Goal: Task Accomplishment & Management: Manage account settings

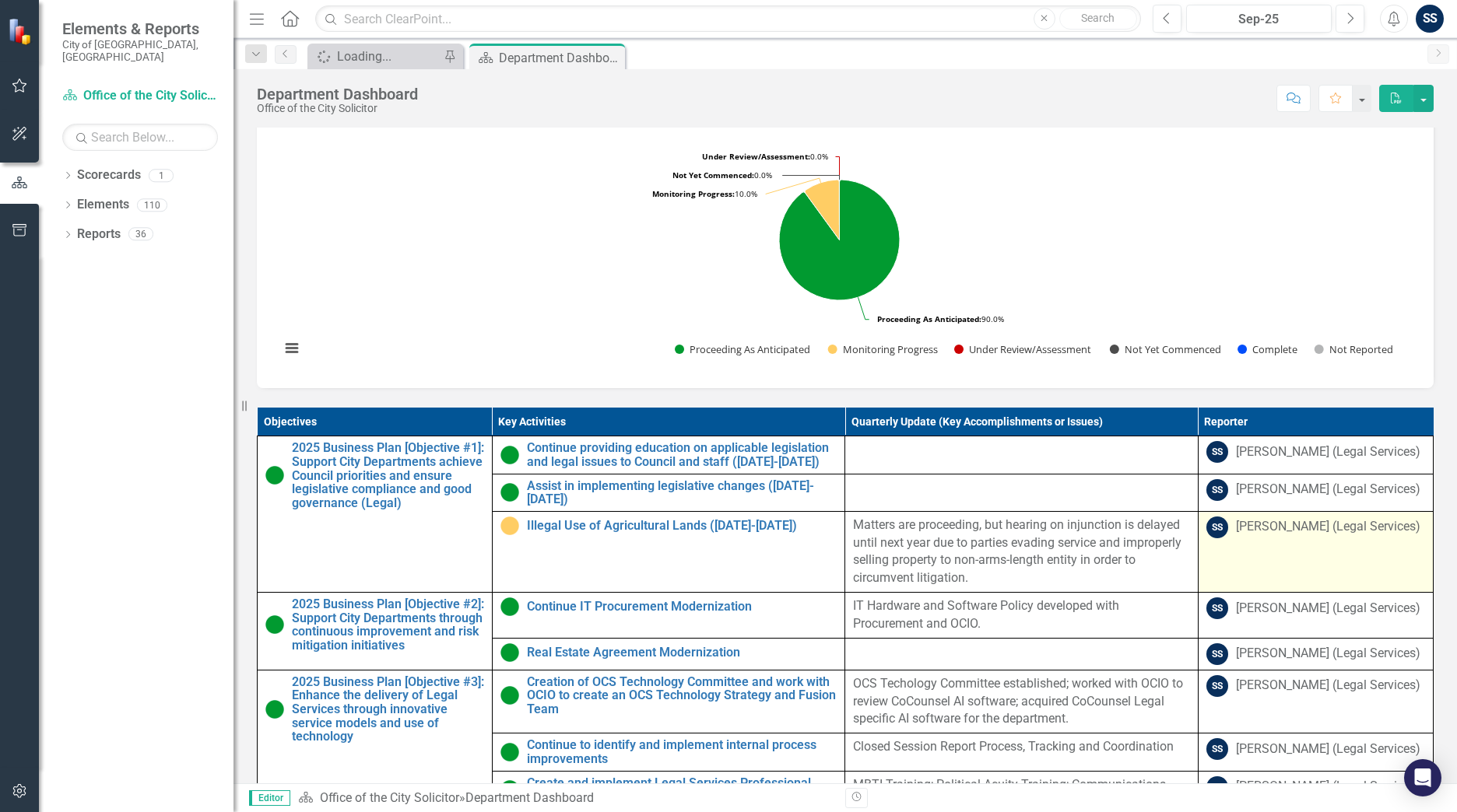
scroll to position [377, 0]
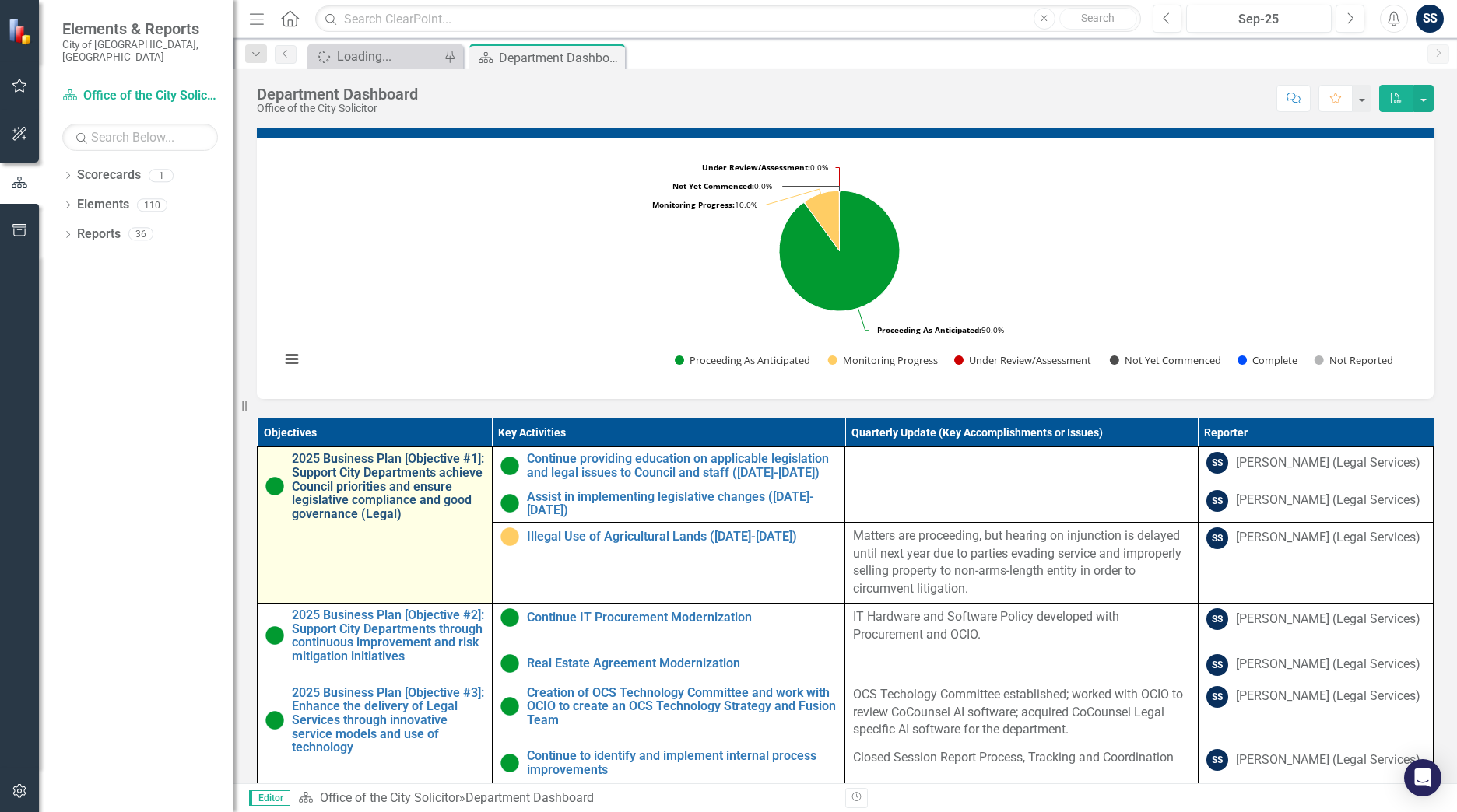
click at [379, 492] on link "2025 Business Plan [Objective #1]: Support City Departments achieve Council pri…" at bounding box center [388, 487] width 192 height 69
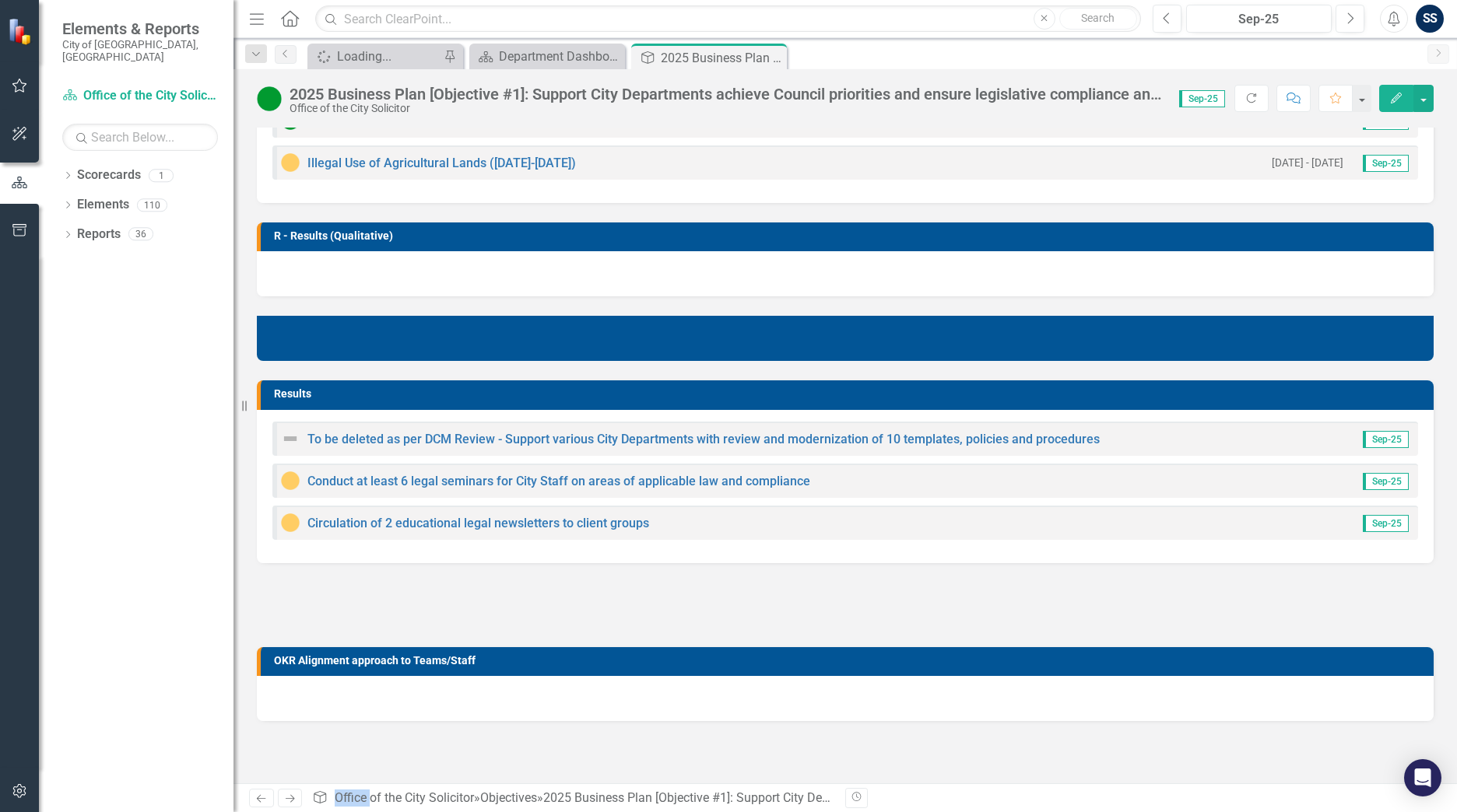
scroll to position [504, 0]
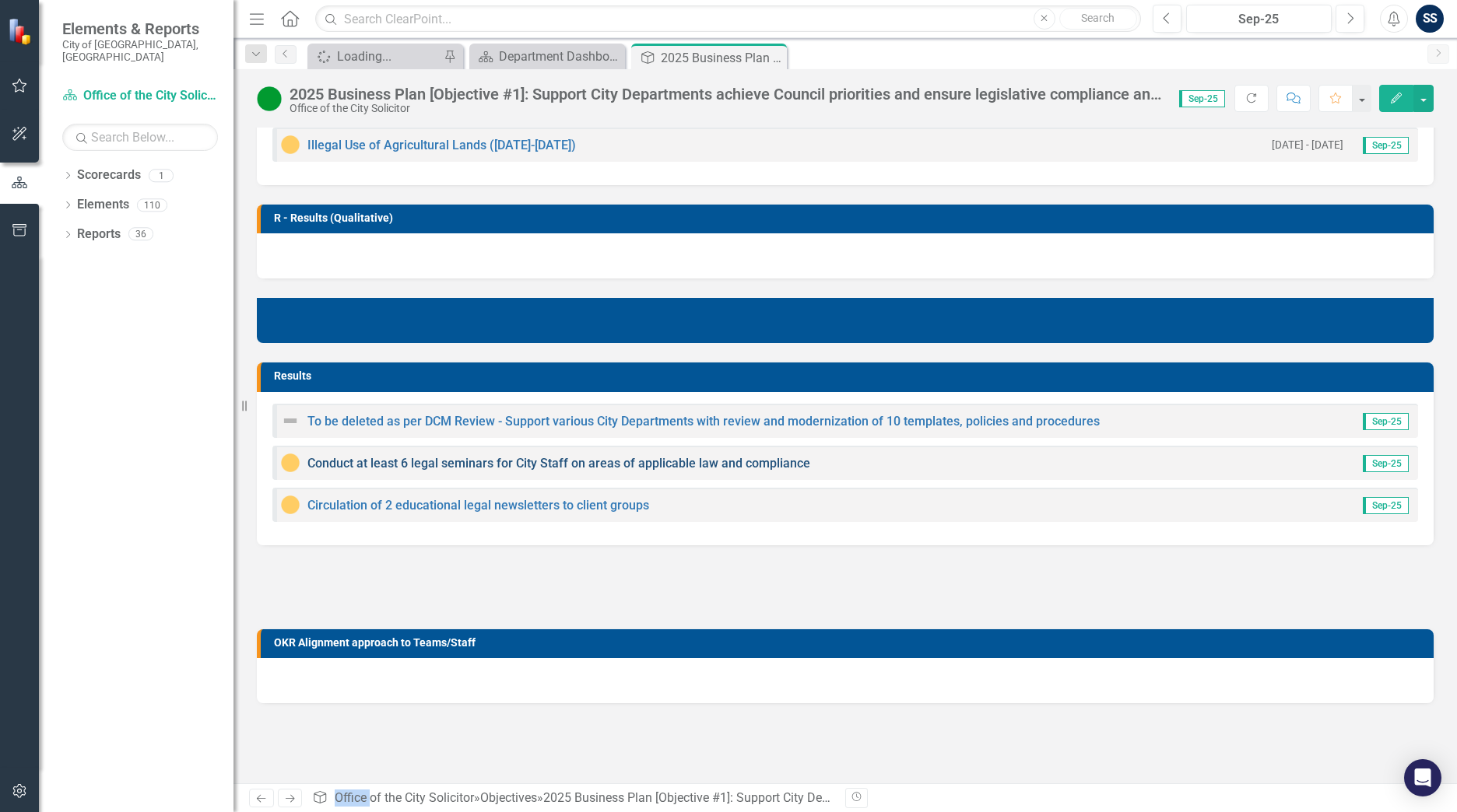
click at [389, 466] on link "Conduct at least 6 legal seminars for City Staff on areas of applicable law and…" at bounding box center [559, 464] width 503 height 15
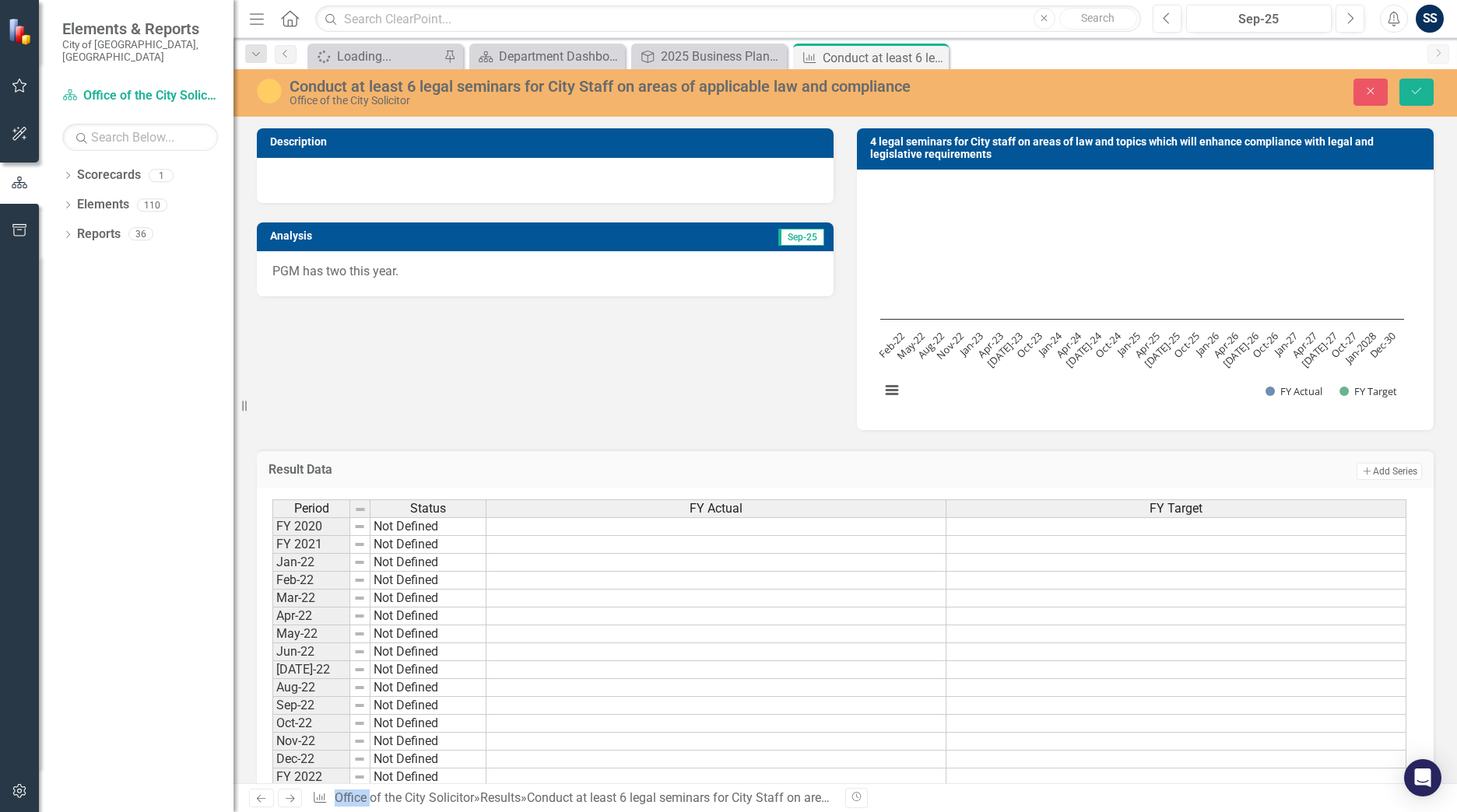
click at [277, 88] on img at bounding box center [269, 90] width 25 height 25
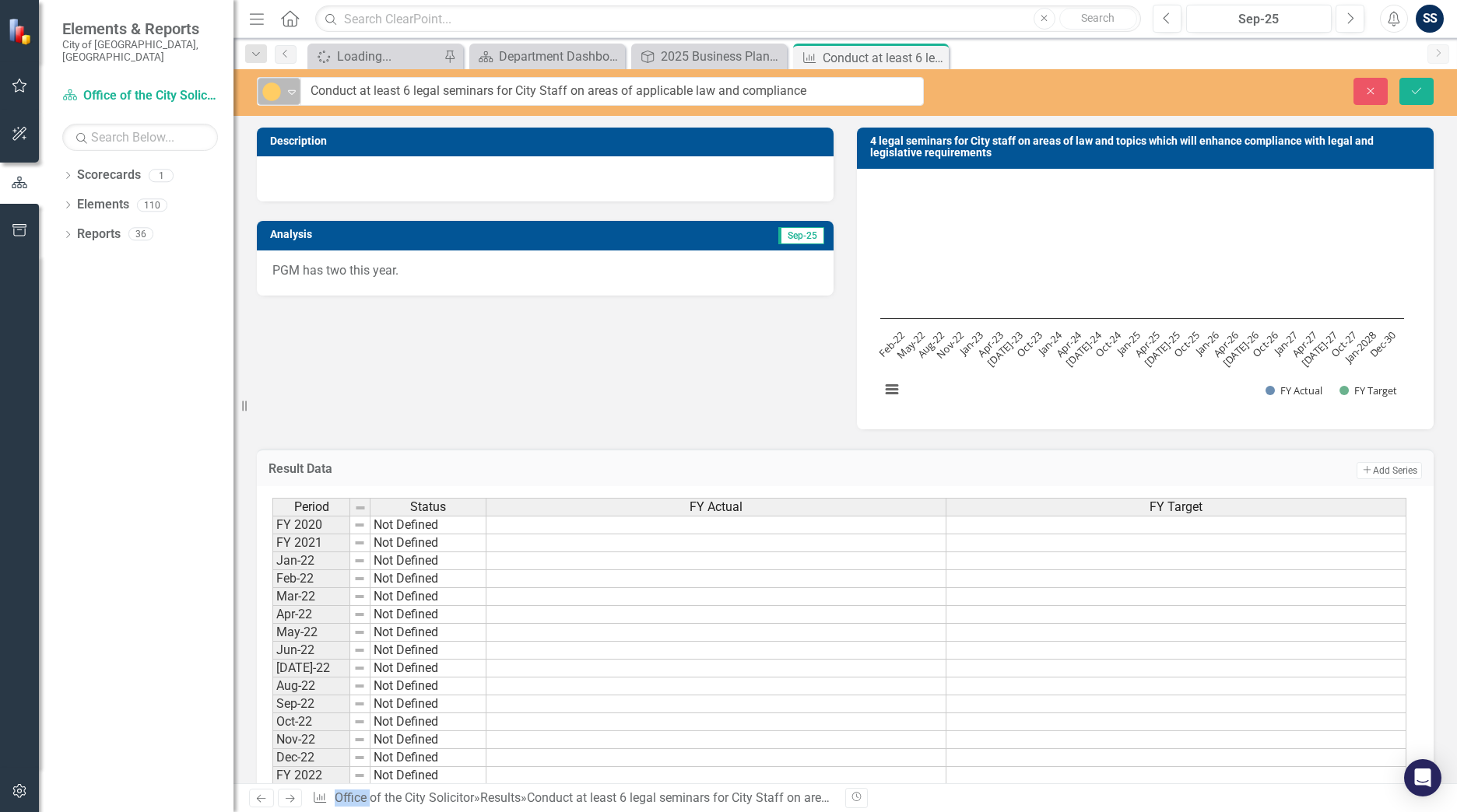
click at [277, 88] on img at bounding box center [272, 92] width 19 height 19
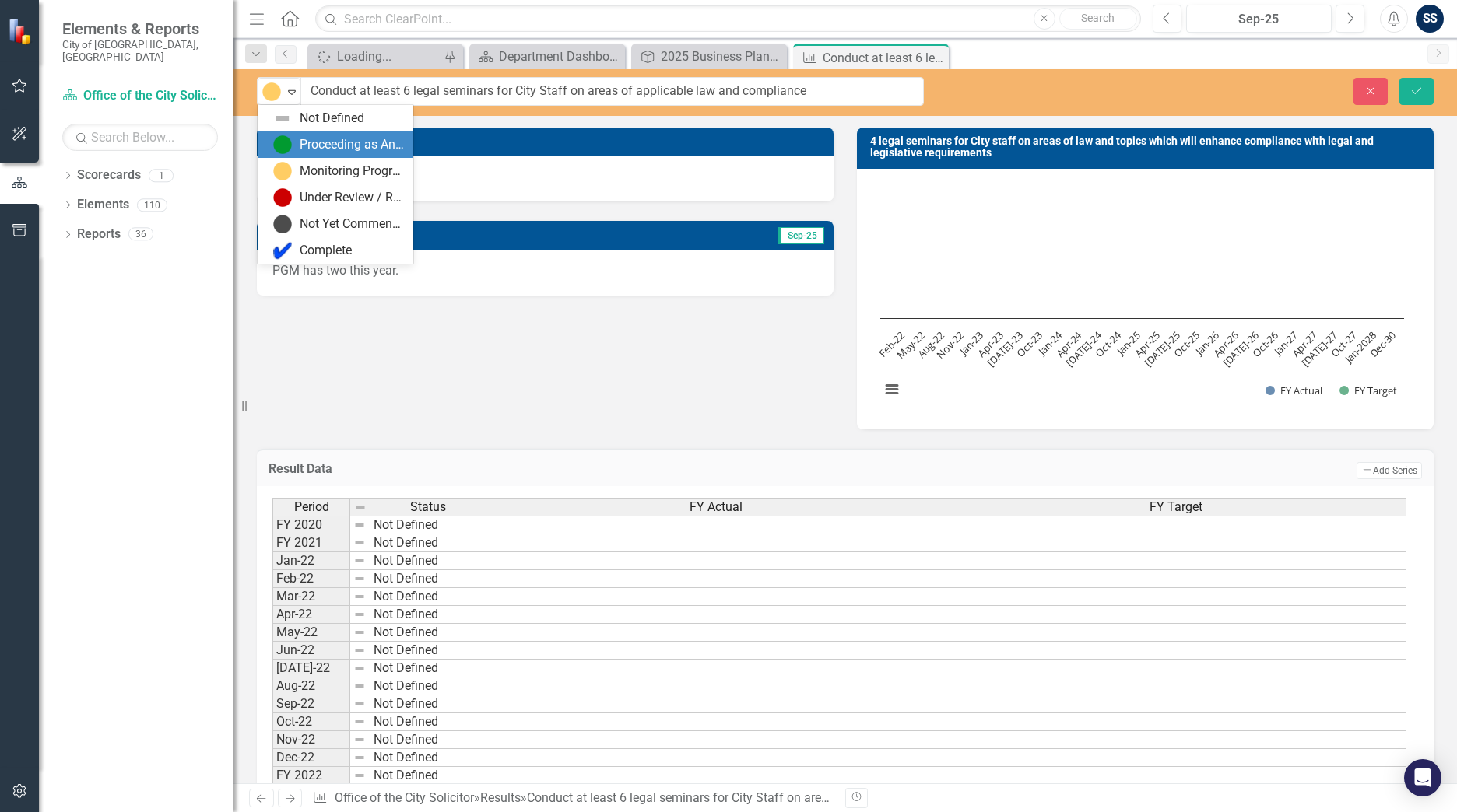
click at [315, 143] on div "Proceeding as Anticipated" at bounding box center [352, 144] width 104 height 18
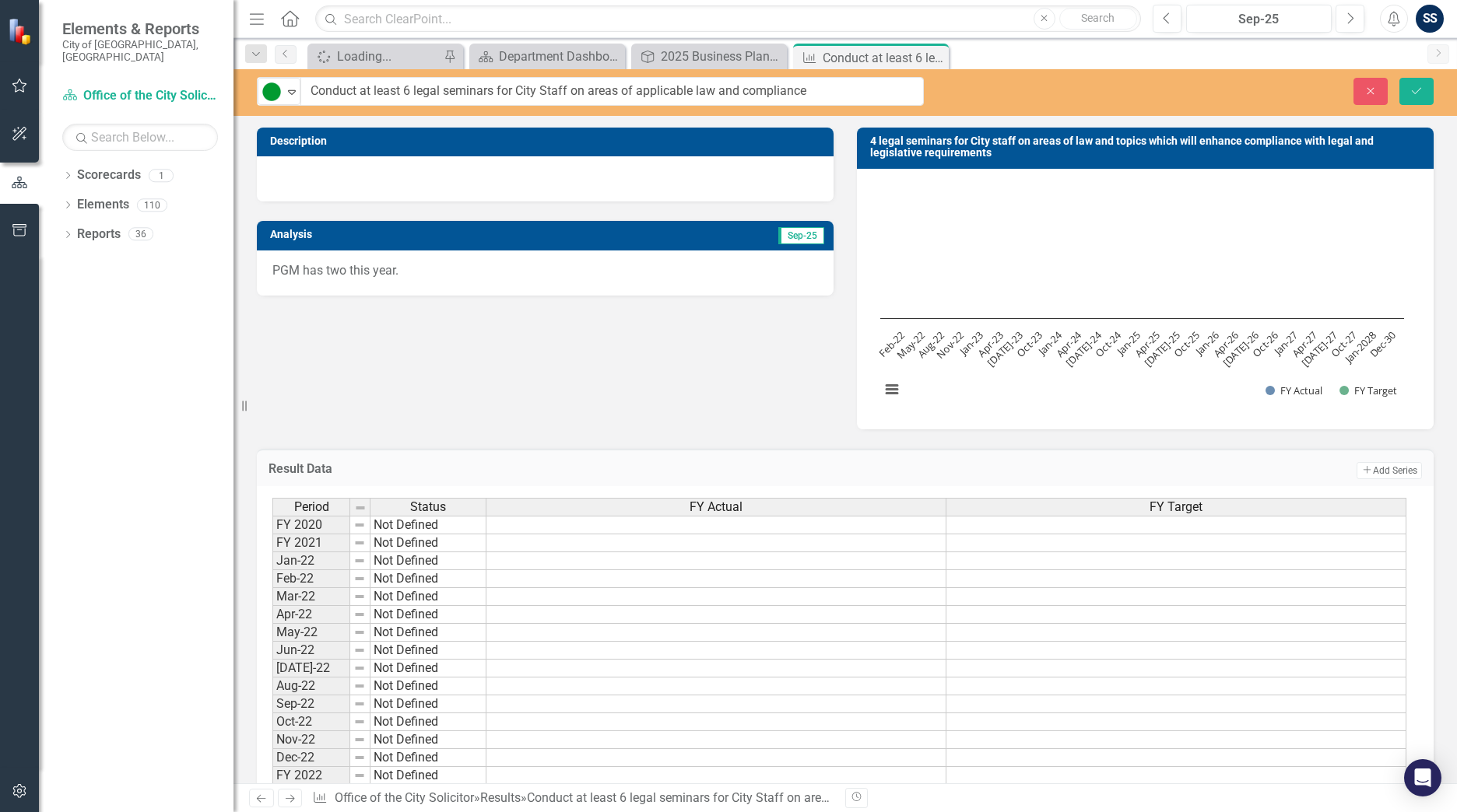
click at [489, 253] on div "PGM has two this year." at bounding box center [545, 273] width 577 height 45
click at [473, 285] on div "PGM has two this year." at bounding box center [545, 273] width 577 height 45
click at [473, 283] on div "PGM has two this year." at bounding box center [545, 273] width 577 height 45
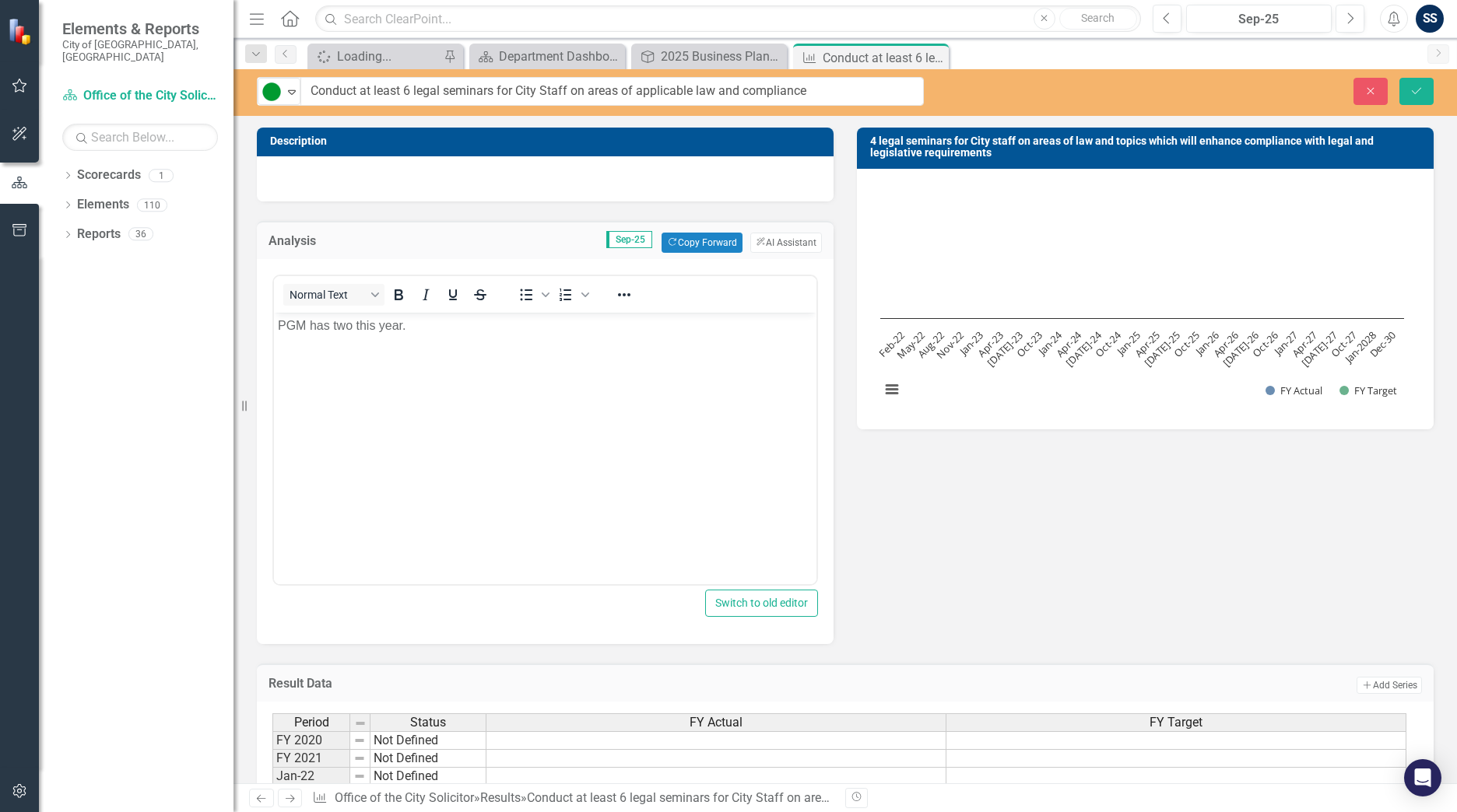
click at [432, 343] on body "PGM has two this year." at bounding box center [545, 429] width 542 height 234
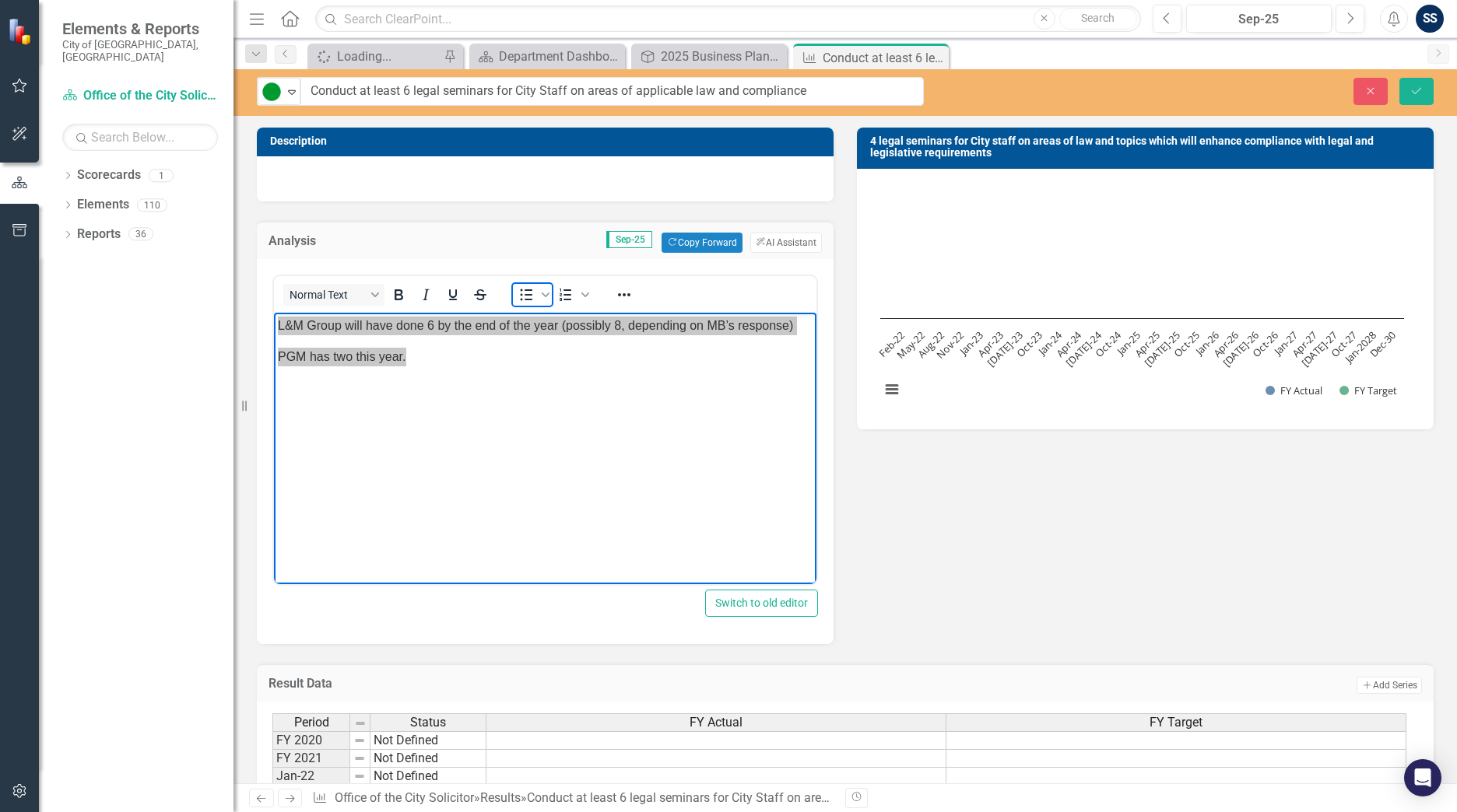
click at [519, 295] on icon "Bullet list" at bounding box center [526, 295] width 19 height 19
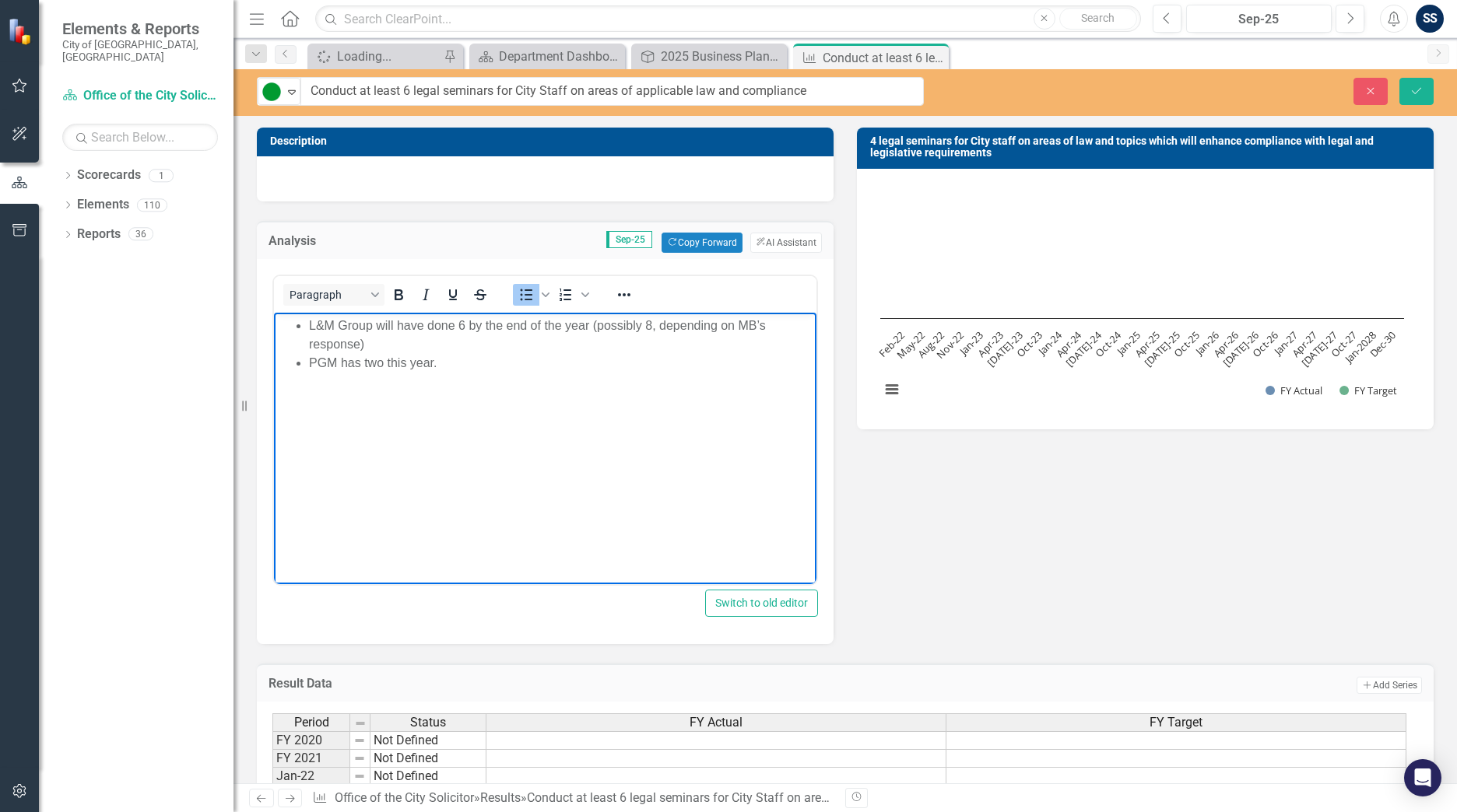
click at [537, 370] on li "PGM has two this year." at bounding box center [561, 363] width 504 height 19
click at [554, 364] on li "PGM has two this year." at bounding box center [561, 363] width 504 height 19
click at [1425, 93] on button "Save" at bounding box center [1416, 91] width 34 height 27
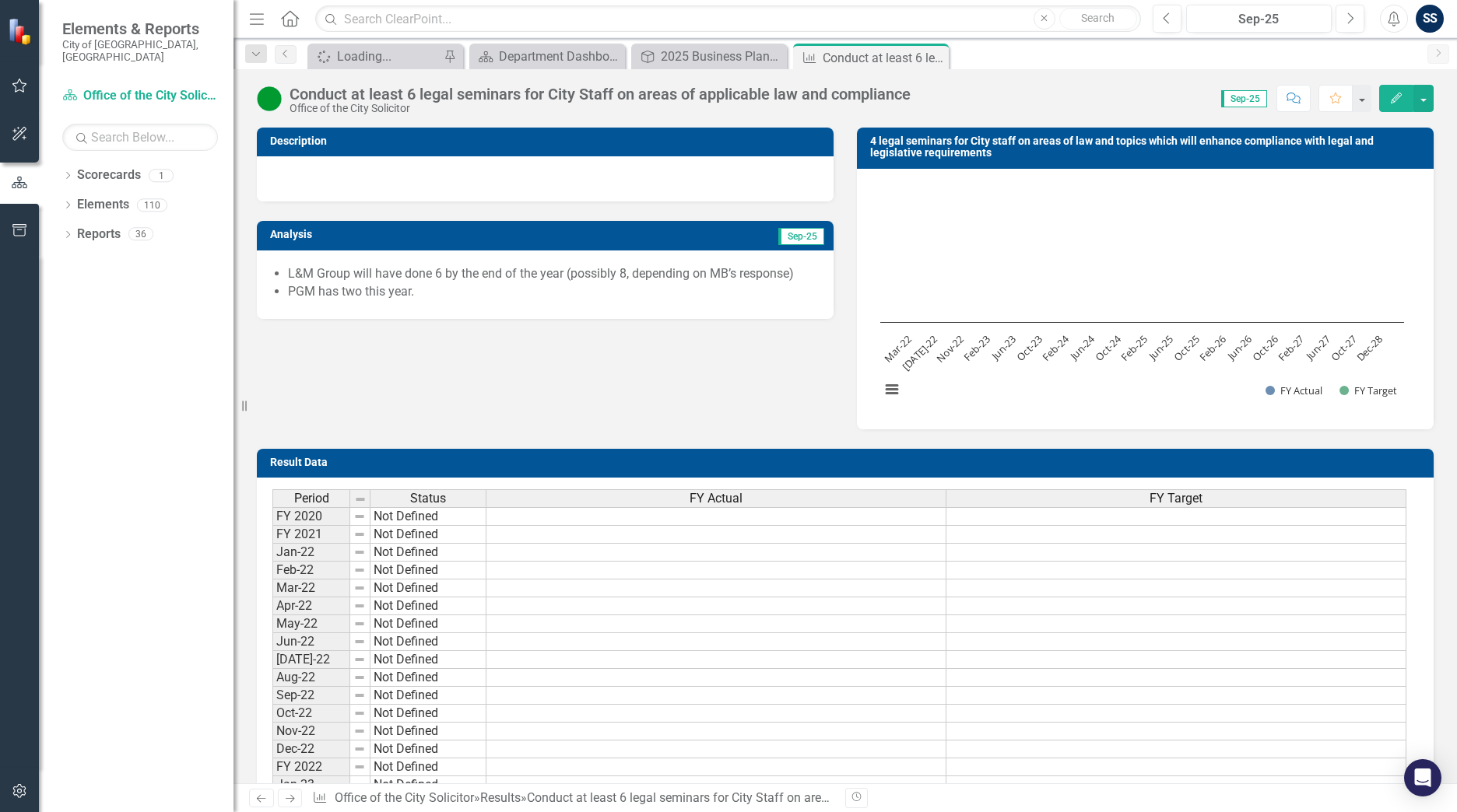
click at [285, 15] on icon "Home" at bounding box center [290, 19] width 20 height 17
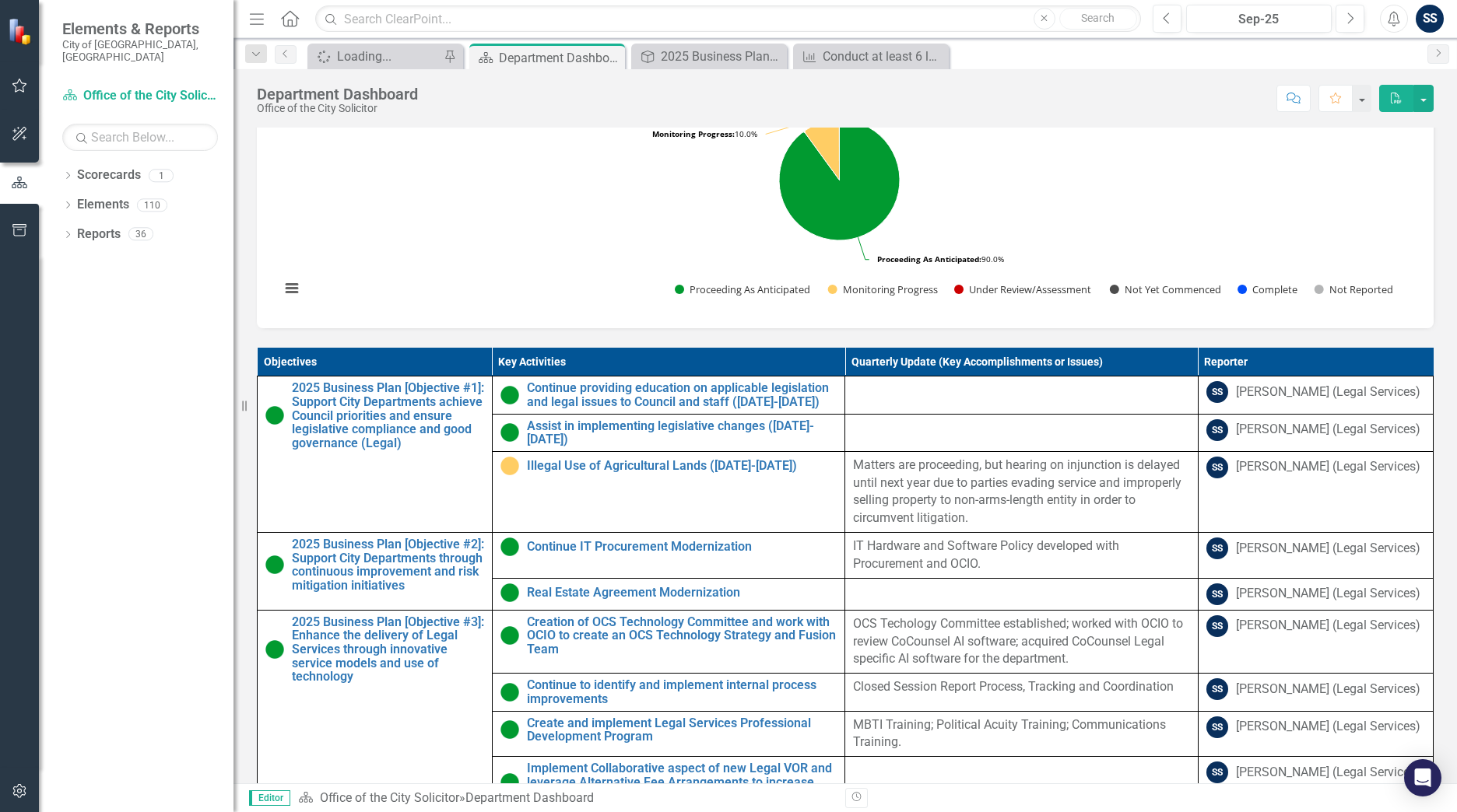
scroll to position [467, 0]
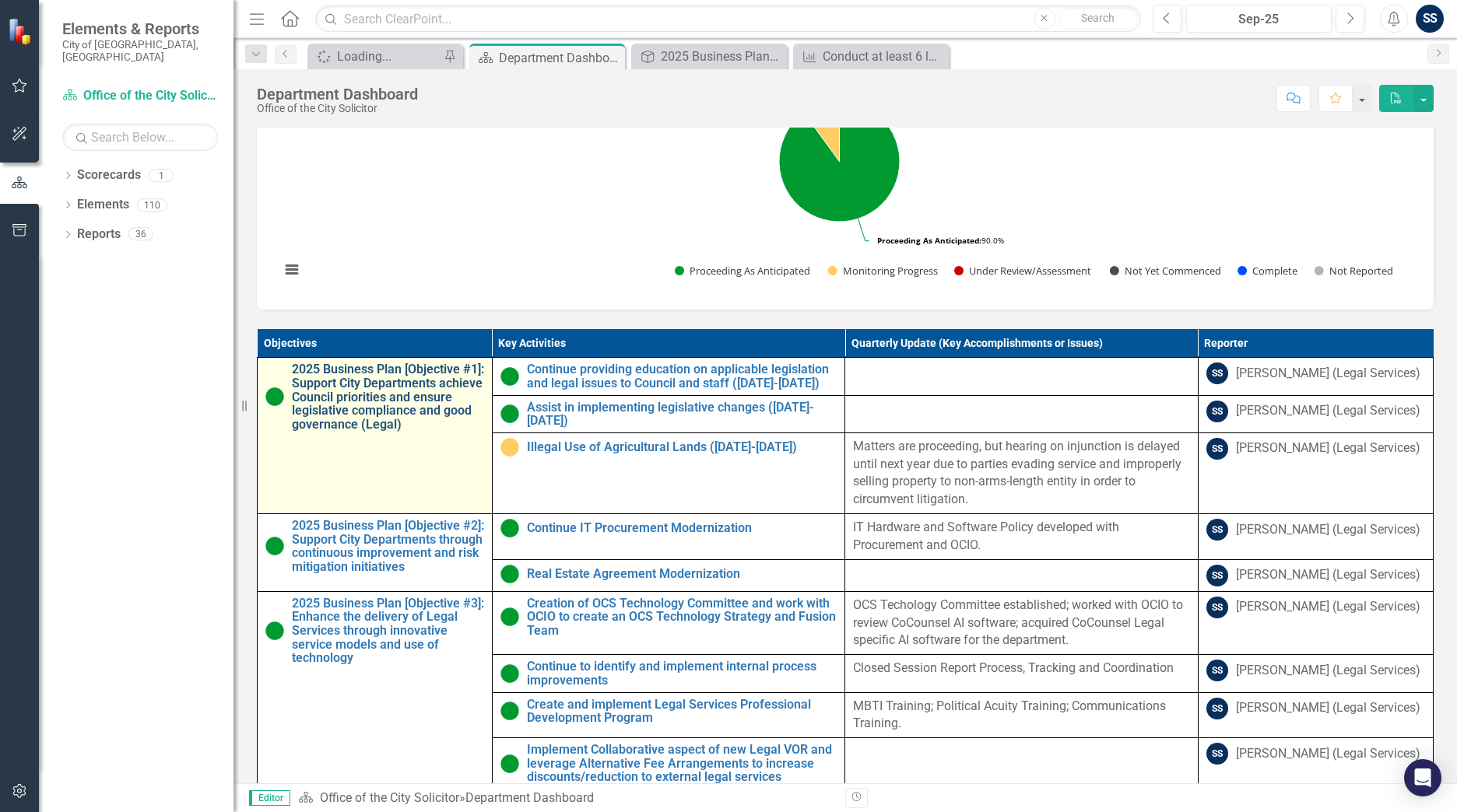
click at [326, 419] on link "2025 Business Plan [Objective #1]: Support City Departments achieve Council pri…" at bounding box center [388, 397] width 192 height 69
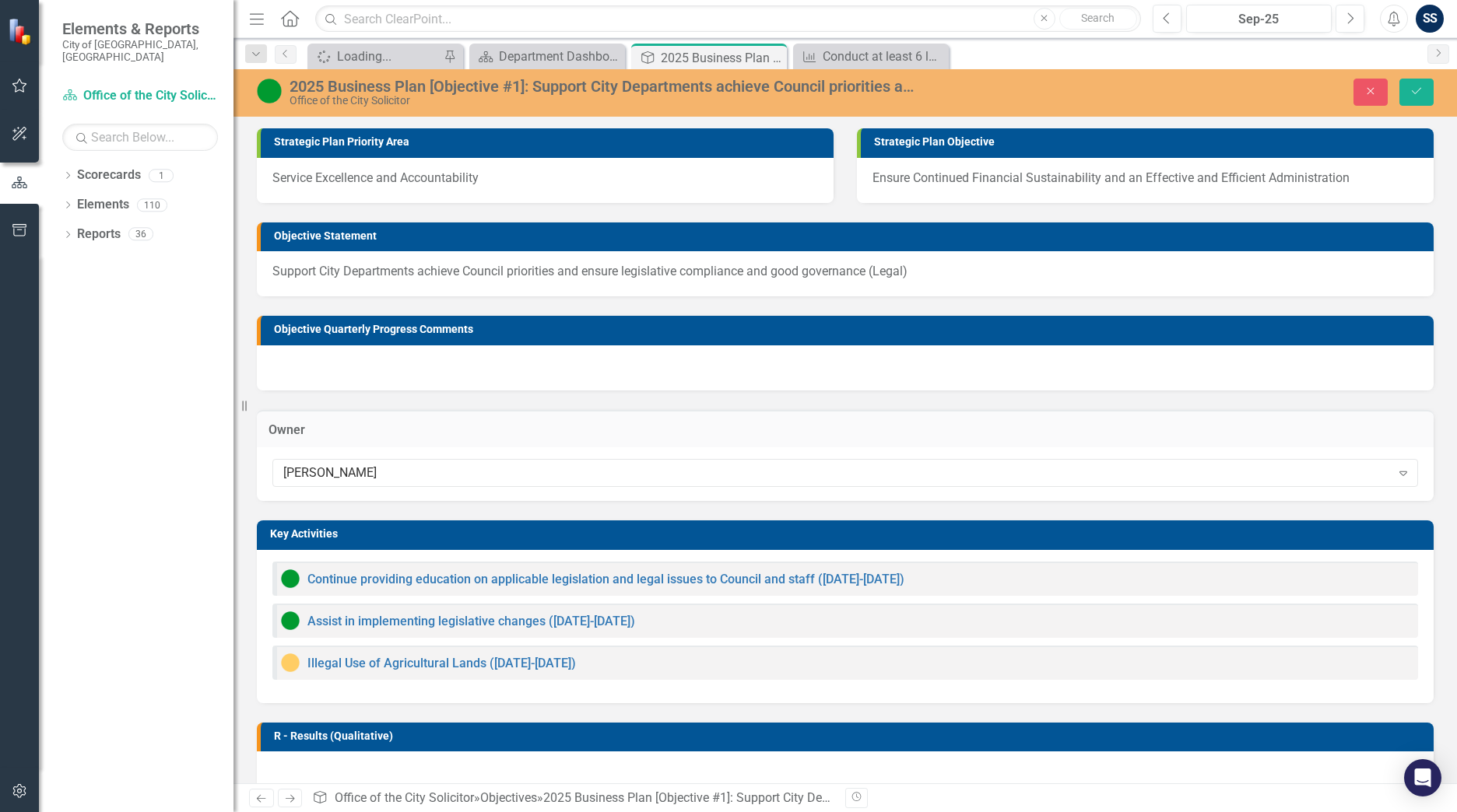
click at [326, 419] on div "Owner" at bounding box center [845, 428] width 1177 height 38
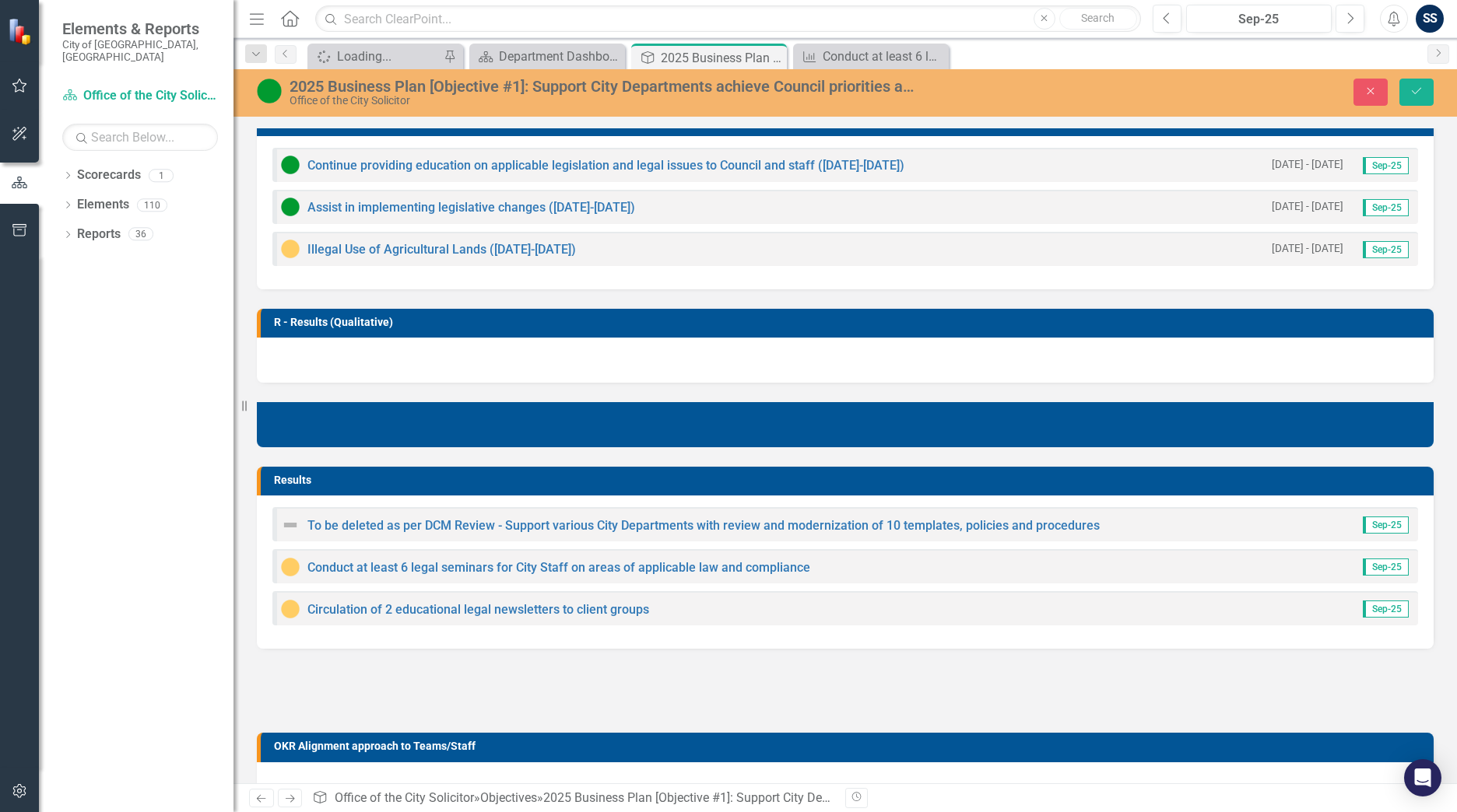
scroll to position [518, 0]
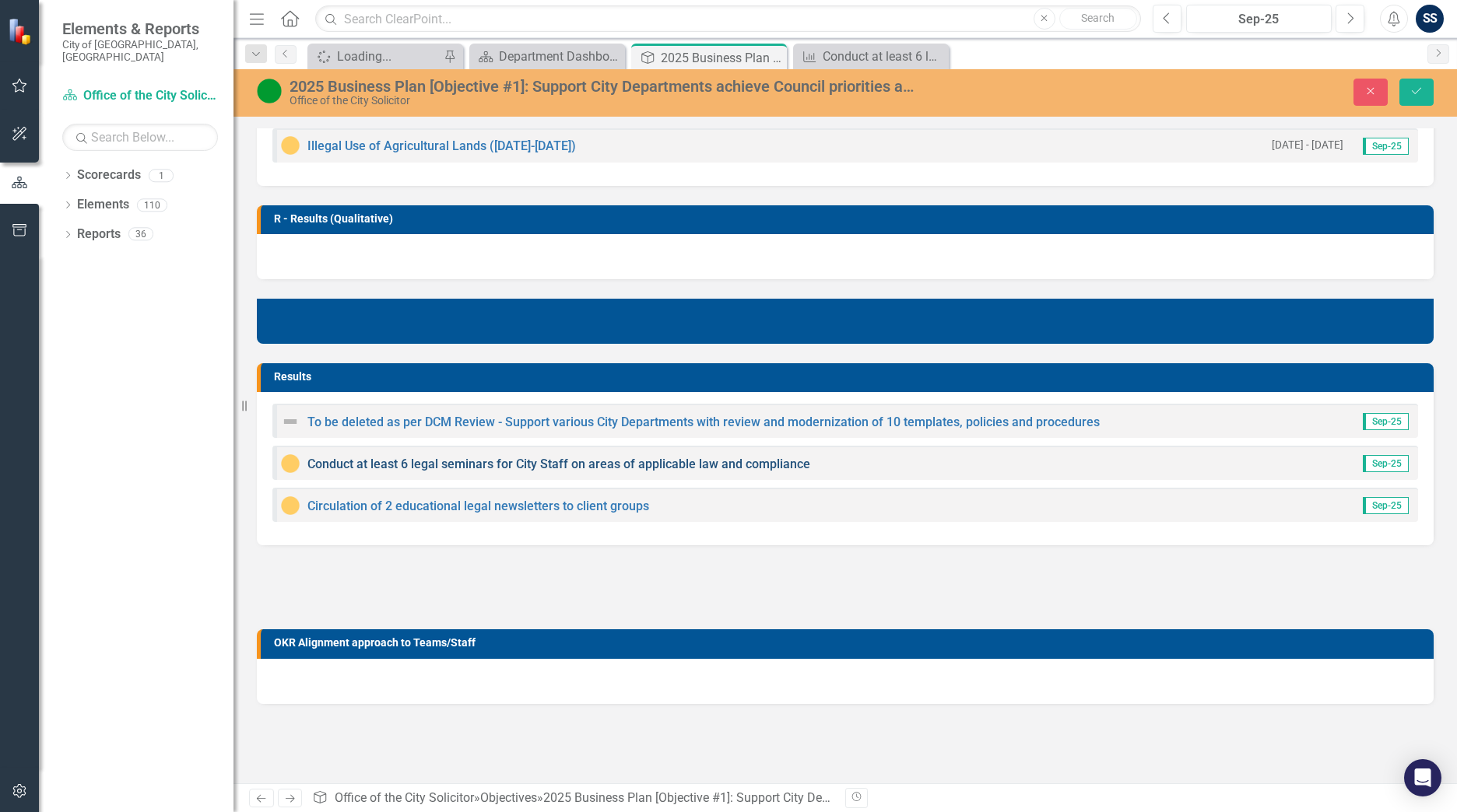
click at [381, 462] on link "Conduct at least 6 legal seminars for City Staff on areas of applicable law and…" at bounding box center [559, 465] width 503 height 15
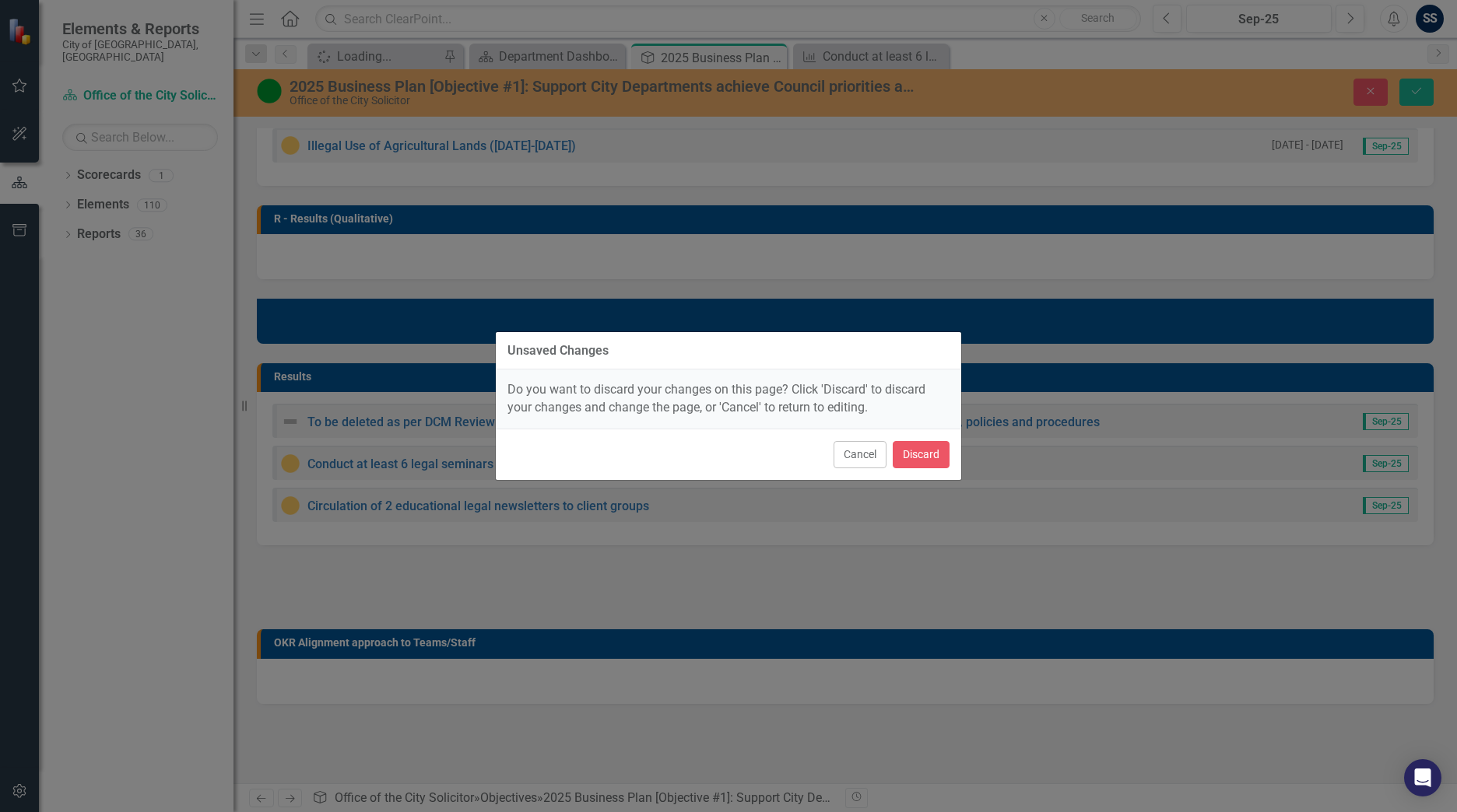
click at [936, 504] on div "Unsaved Changes Do you want to discard your changes on this page? Click 'Discar…" at bounding box center [728, 406] width 467 height 812
click at [868, 447] on button "Cancel" at bounding box center [860, 454] width 53 height 27
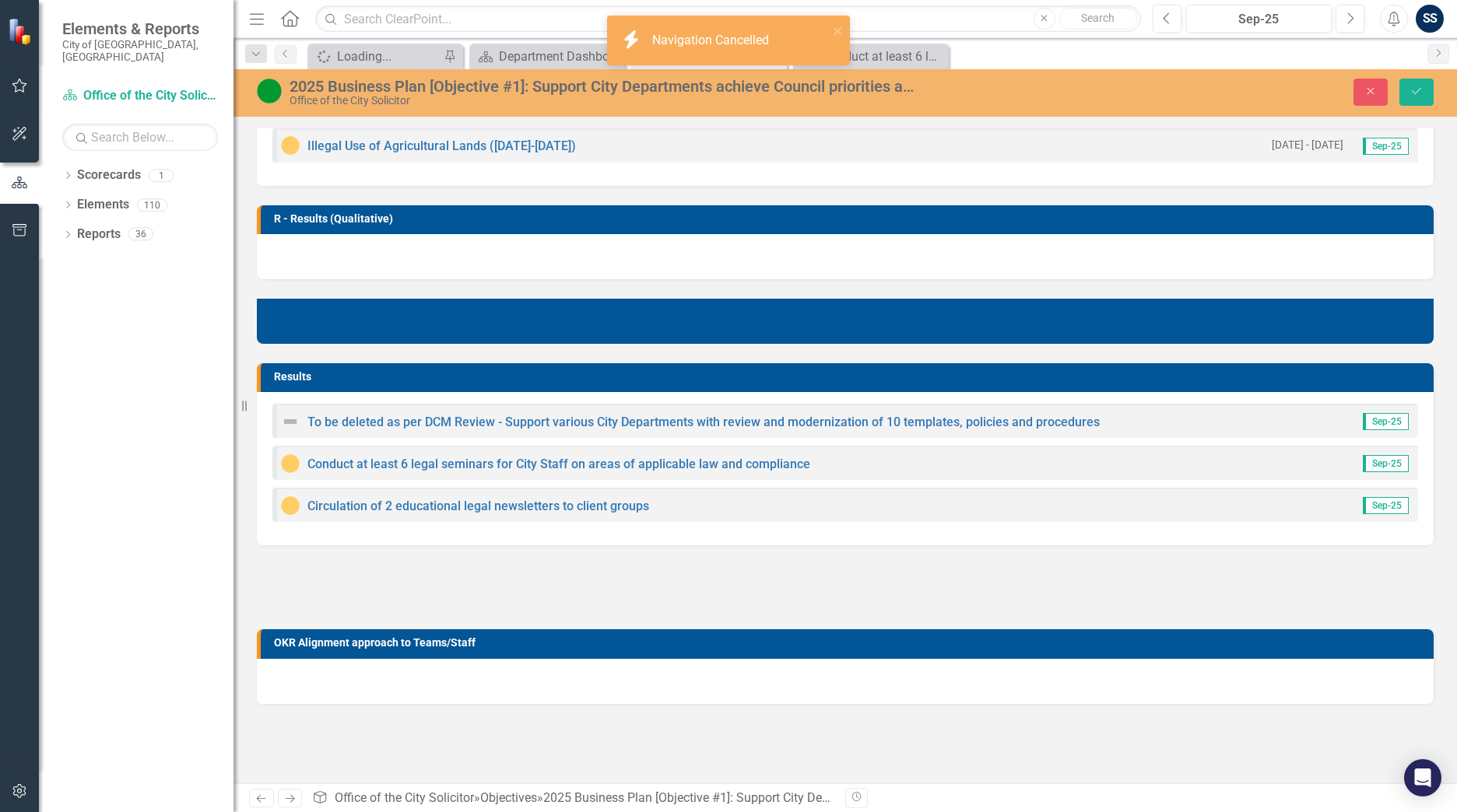
click at [287, 461] on img at bounding box center [291, 464] width 19 height 19
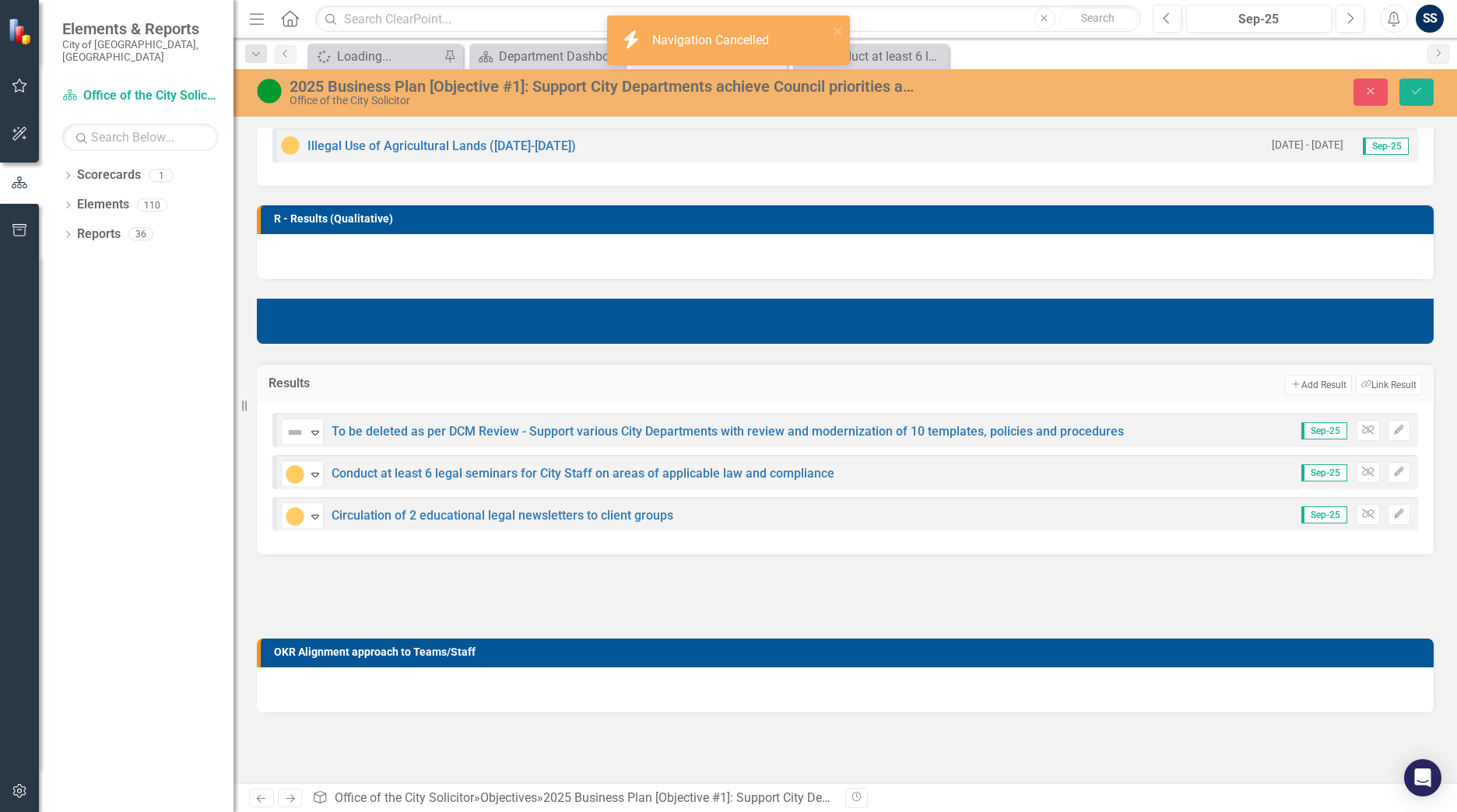
click at [287, 461] on div "Monitoring Progress Expand" at bounding box center [303, 474] width 43 height 27
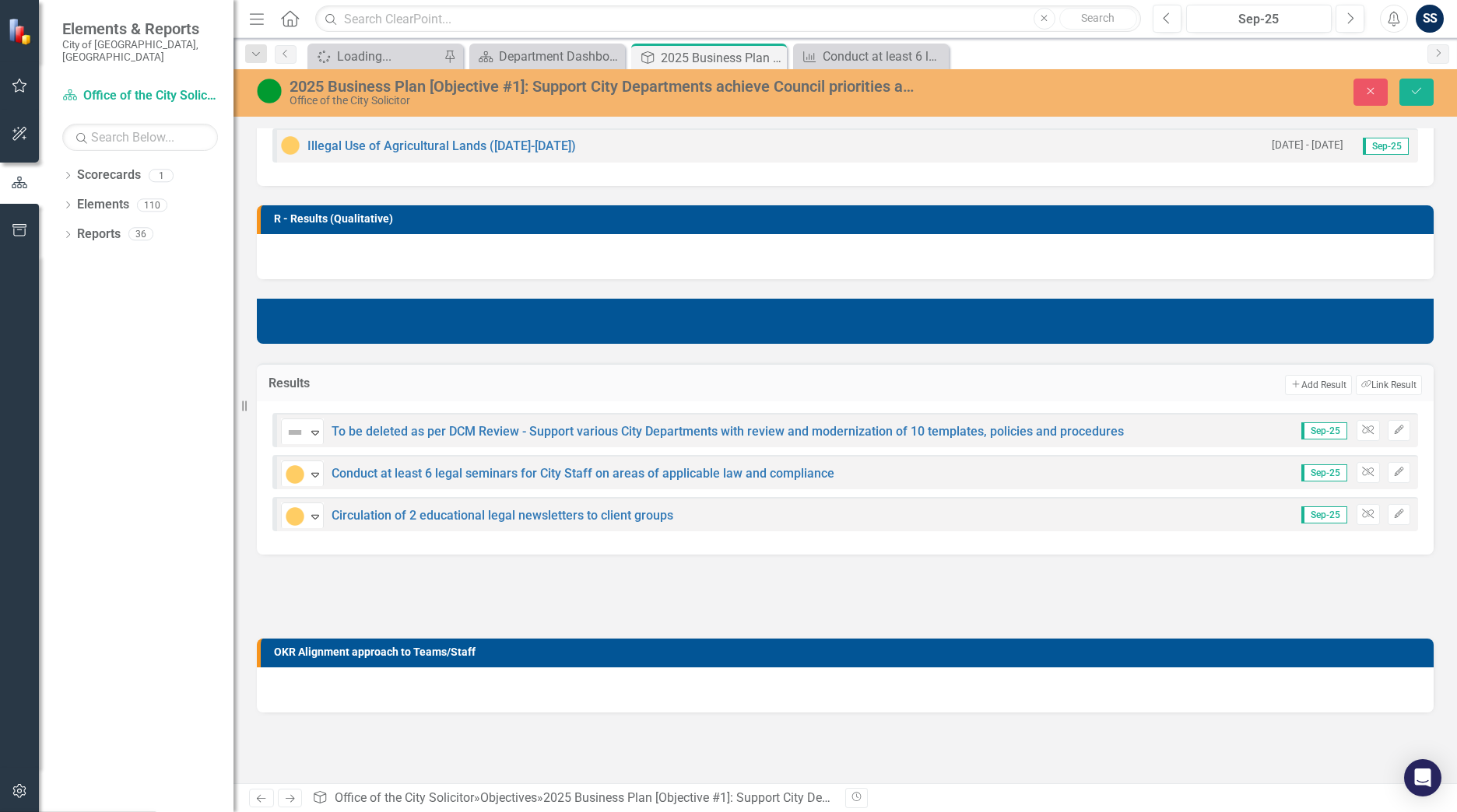
click at [1417, 92] on icon "submit" at bounding box center [1417, 90] width 9 height 7
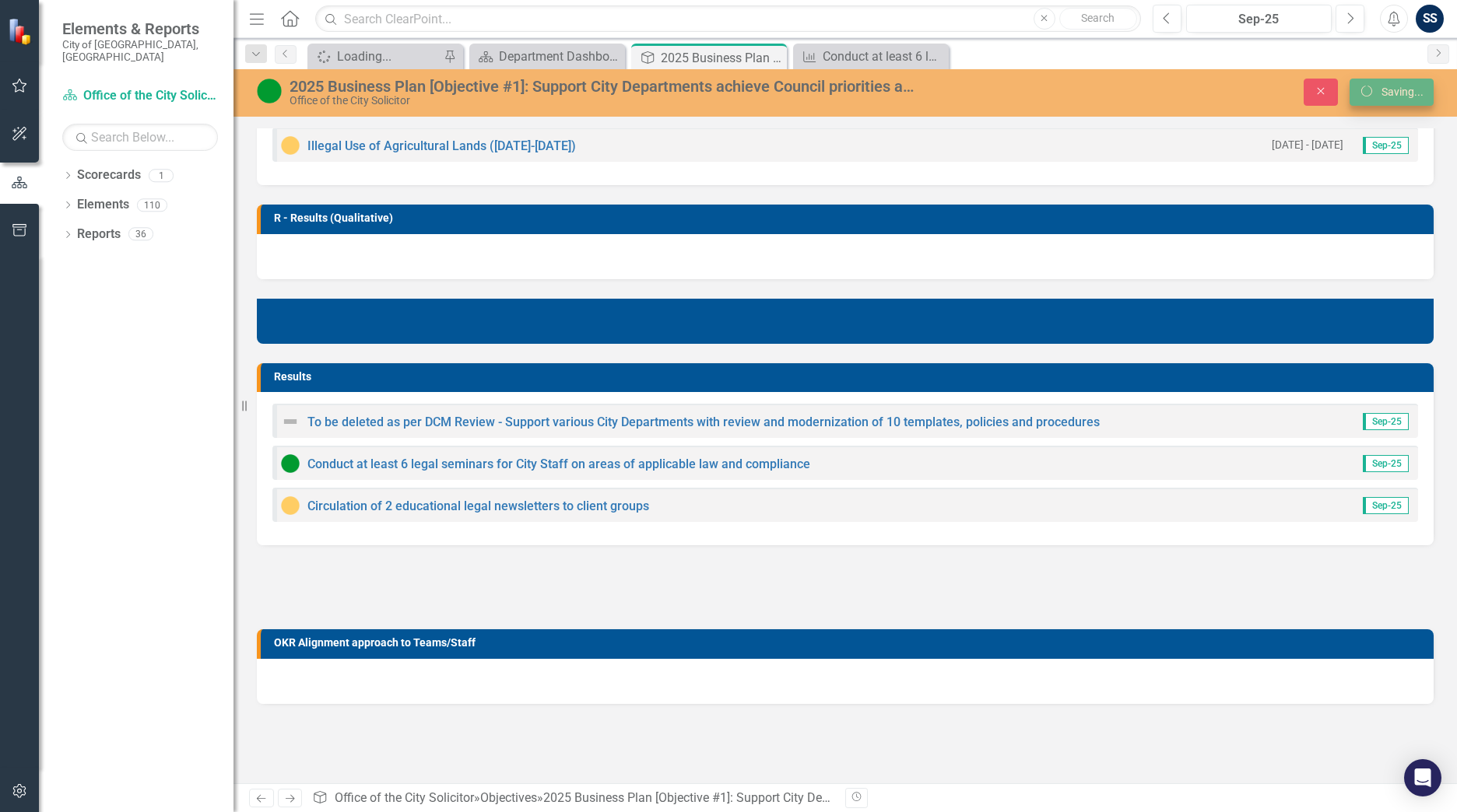
scroll to position [504, 0]
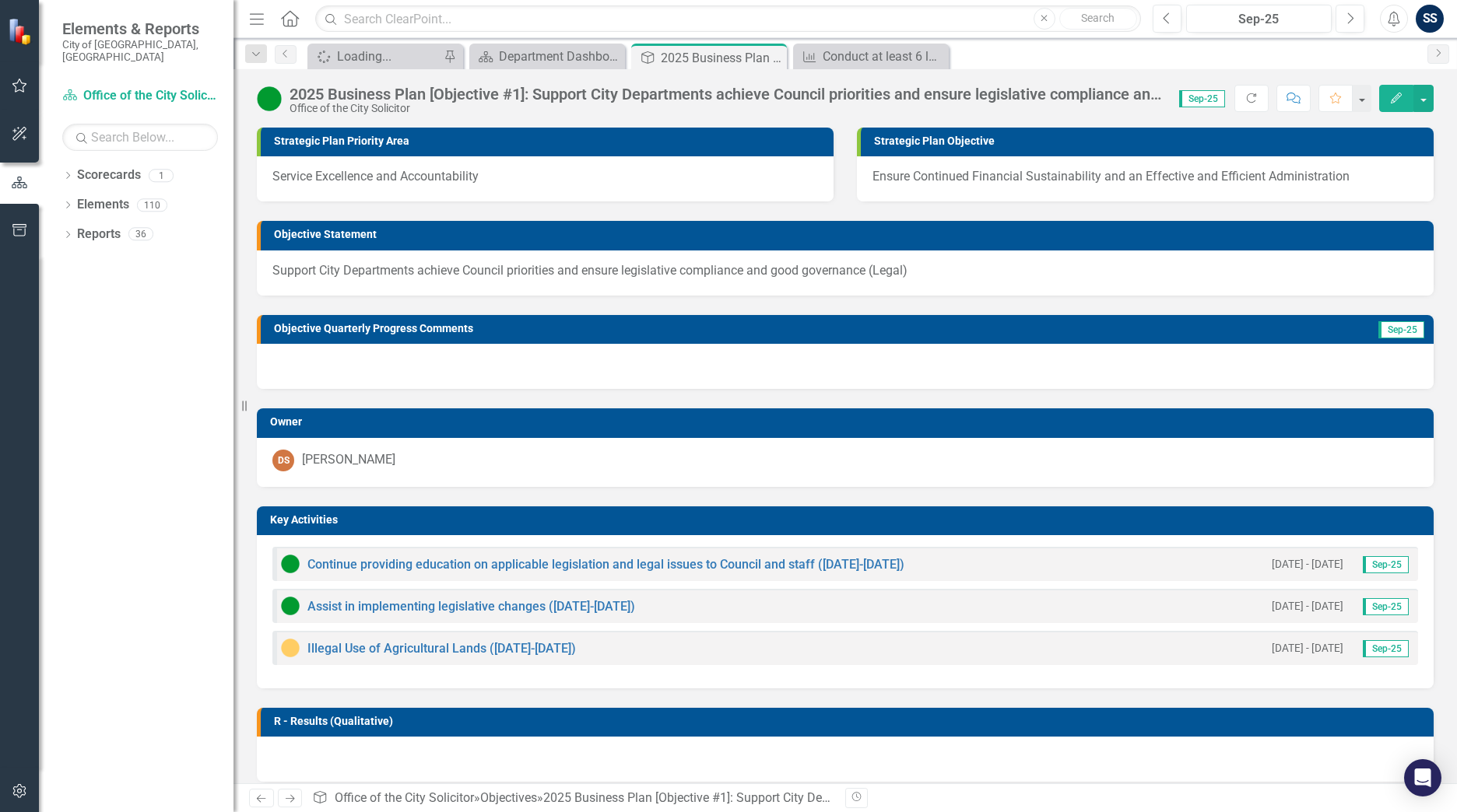
click at [287, 649] on img at bounding box center [291, 648] width 19 height 19
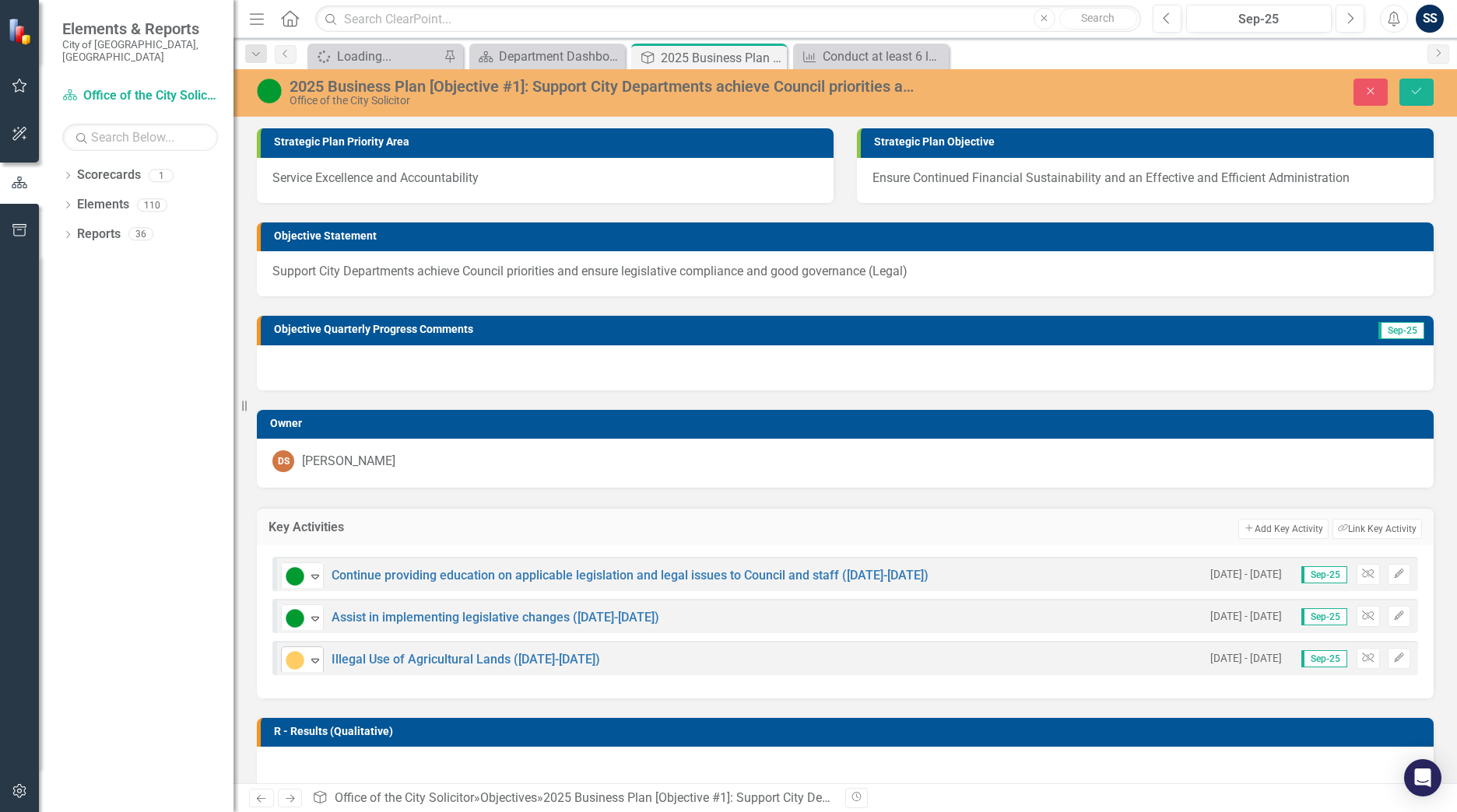
click at [318, 650] on div "Expand" at bounding box center [315, 660] width 16 height 26
click at [1424, 93] on button "Save" at bounding box center [1416, 91] width 34 height 27
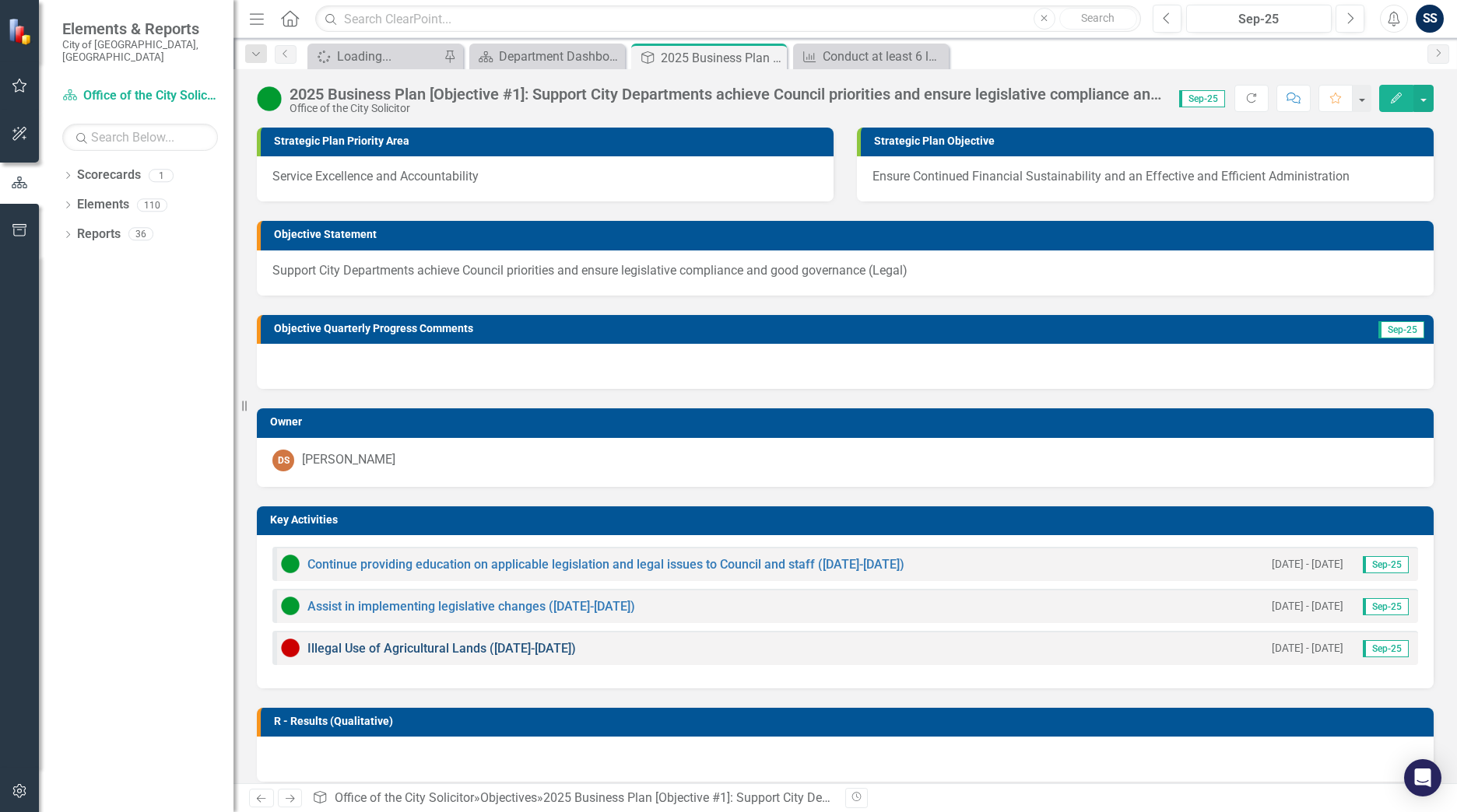
click at [466, 649] on link "Illegal Use of Agricultural Lands ([DATE]-[DATE])" at bounding box center [442, 649] width 268 height 15
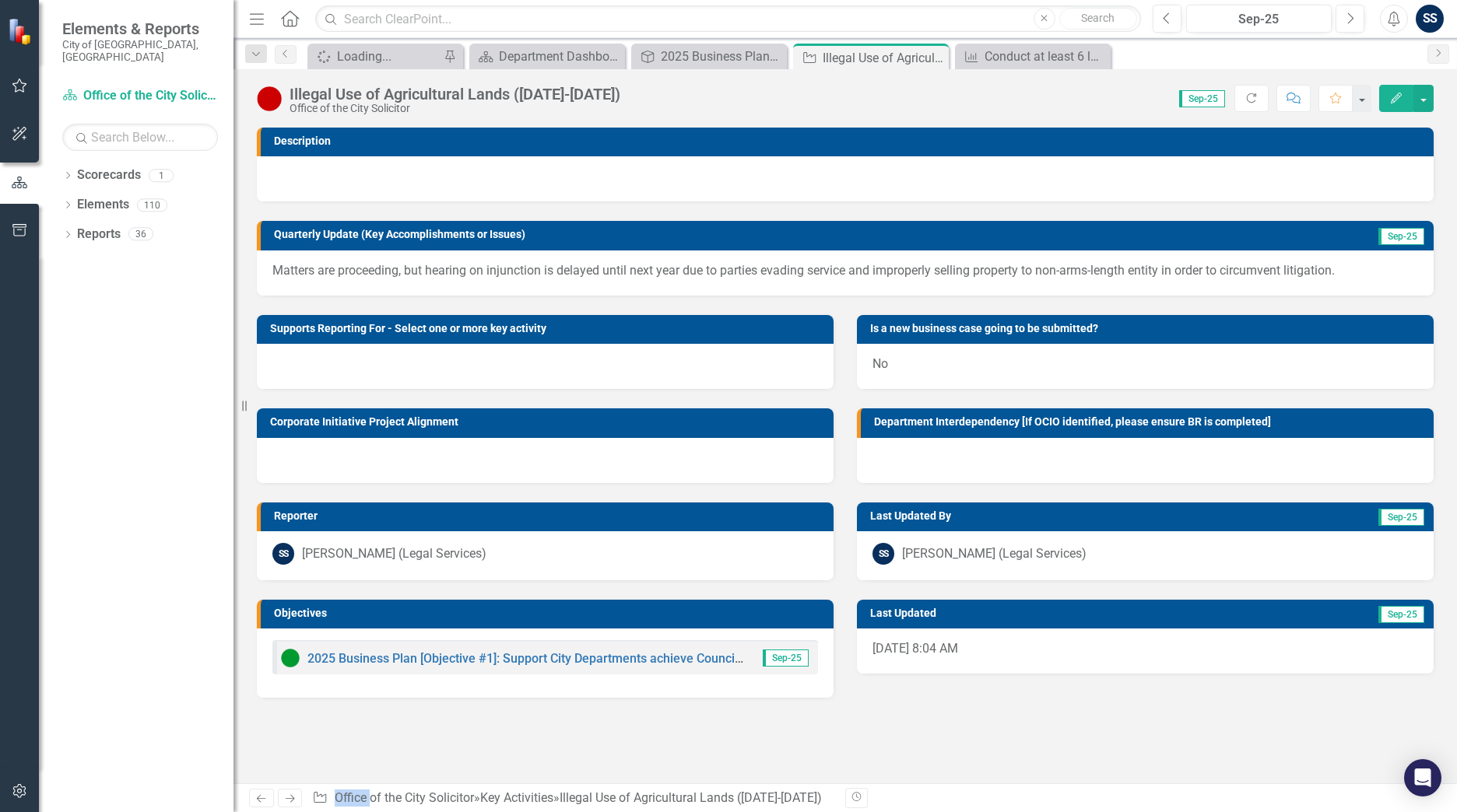
click at [267, 97] on img at bounding box center [269, 99] width 25 height 25
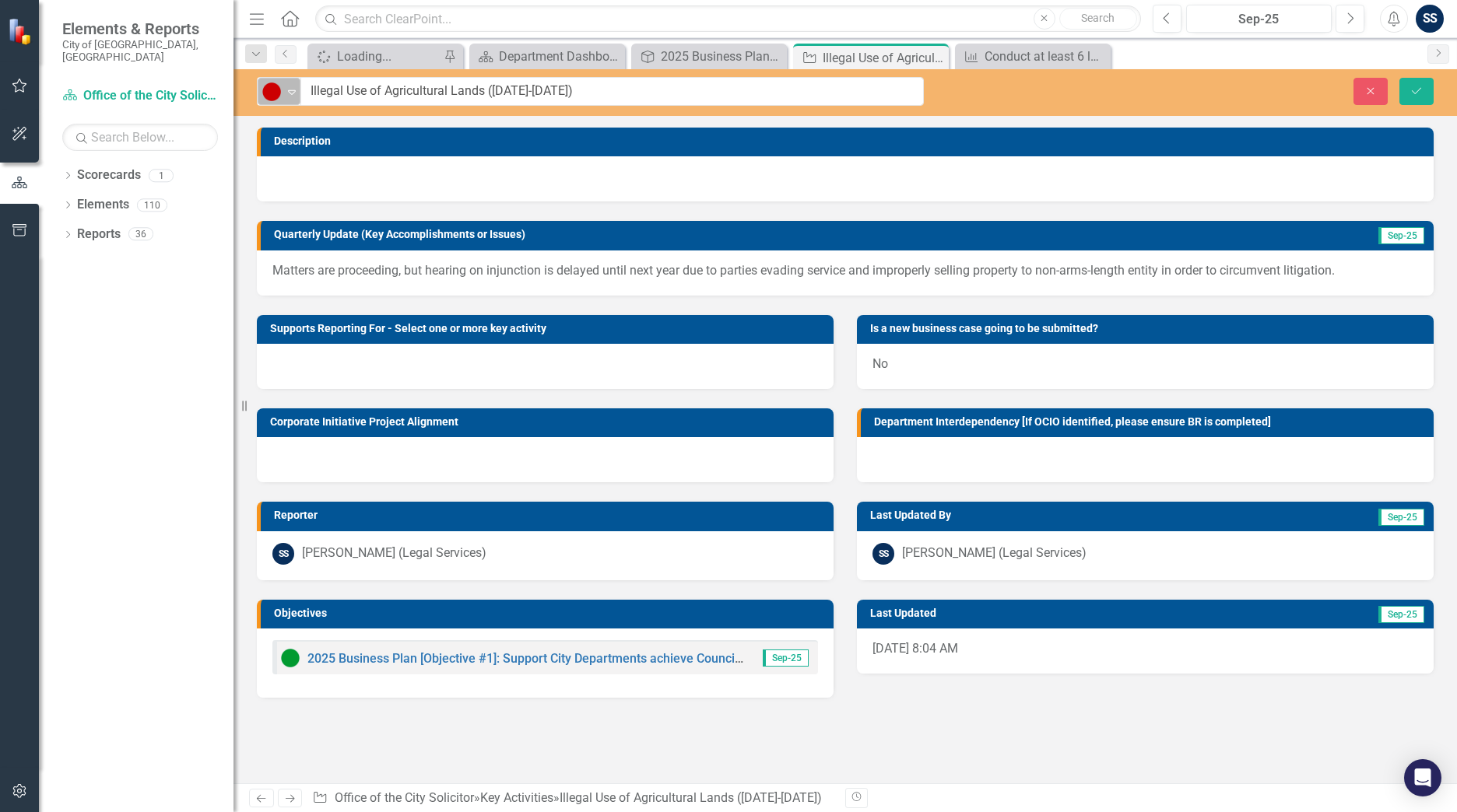
click at [296, 92] on icon "Expand" at bounding box center [292, 91] width 16 height 12
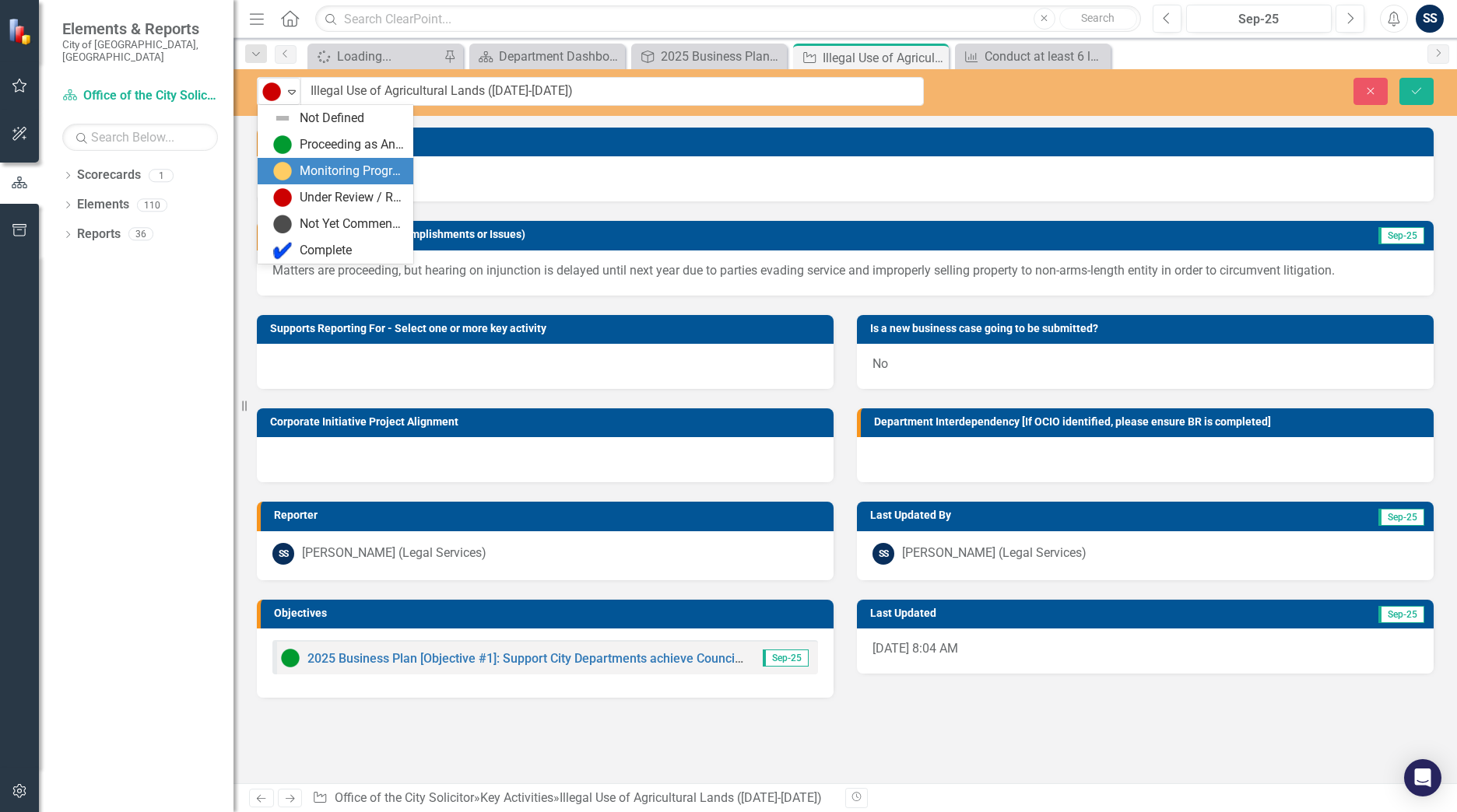
click at [305, 179] on div "Monitoring Progress" at bounding box center [352, 171] width 104 height 18
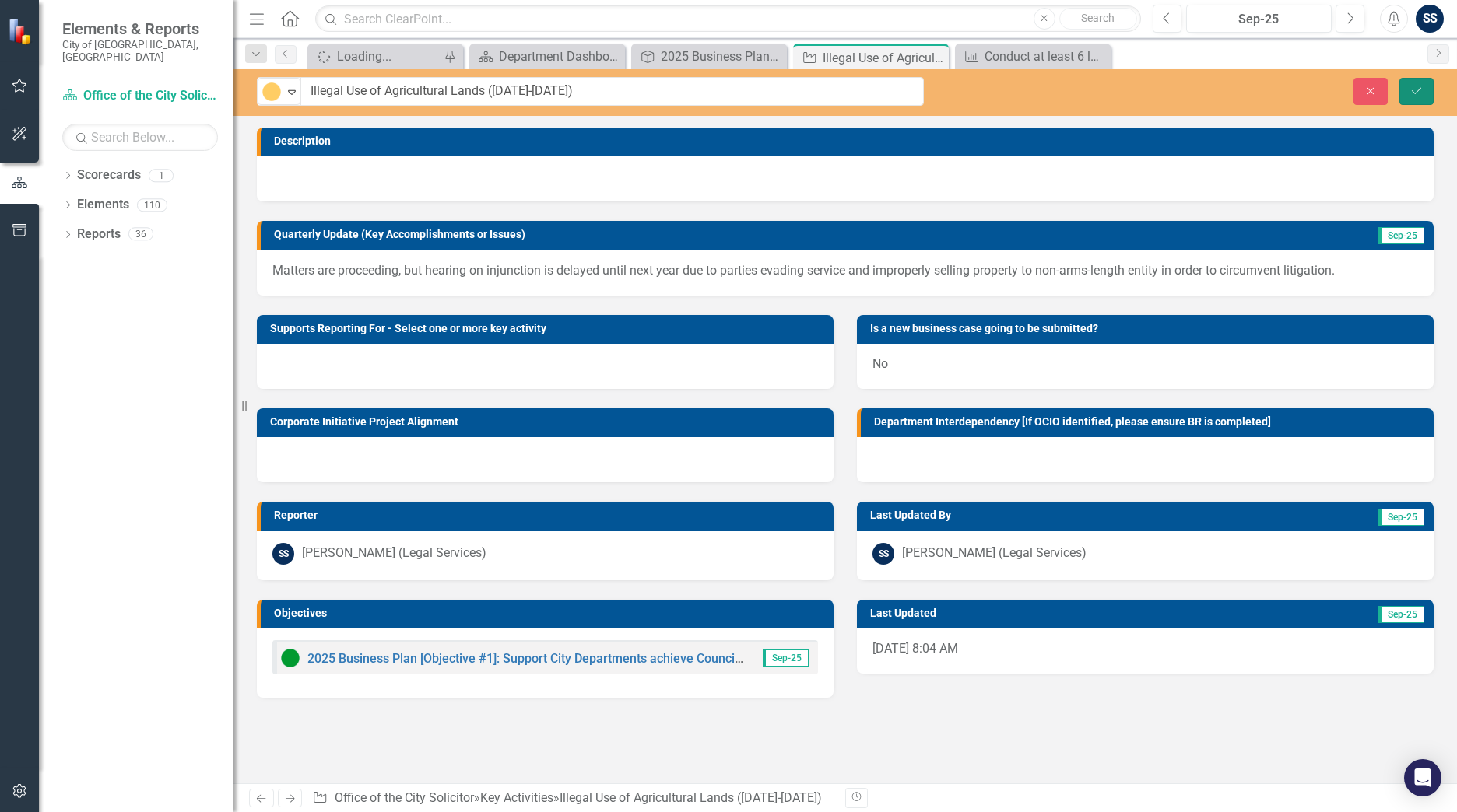
click at [1404, 83] on button "Save" at bounding box center [1416, 91] width 34 height 27
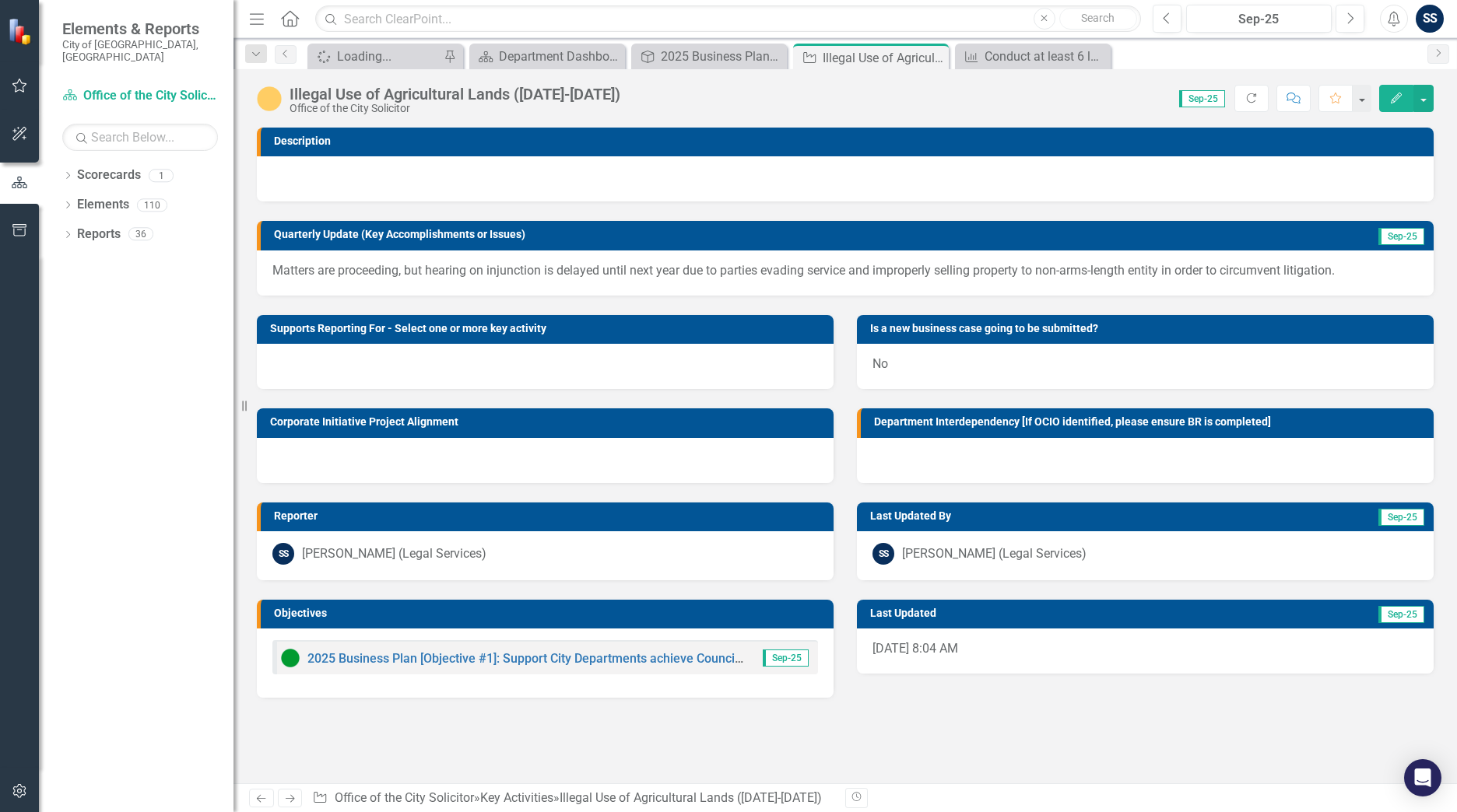
click at [296, 17] on icon at bounding box center [290, 19] width 18 height 17
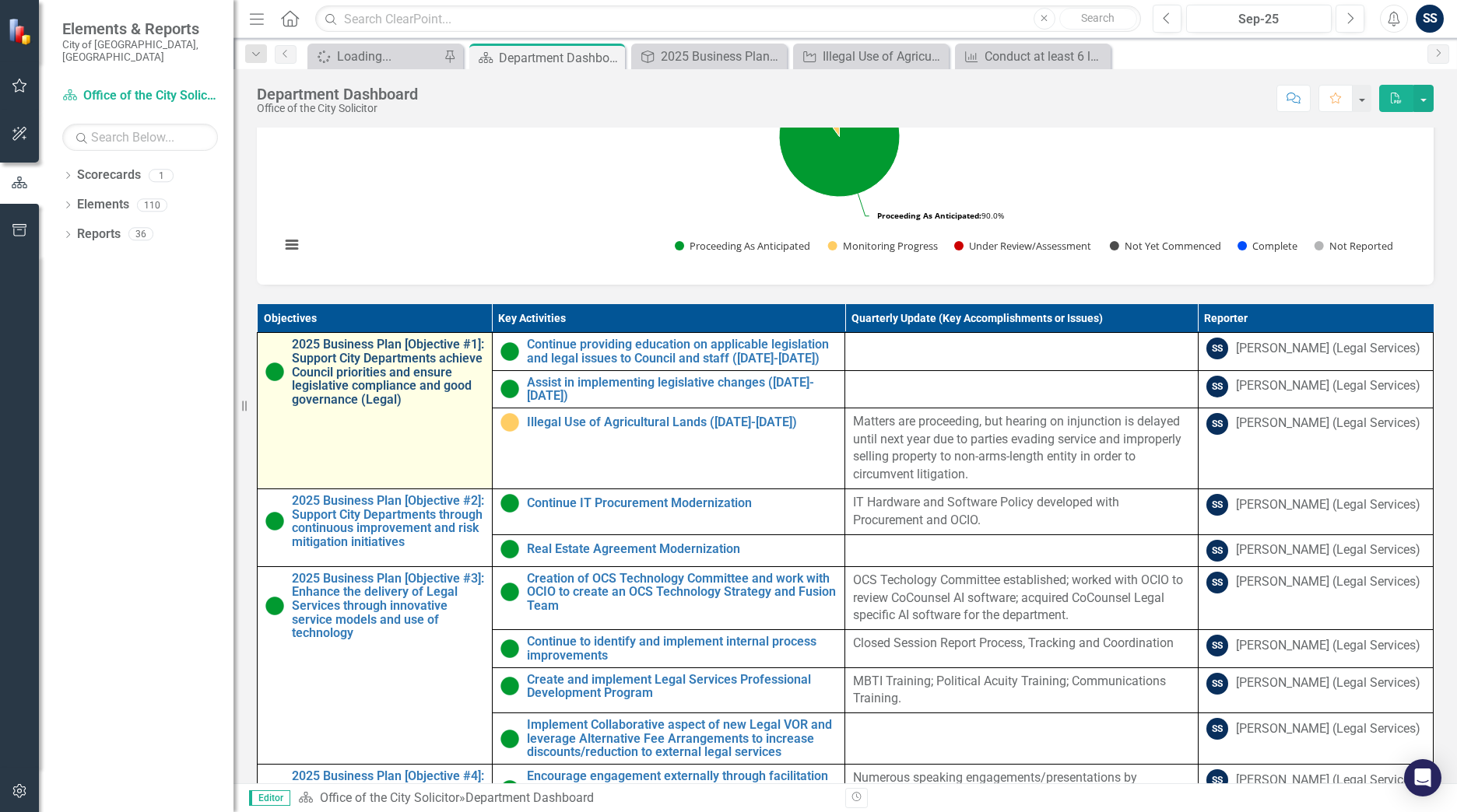
scroll to position [506, 0]
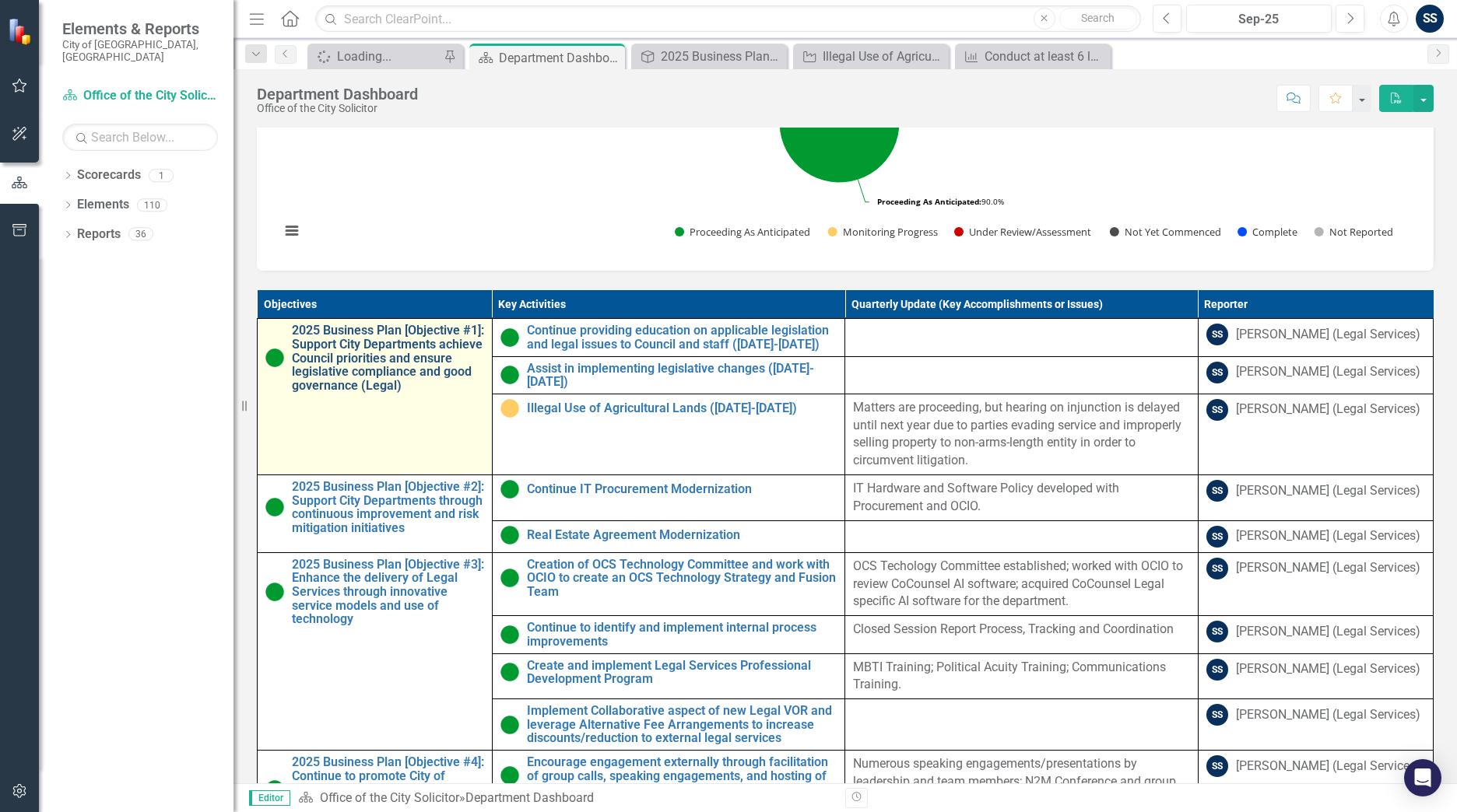
click at [339, 362] on link "2025 Business Plan [Objective #1]: Support City Departments achieve Council pri…" at bounding box center [388, 359] width 192 height 69
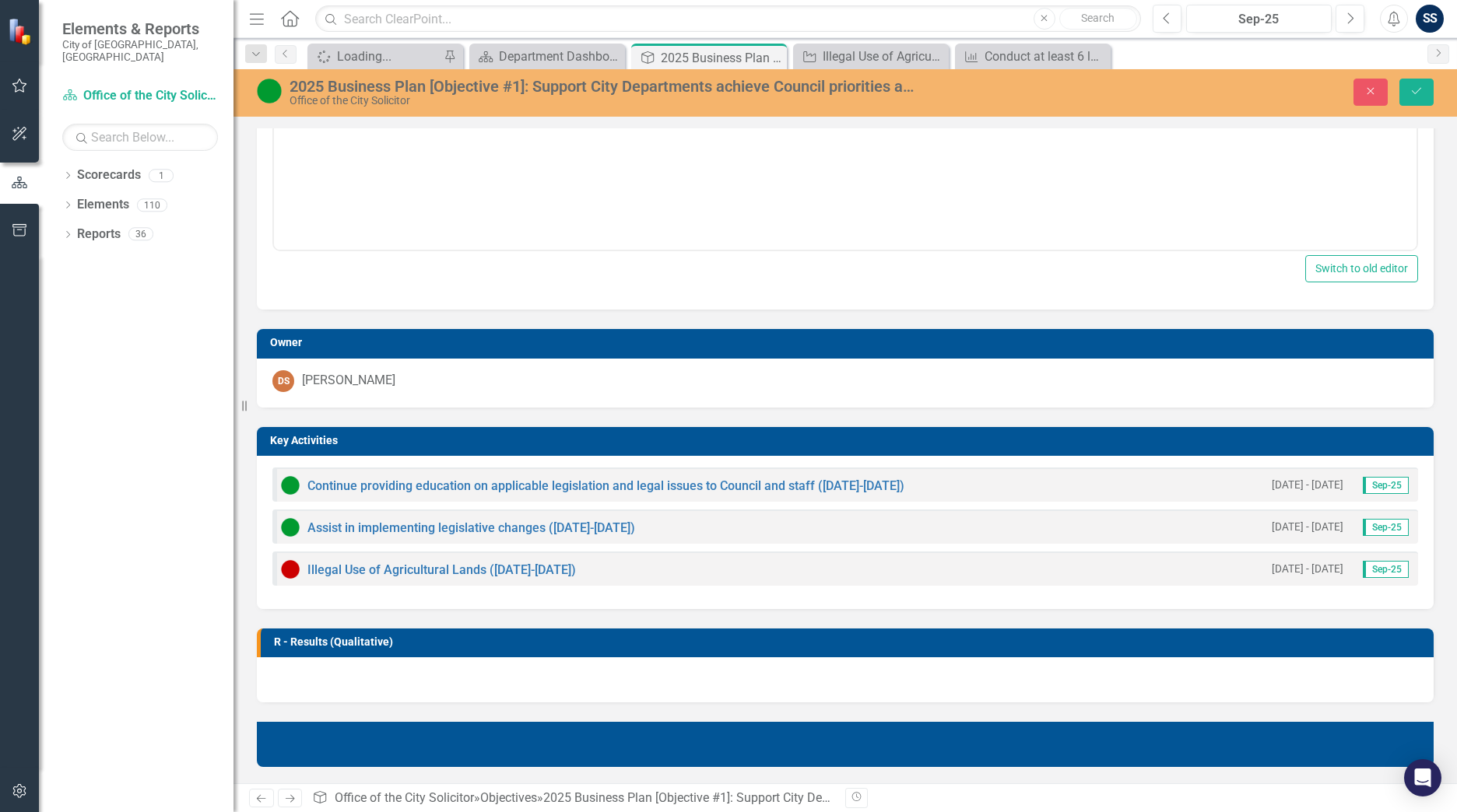
scroll to position [486, 0]
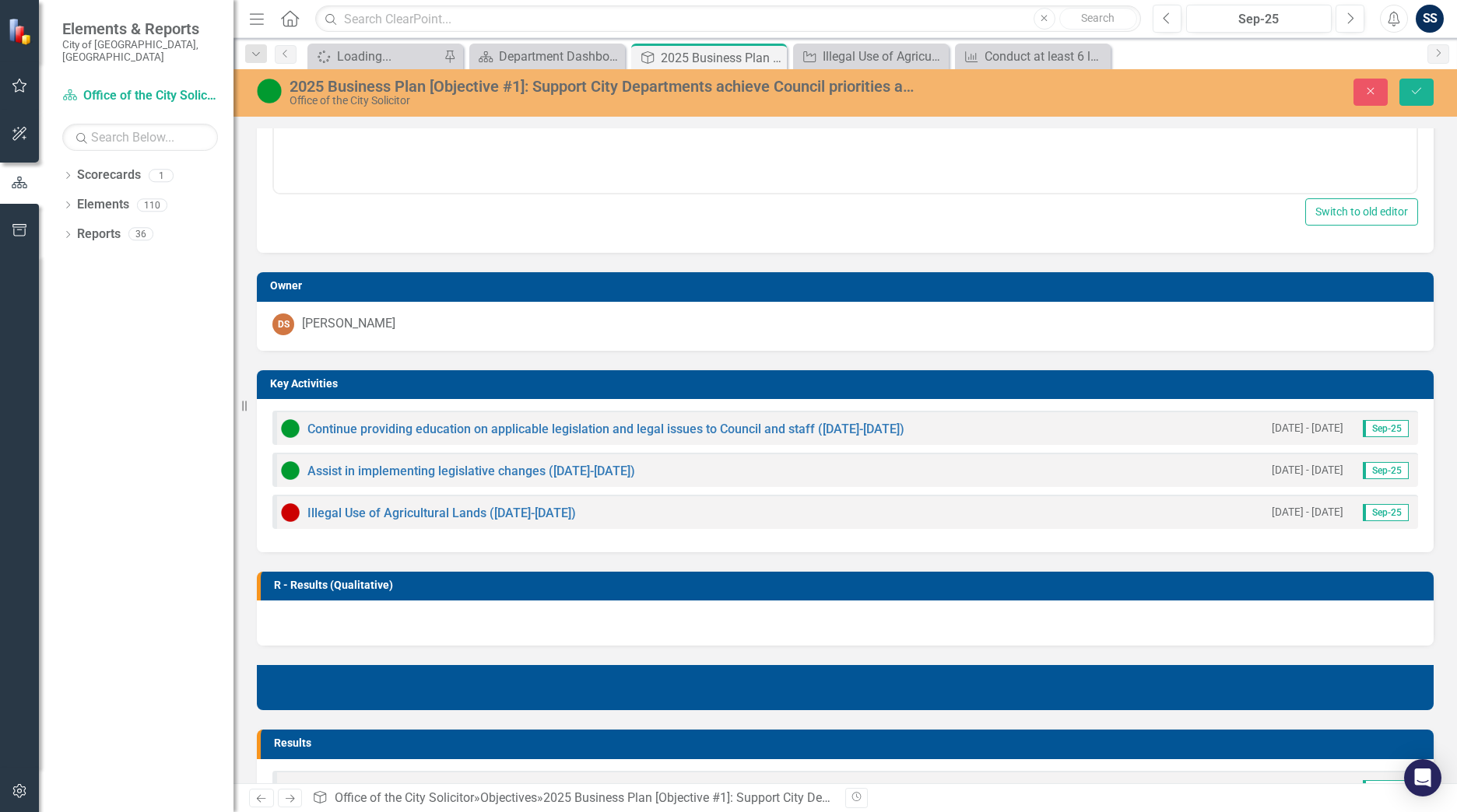
click at [286, 516] on img at bounding box center [291, 513] width 19 height 19
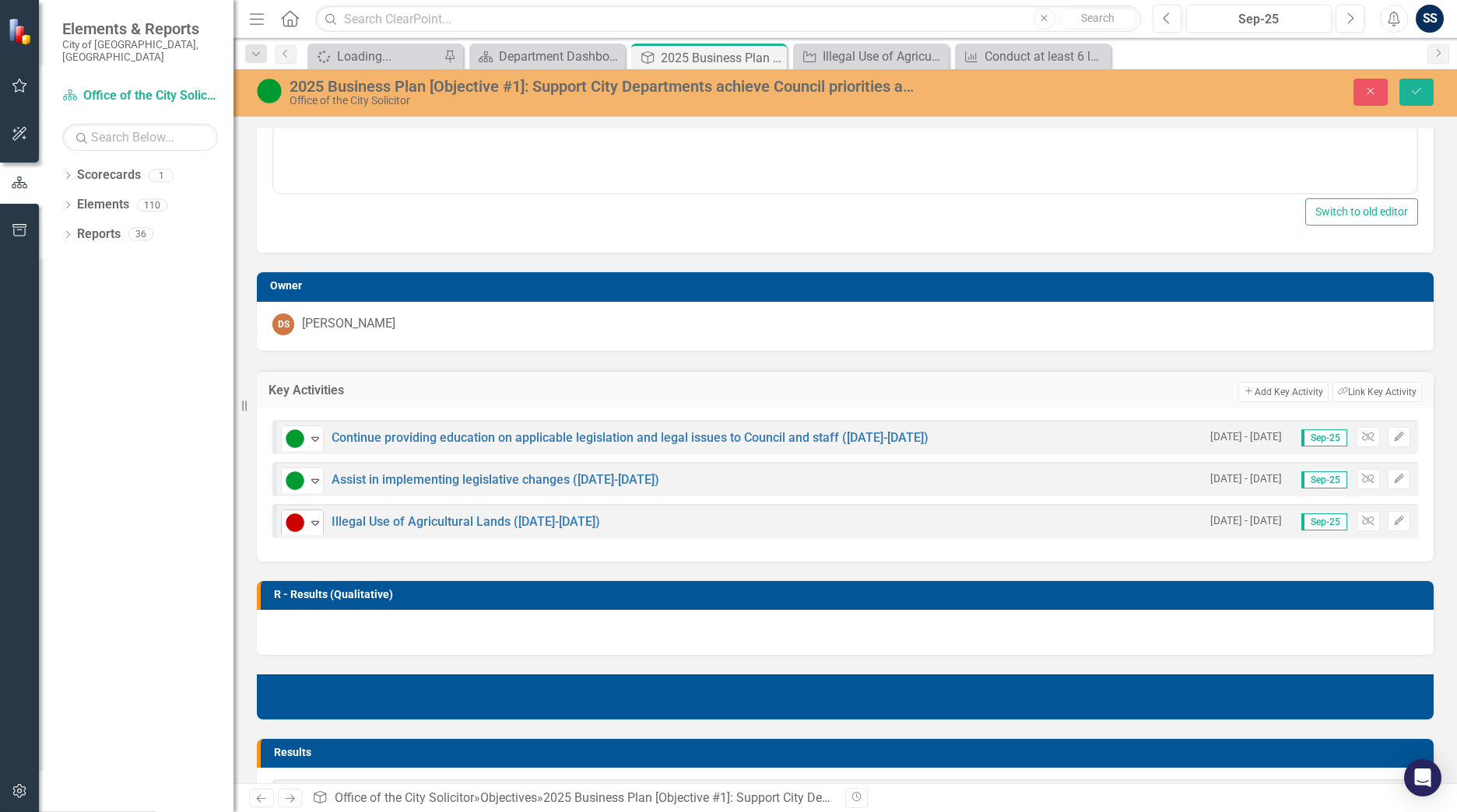
click at [301, 519] on img at bounding box center [295, 523] width 19 height 19
click at [1423, 88] on icon "Save" at bounding box center [1416, 91] width 14 height 11
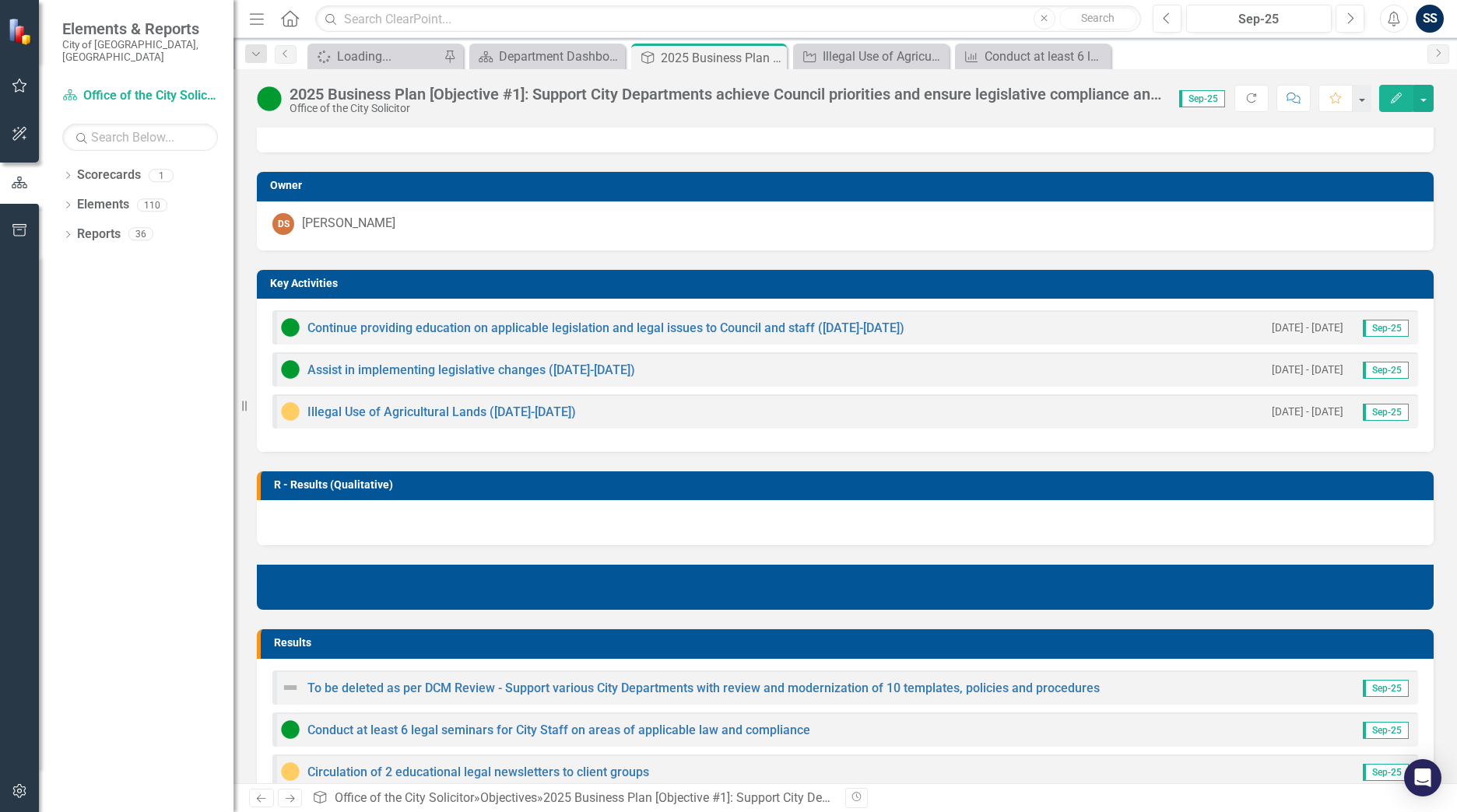
scroll to position [291, 0]
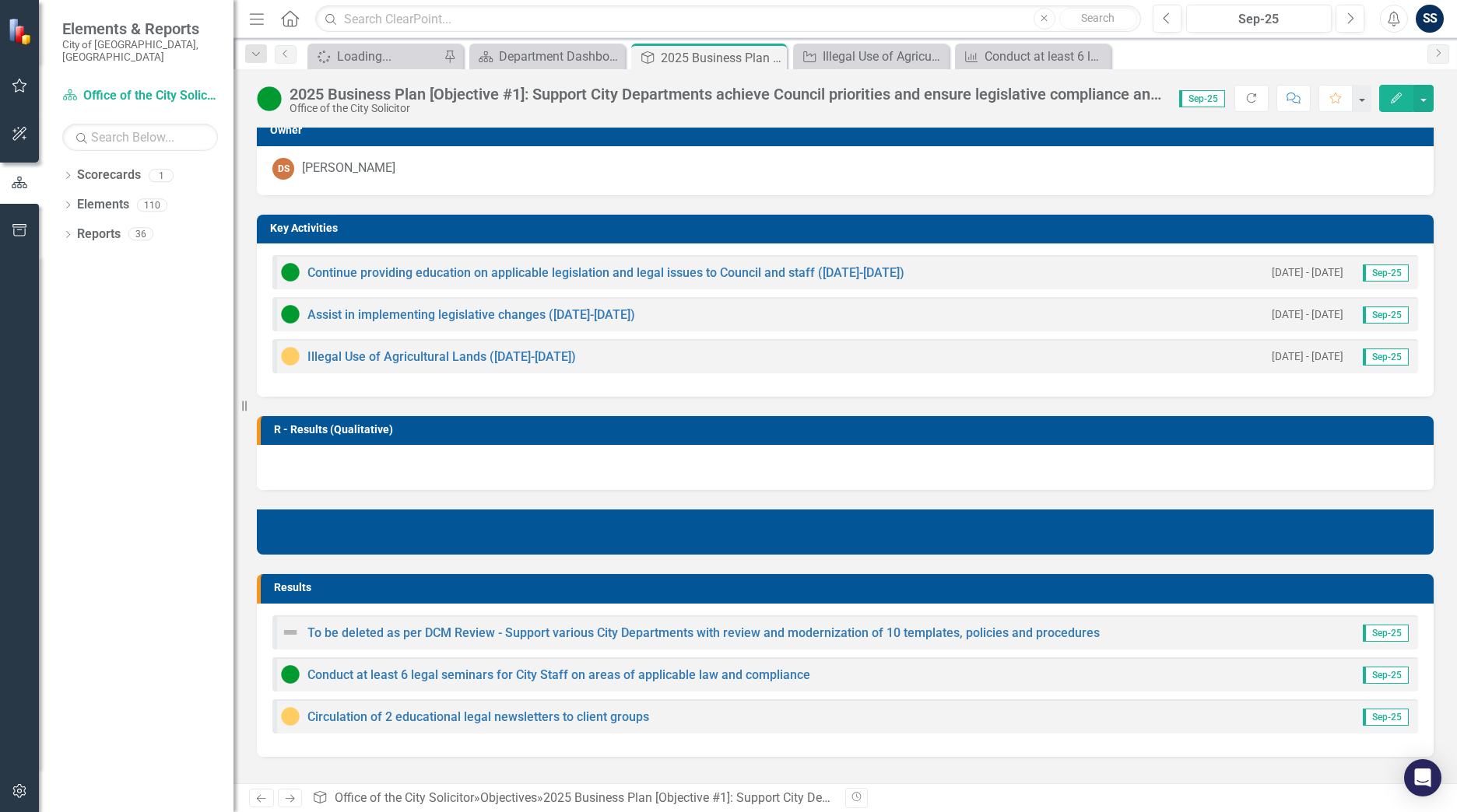
click at [413, 424] on h3 "R - Results (Qualitative)" at bounding box center [850, 429] width 1152 height 12
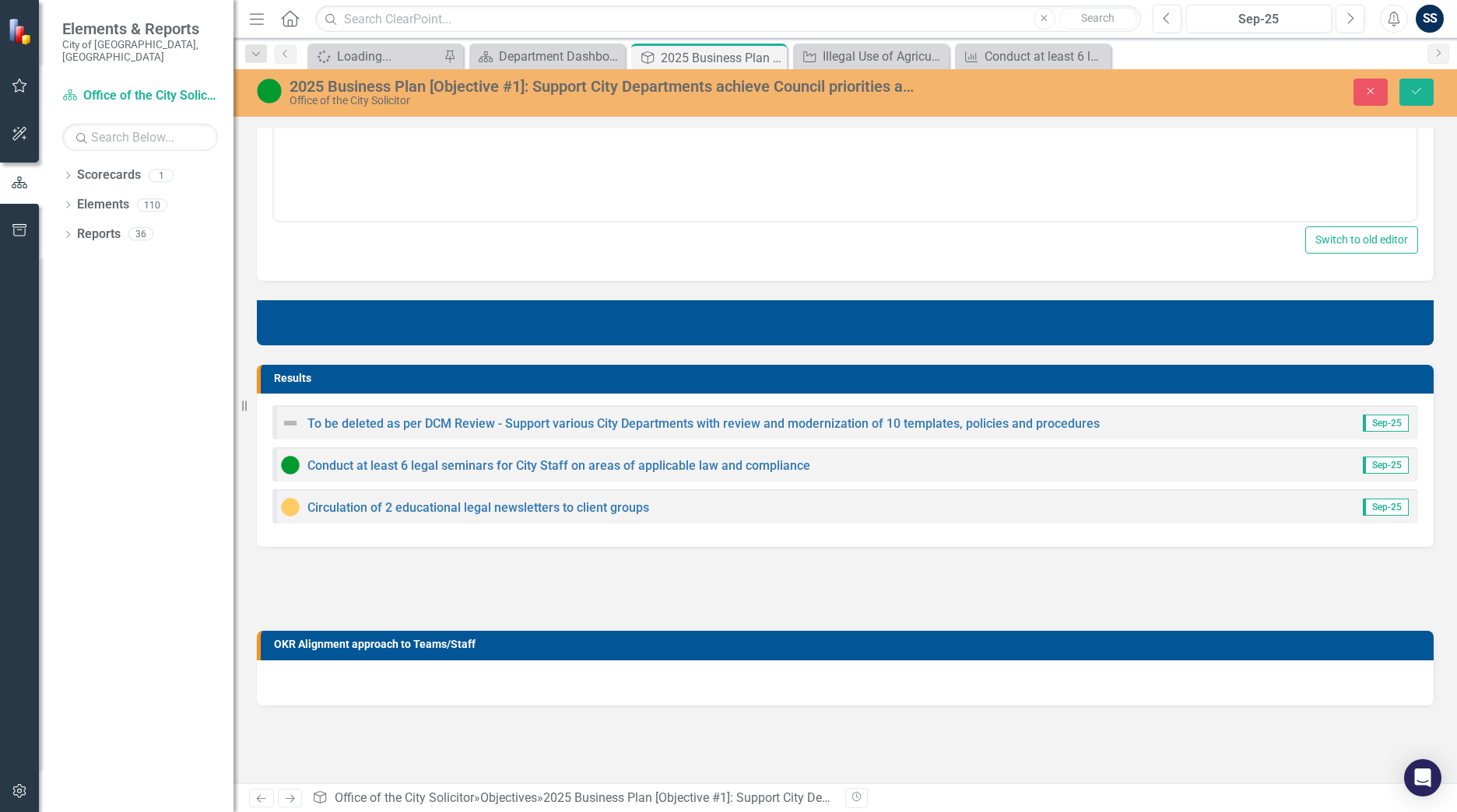
scroll to position [853, 0]
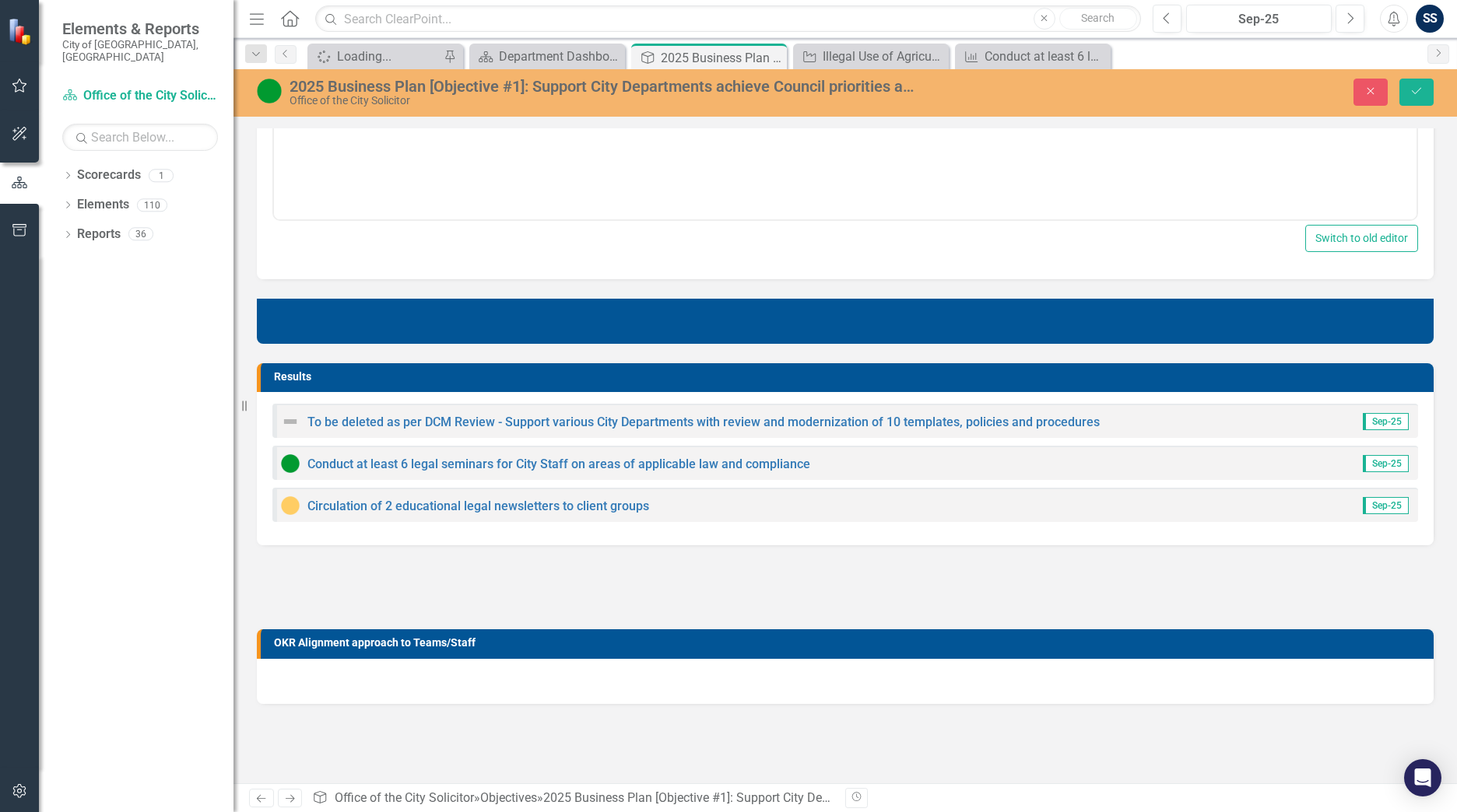
click at [293, 504] on img at bounding box center [291, 506] width 19 height 19
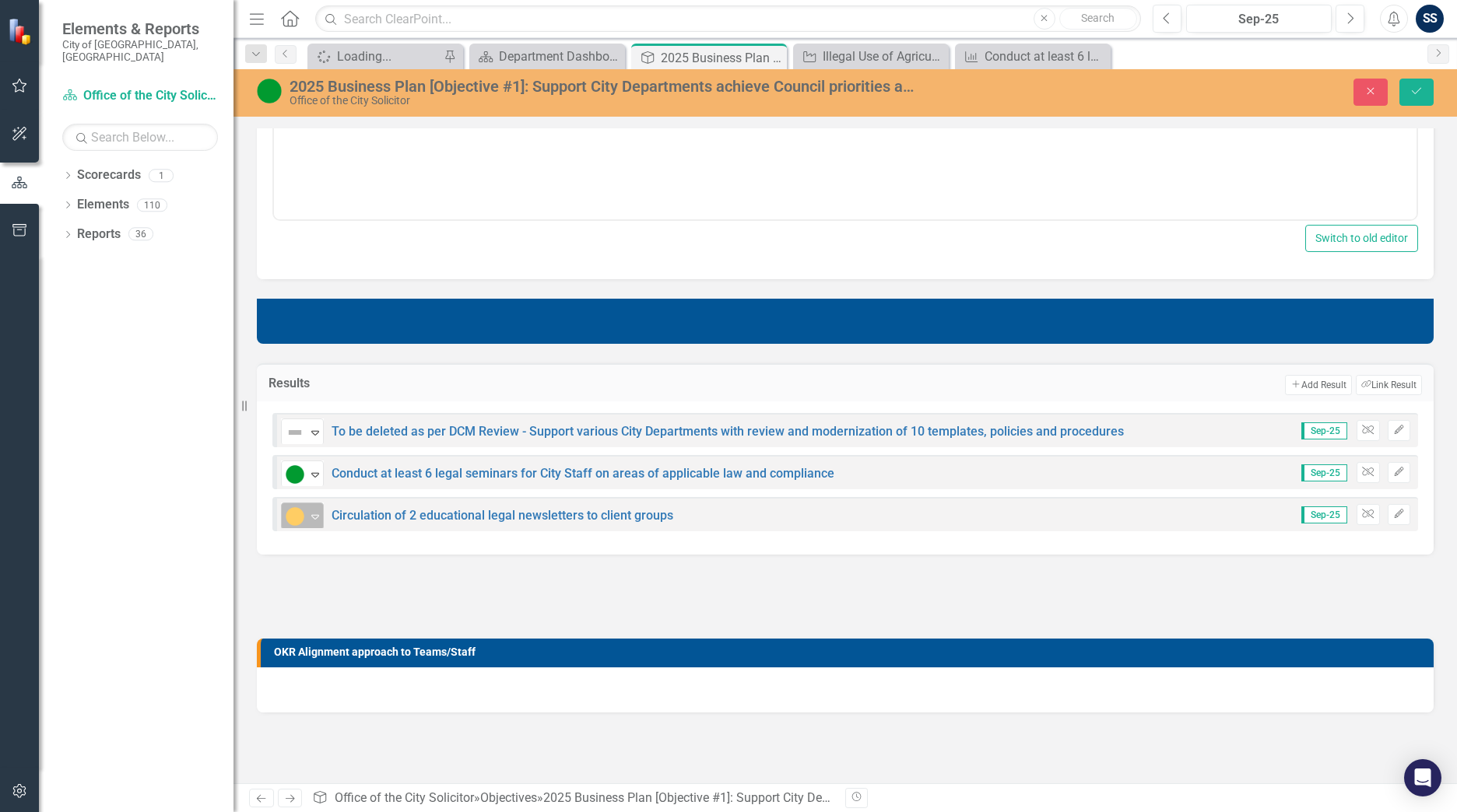
click at [304, 508] on img at bounding box center [295, 517] width 19 height 19
click at [1416, 87] on icon "Save" at bounding box center [1416, 91] width 14 height 11
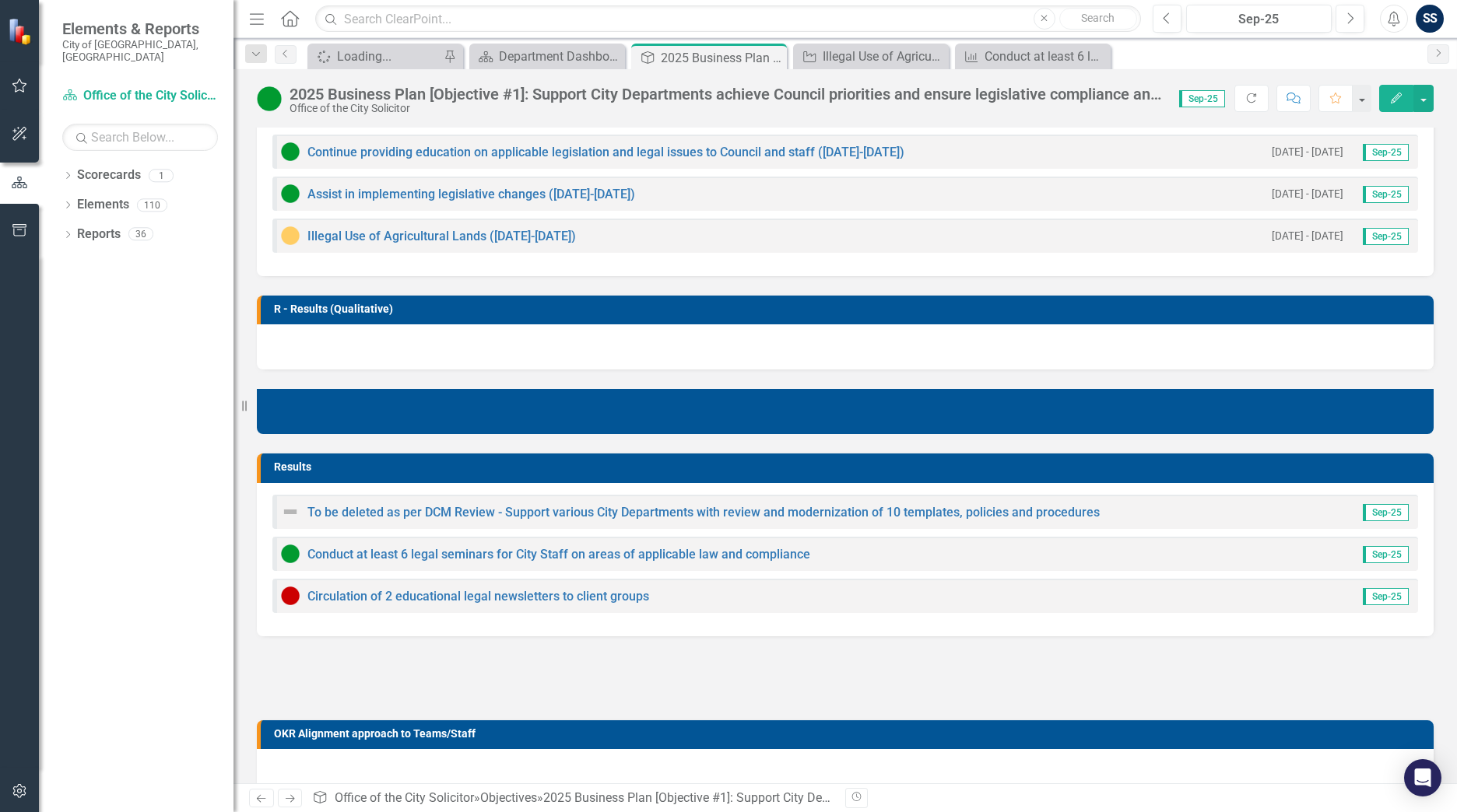
scroll to position [504, 0]
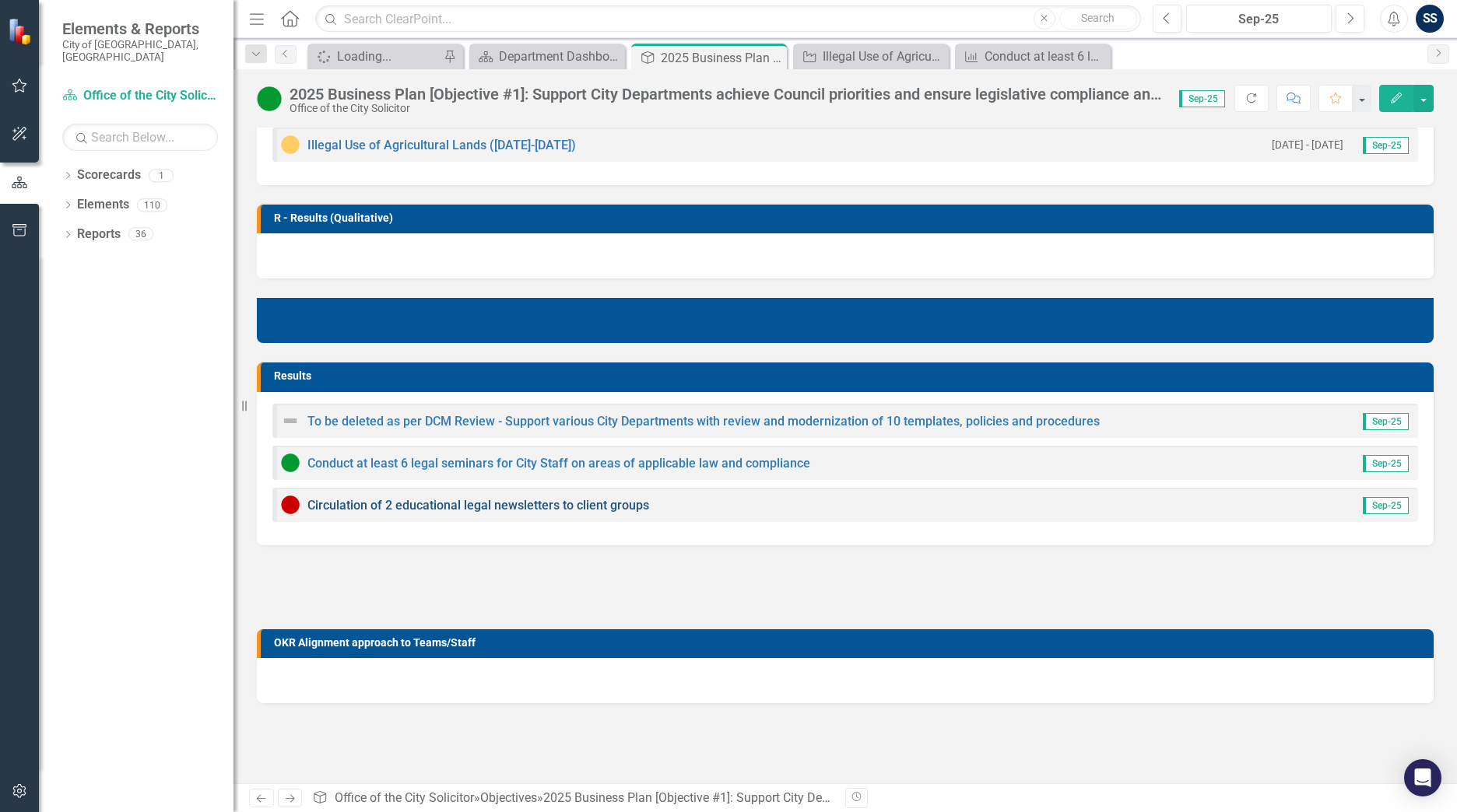
click at [515, 503] on link "Circulation of 2 educational legal newsletters to client groups" at bounding box center [478, 506] width 342 height 15
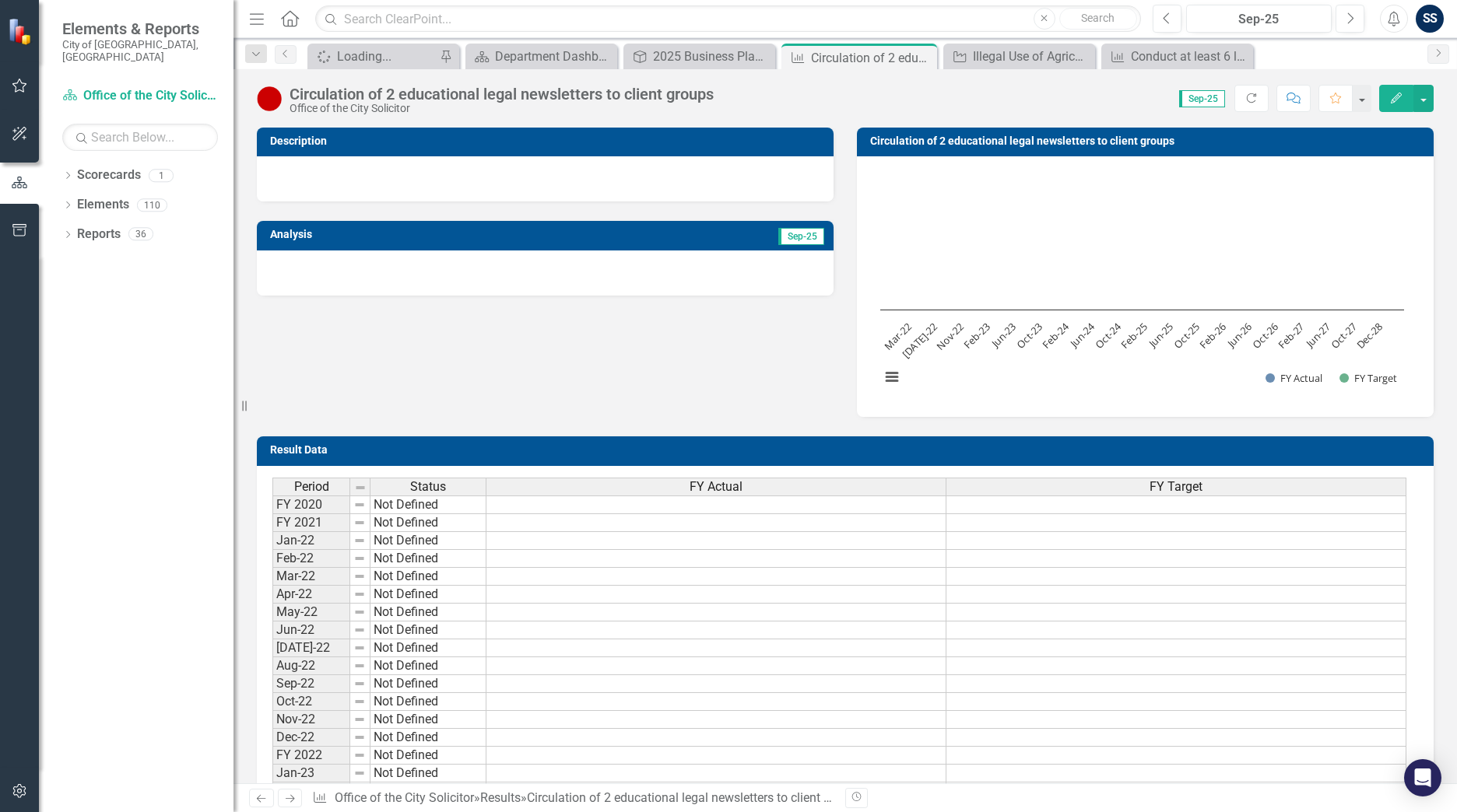
click at [354, 306] on div "Description Analysis Sep-25 Circulation of 2 educational legal newsletters to c…" at bounding box center [845, 263] width 1201 height 309
click at [347, 280] on div at bounding box center [545, 273] width 577 height 45
click at [339, 268] on div at bounding box center [545, 273] width 577 height 45
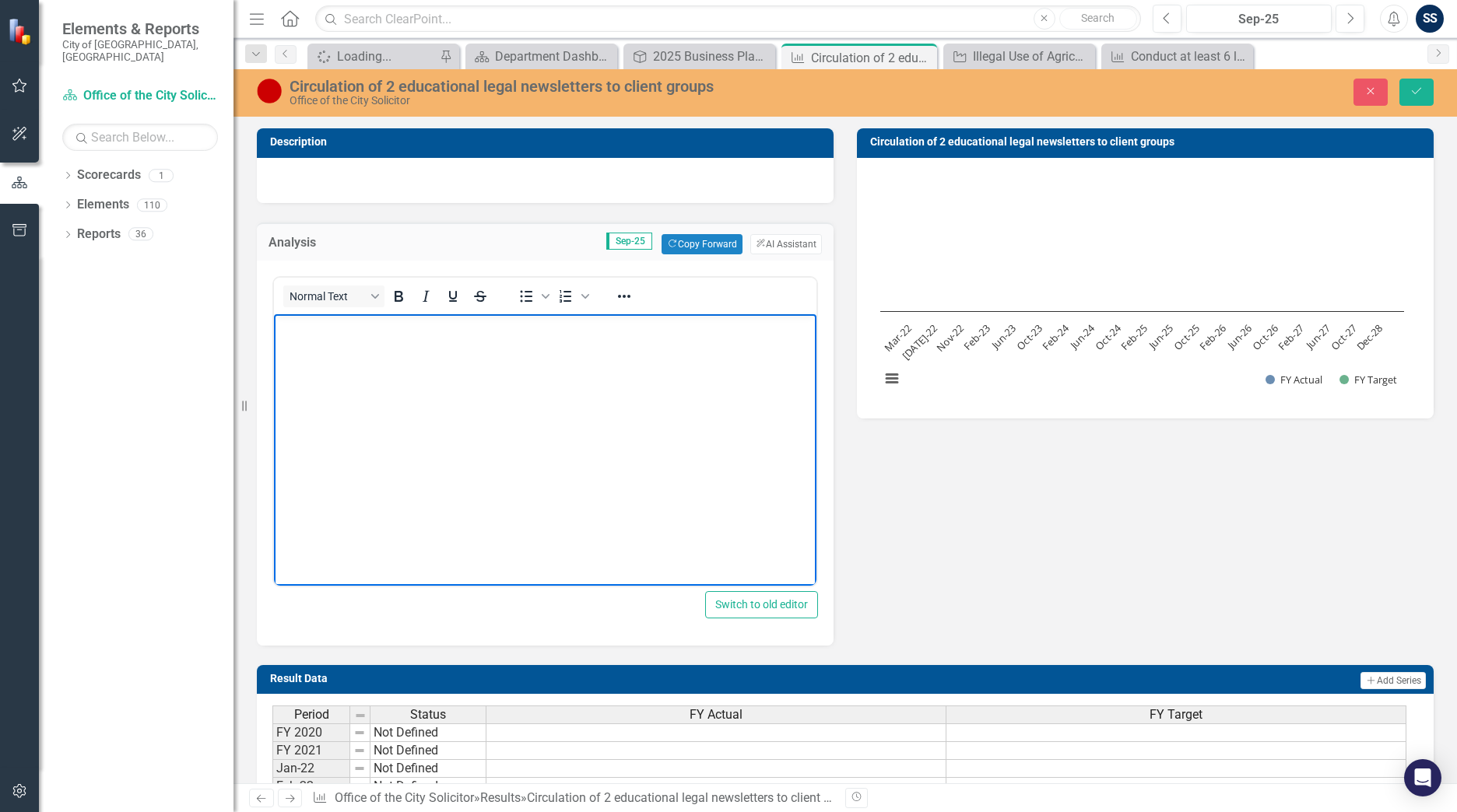
click at [342, 442] on body "Rich Text Area. Press ALT-0 for help." at bounding box center [545, 430] width 542 height 234
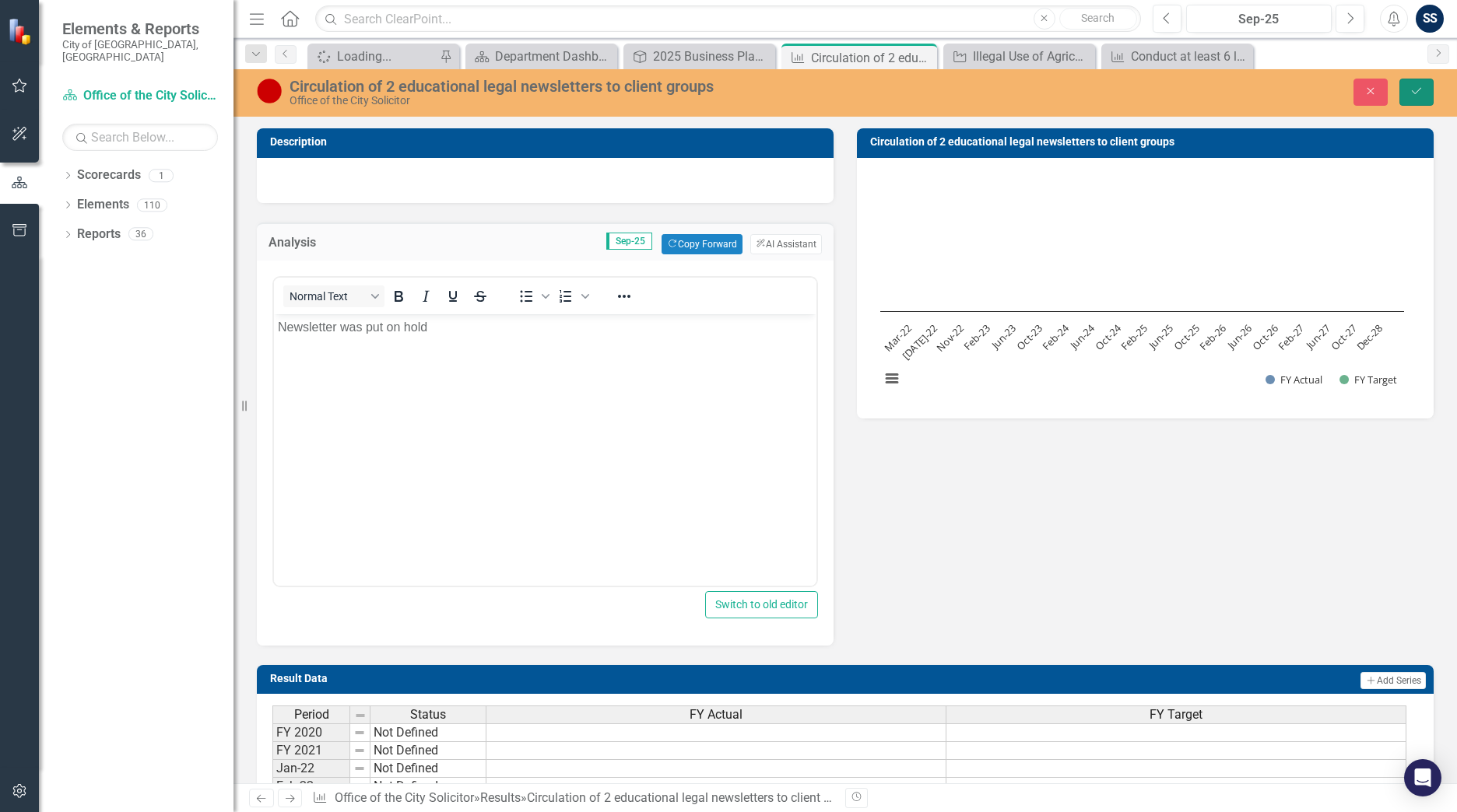
click at [1428, 94] on button "Save" at bounding box center [1416, 91] width 34 height 27
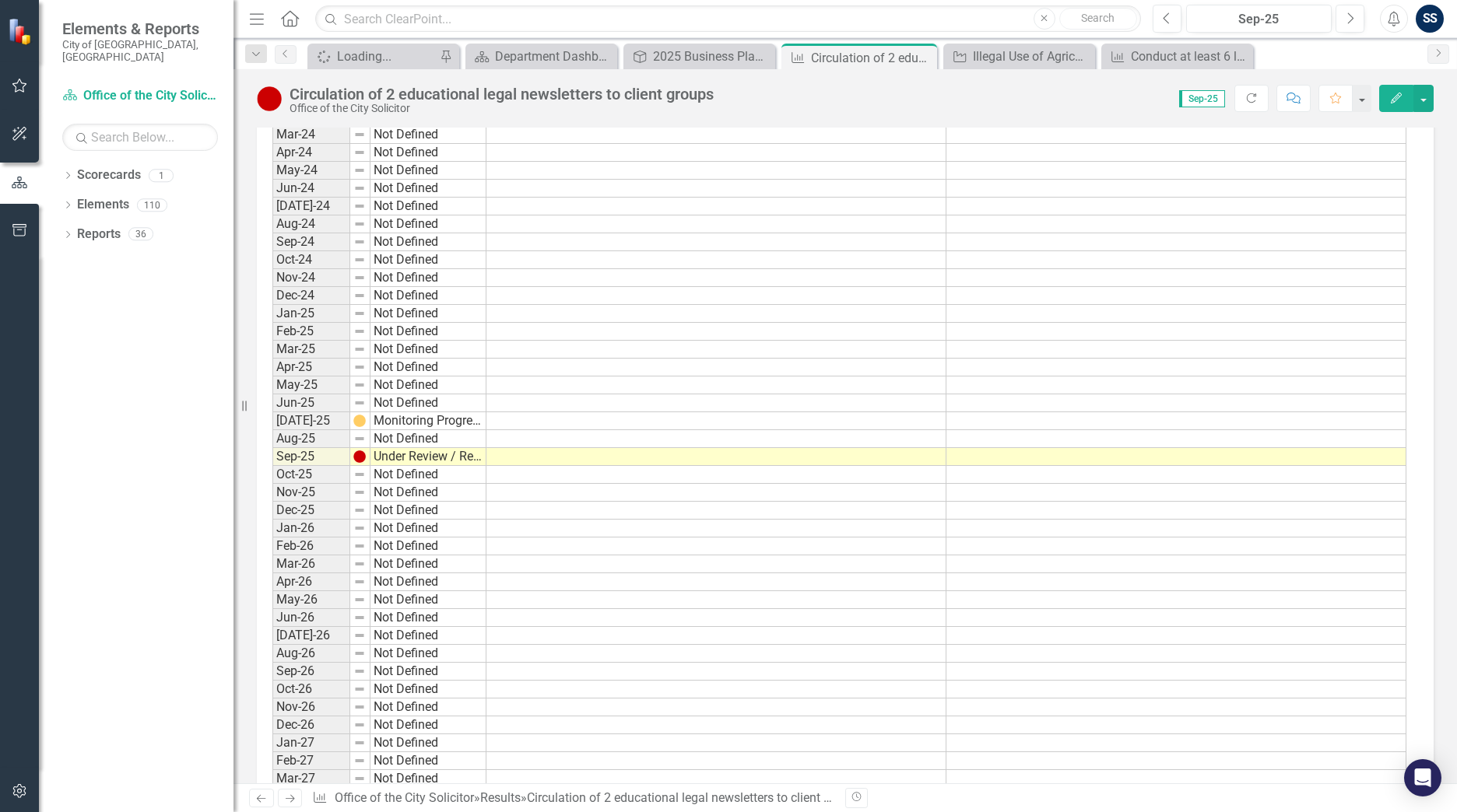
scroll to position [814, 0]
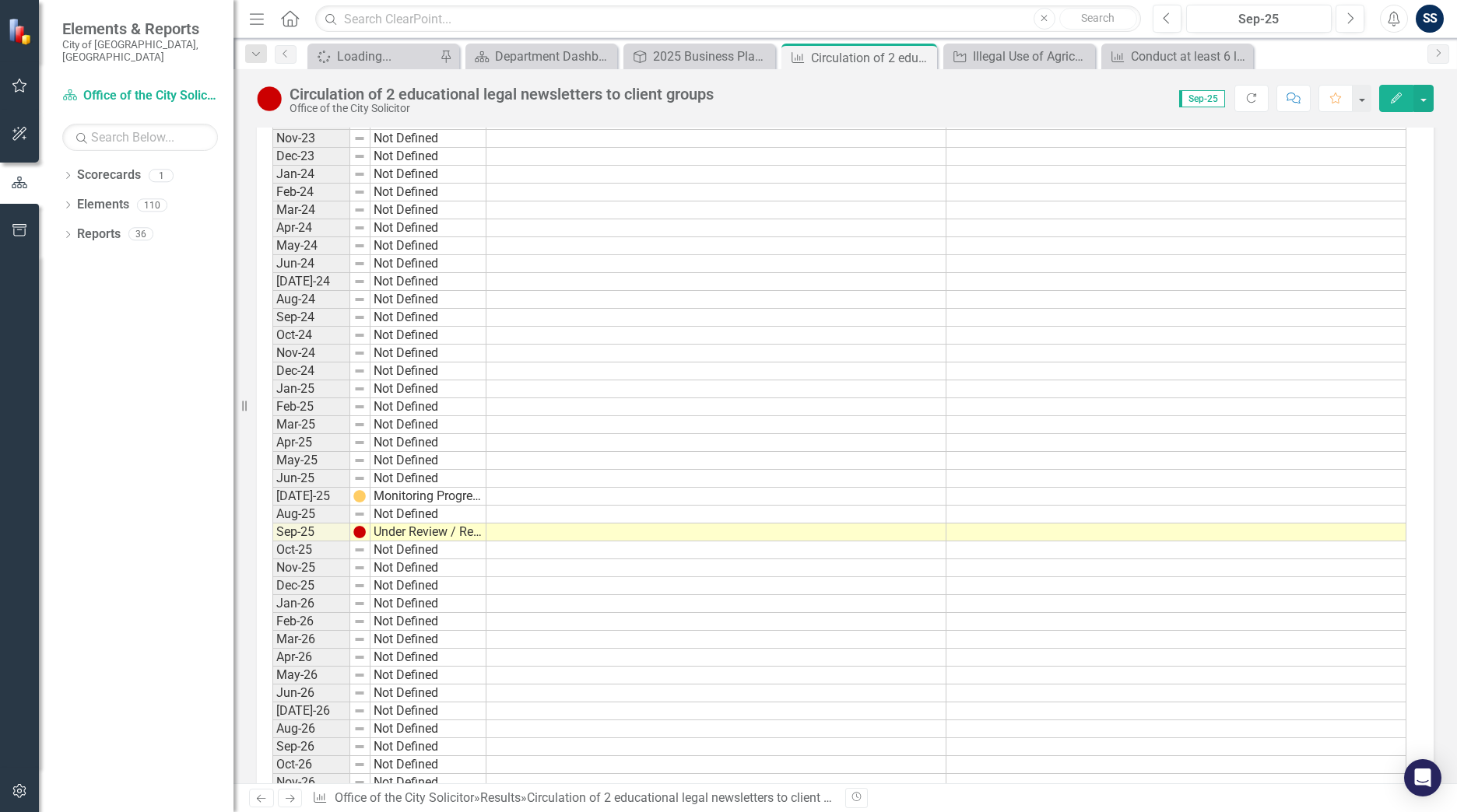
click at [289, 23] on icon "Home" at bounding box center [290, 19] width 20 height 17
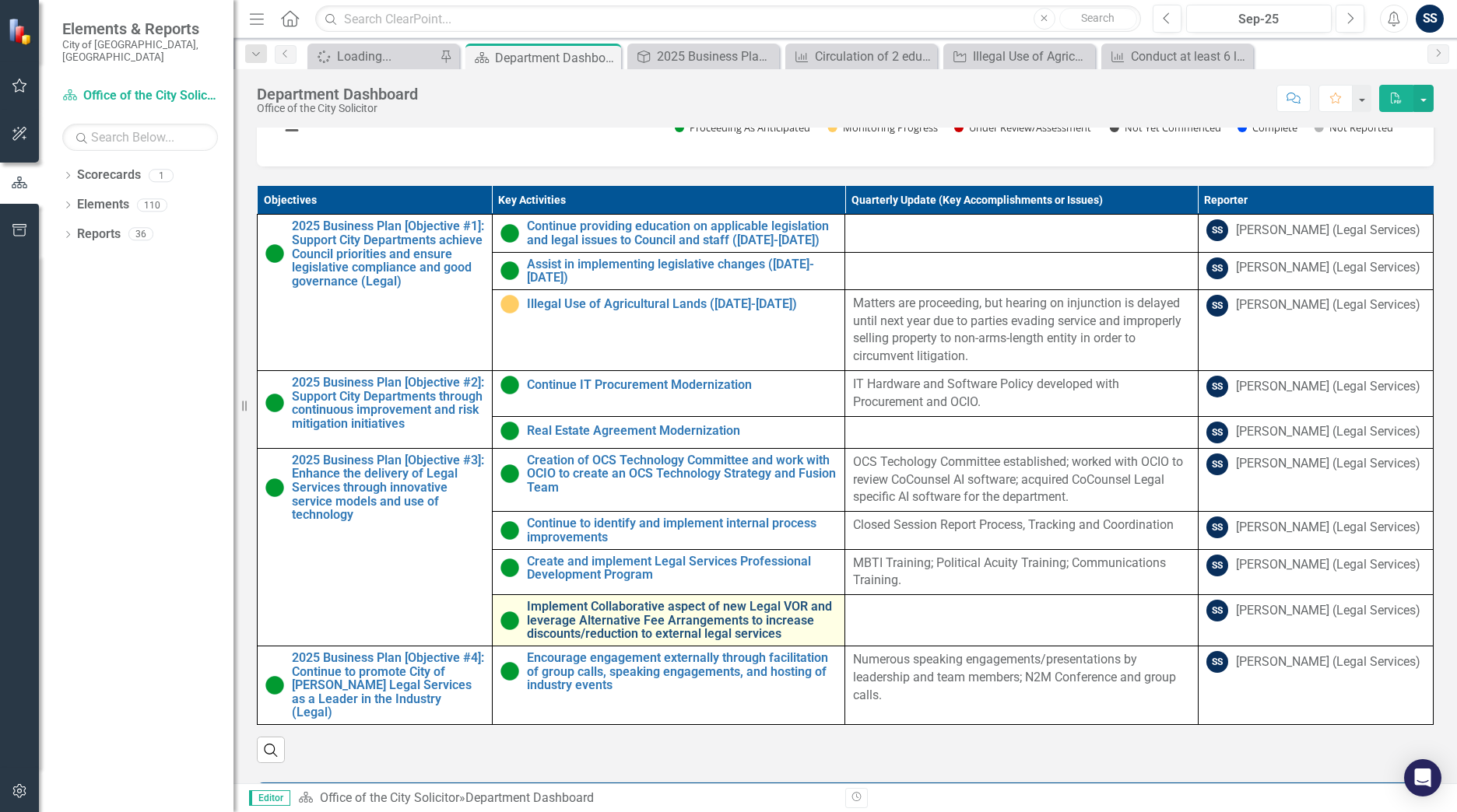
scroll to position [611, 0]
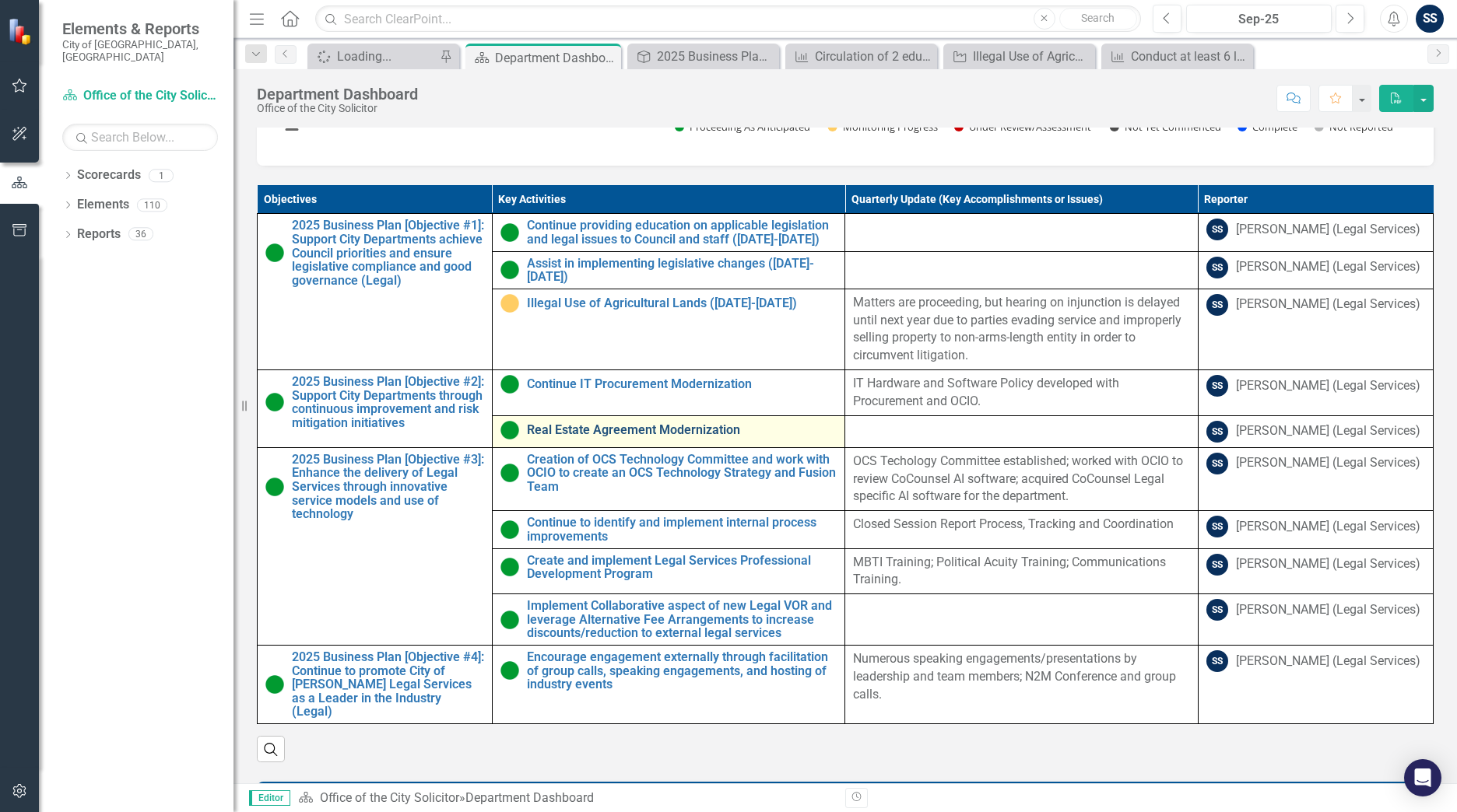
click at [674, 438] on link "Real Estate Agreement Modernization" at bounding box center [682, 430] width 310 height 14
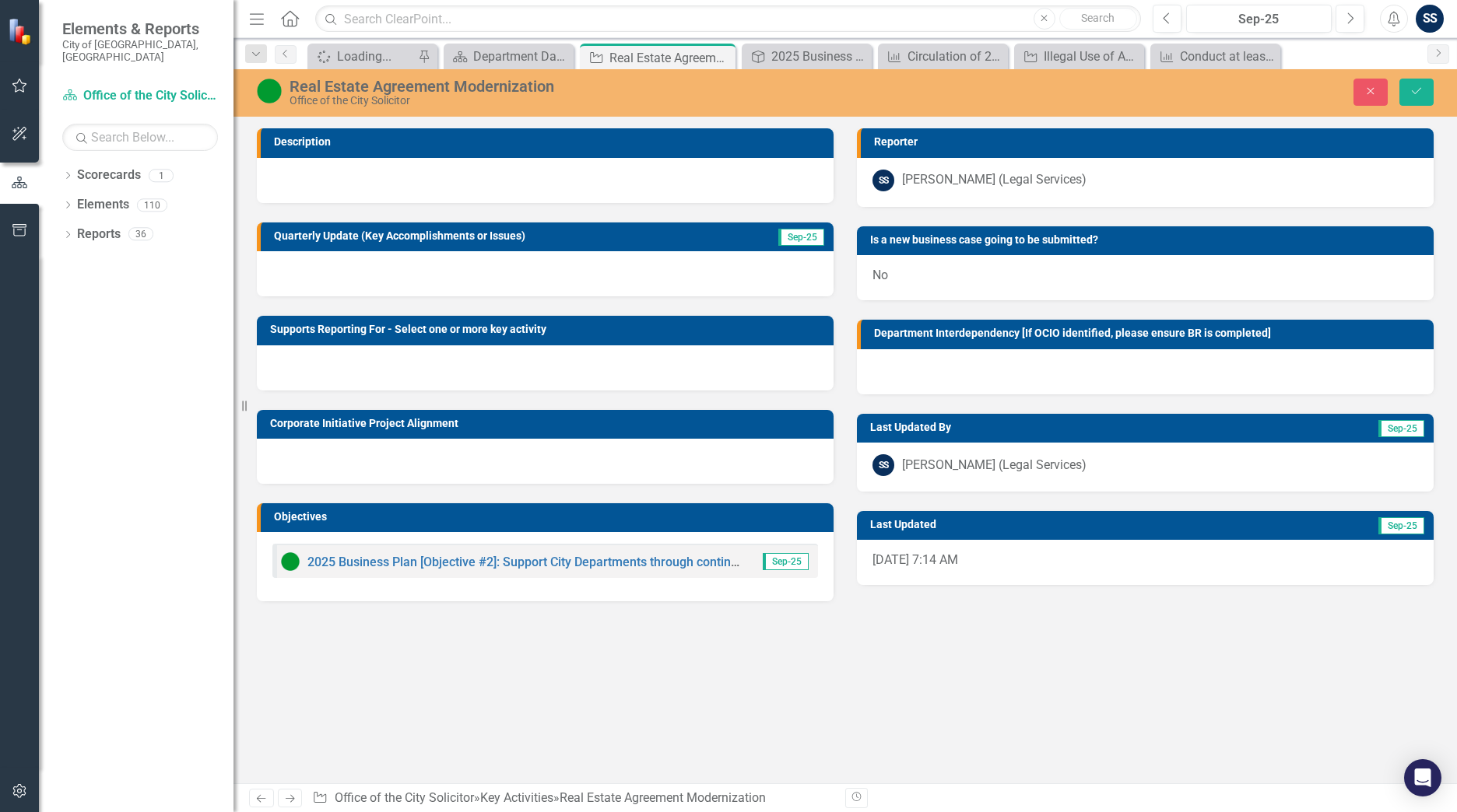
click at [320, 271] on div at bounding box center [545, 274] width 577 height 45
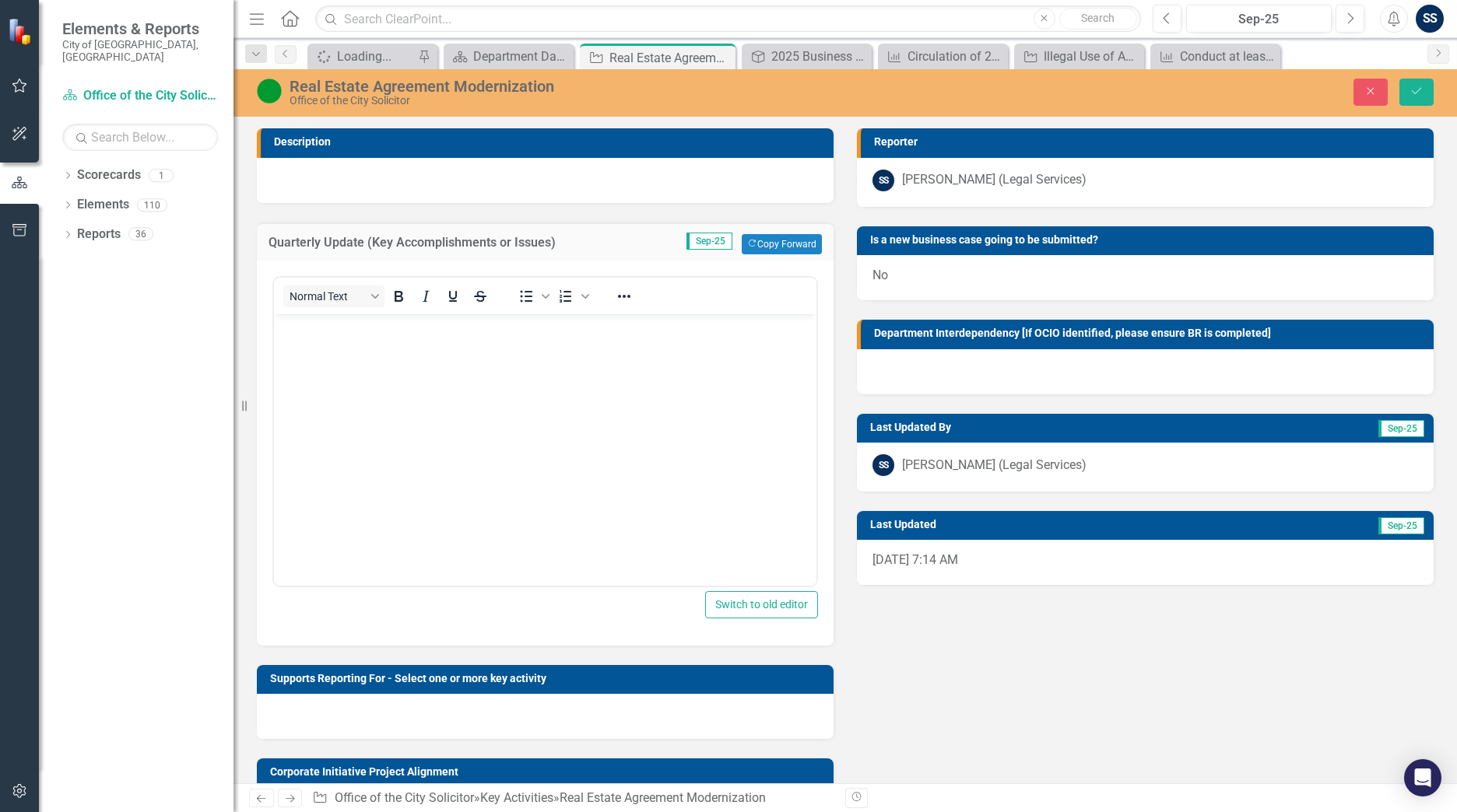
drag, startPoint x: 324, startPoint y: 430, endPoint x: 344, endPoint y: 428, distance: 20.1
click at [344, 428] on body "Rich Text Area. Press ALT-0 for help." at bounding box center [545, 430] width 542 height 234
click at [1428, 90] on button "Save" at bounding box center [1416, 91] width 34 height 27
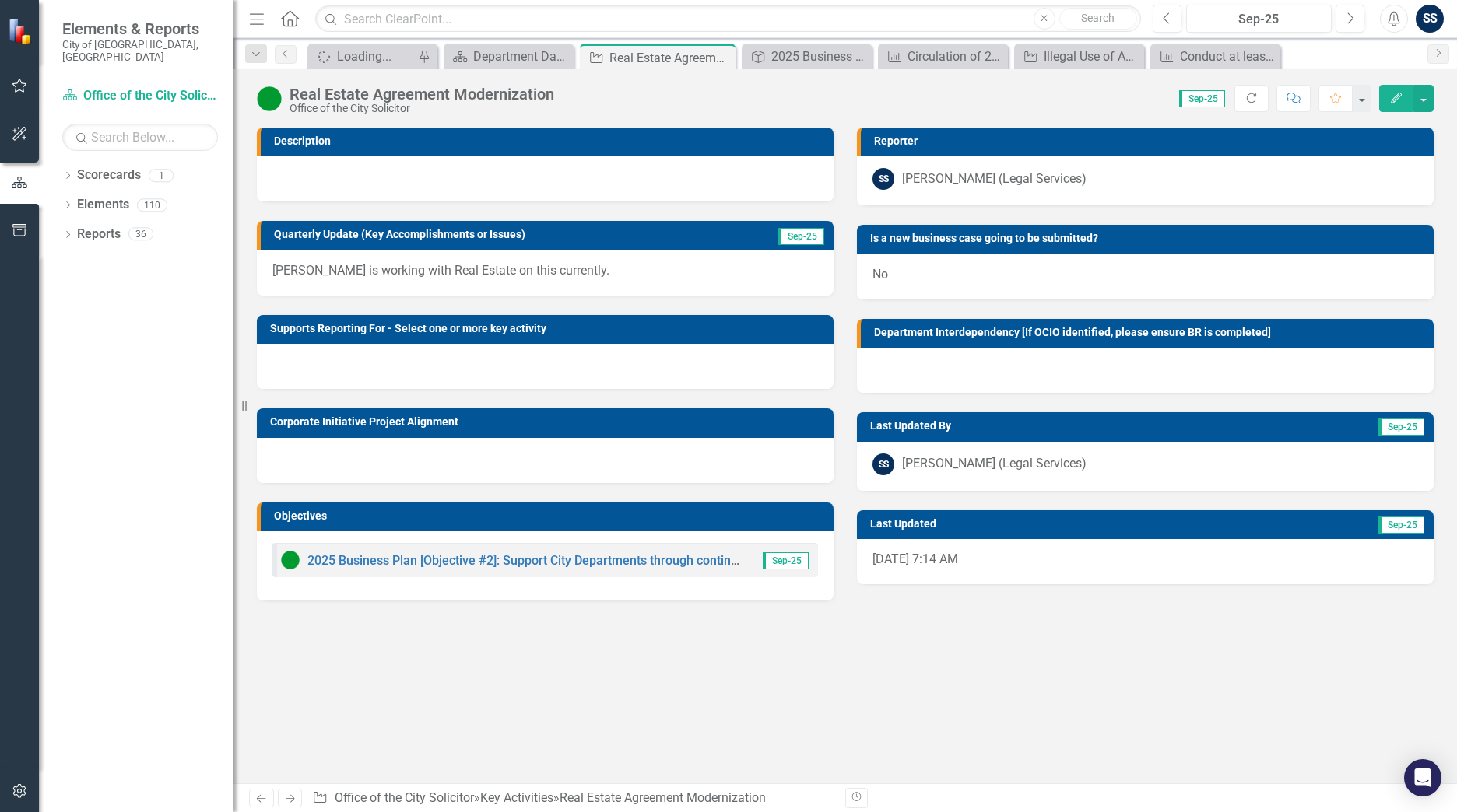
click at [291, 27] on link "Home" at bounding box center [291, 19] width 20 height 23
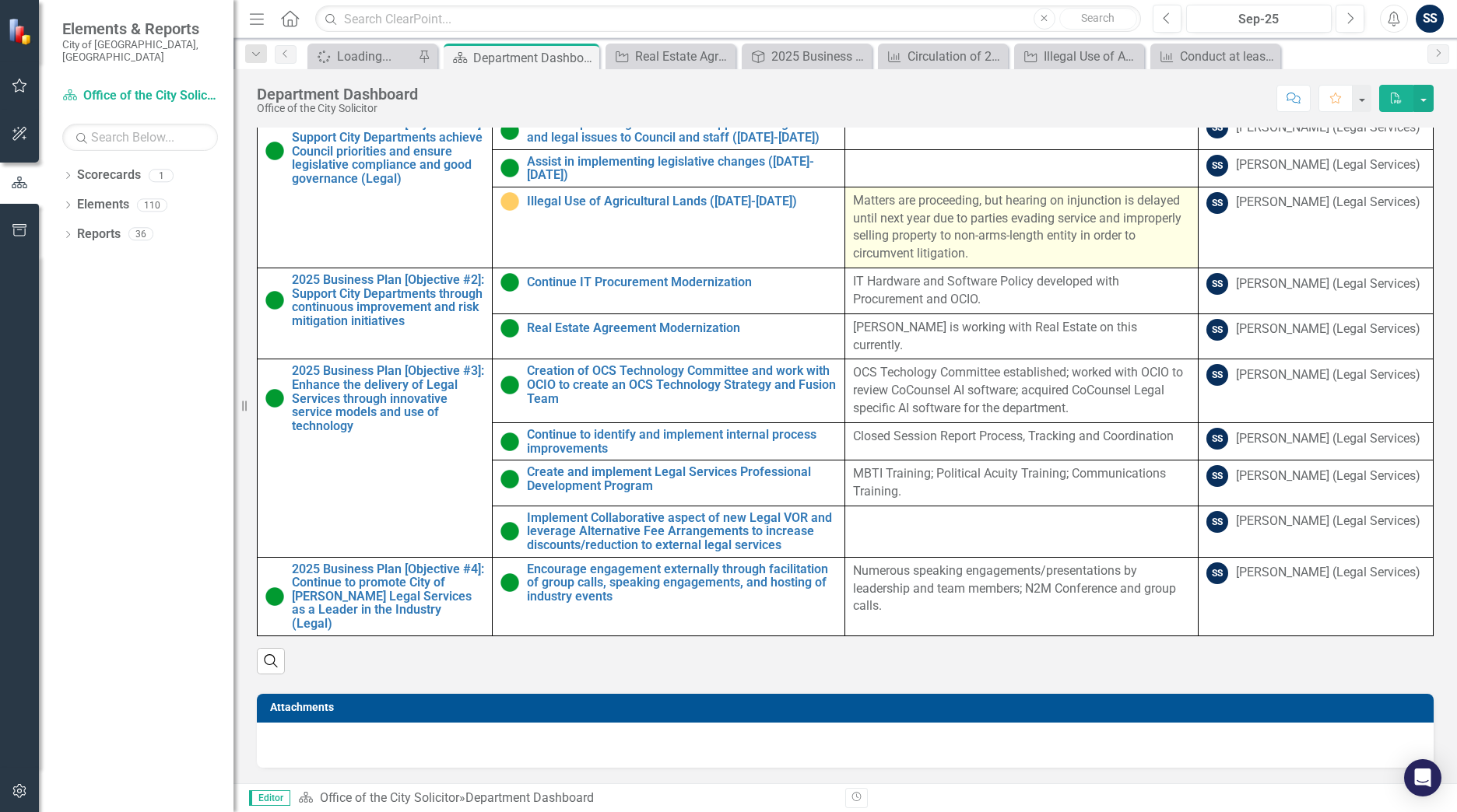
scroll to position [747, 0]
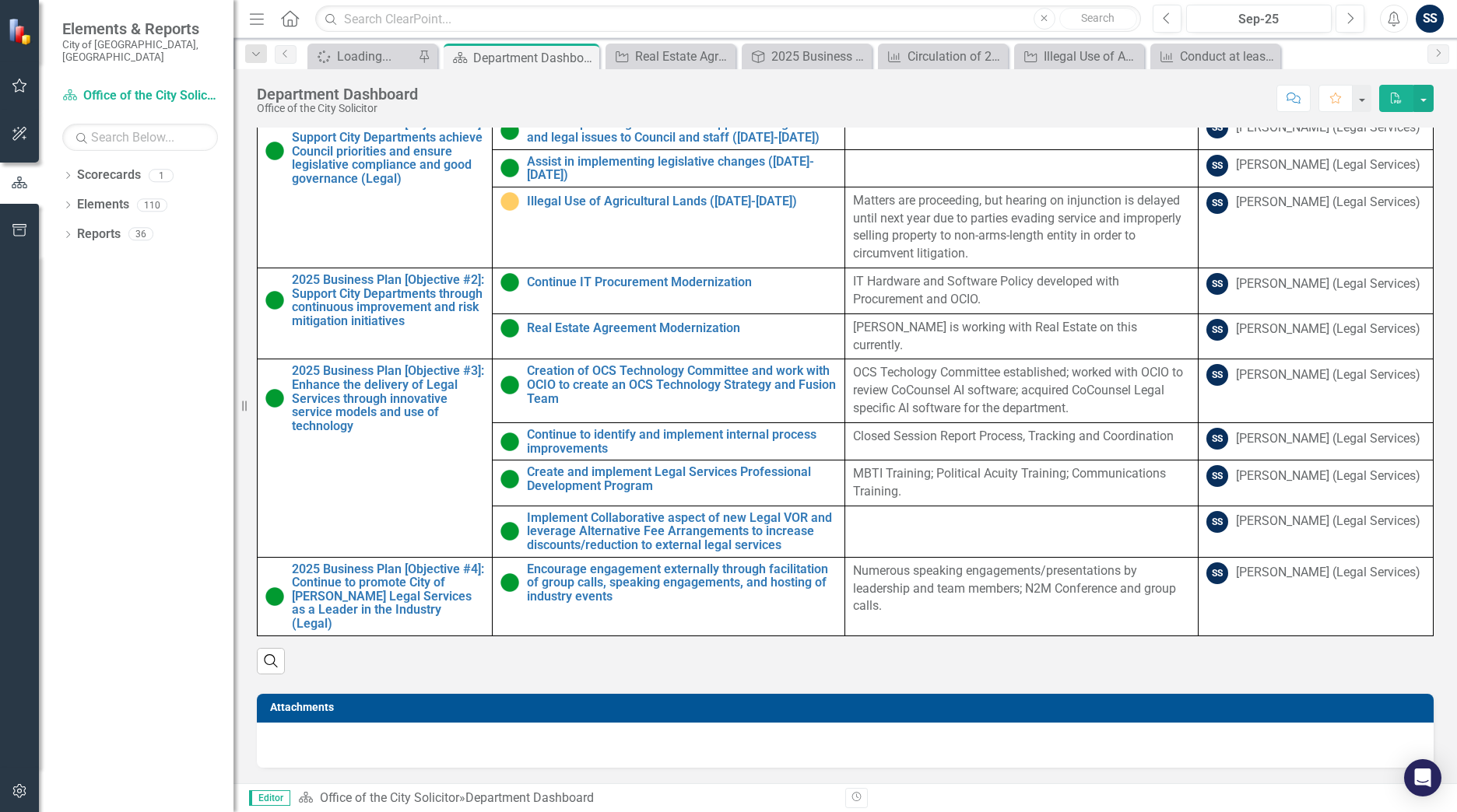
click at [1423, 20] on div "SS" at bounding box center [1430, 19] width 28 height 28
click at [978, 105] on div "Score: N/A Sep-25 Completed Comment Favorite PDF" at bounding box center [930, 98] width 1008 height 26
click at [1431, 102] on button "button" at bounding box center [1424, 98] width 20 height 27
click at [1104, 99] on div "Score: N/A Sep-25 Completed Comment Favorite PDF" at bounding box center [930, 98] width 1008 height 26
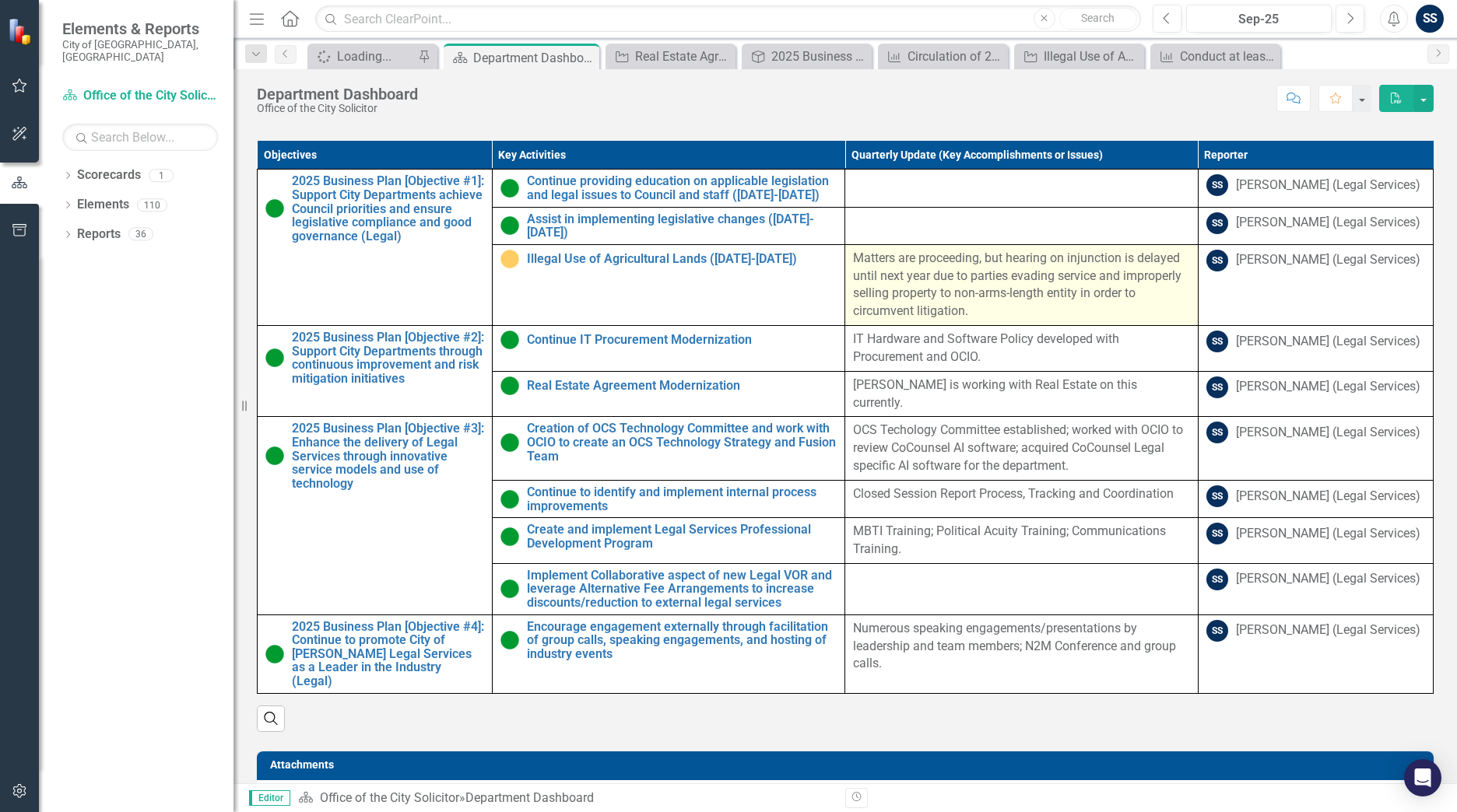
scroll to position [630, 0]
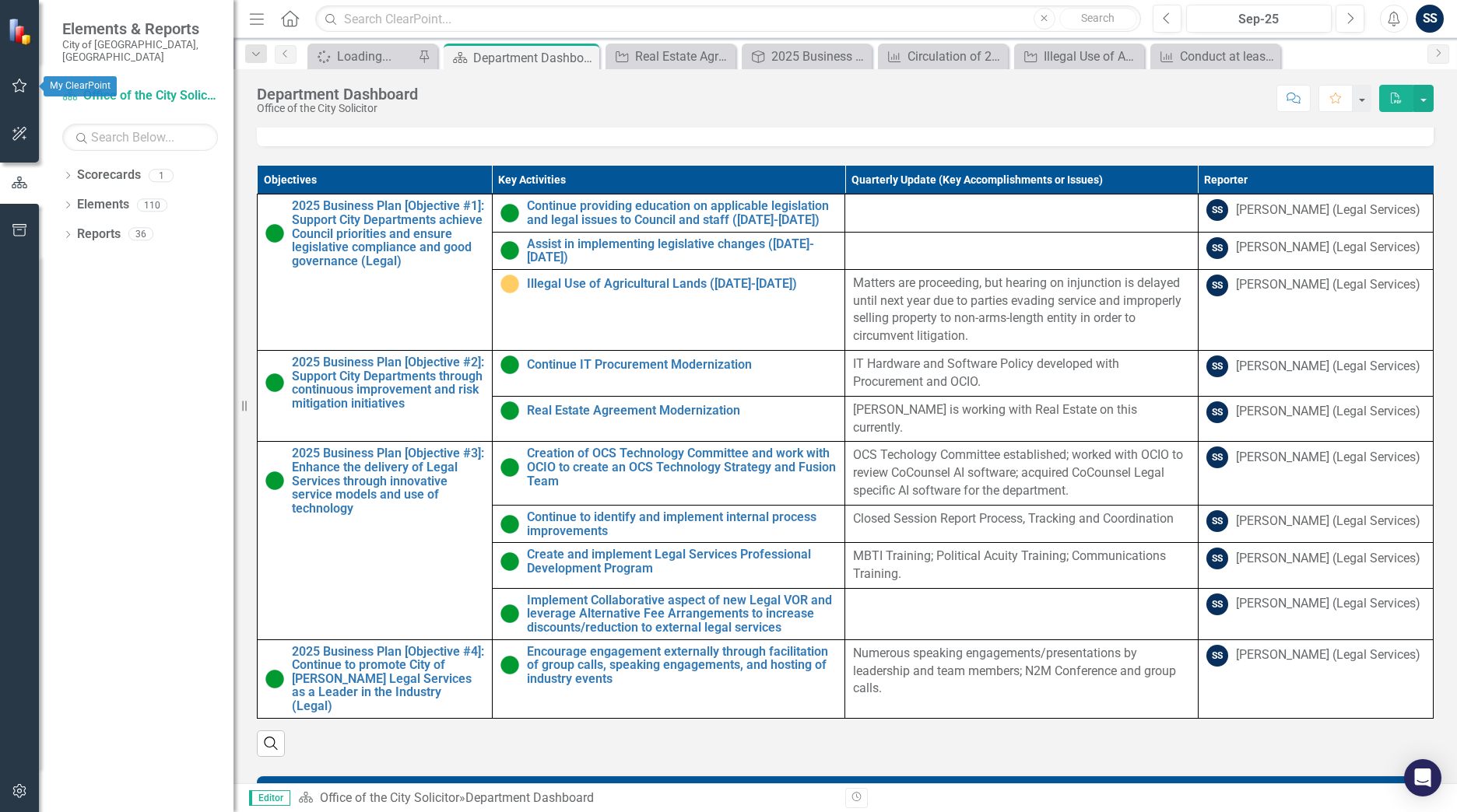
click at [17, 83] on icon "button" at bounding box center [20, 85] width 17 height 12
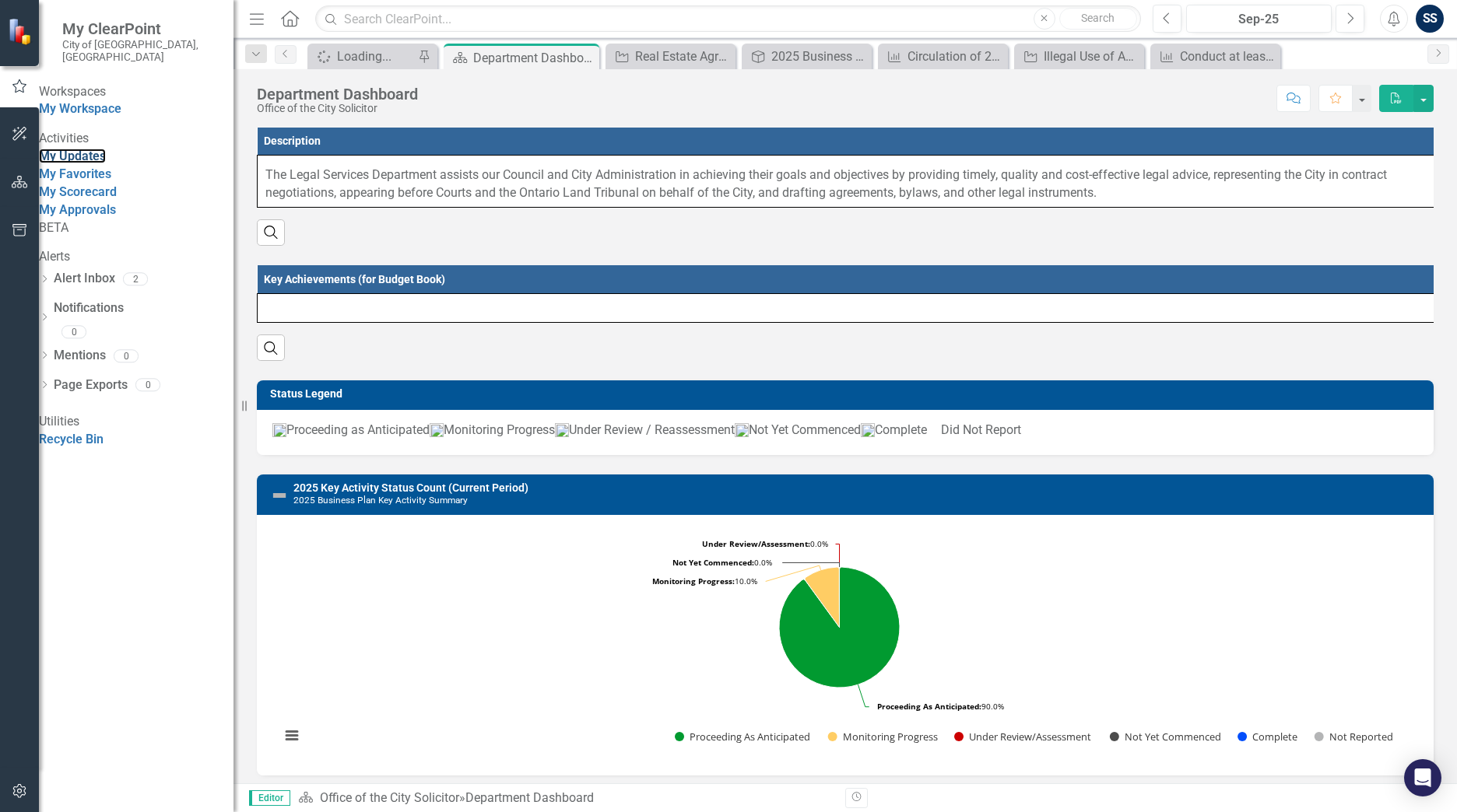
scroll to position [0, 0]
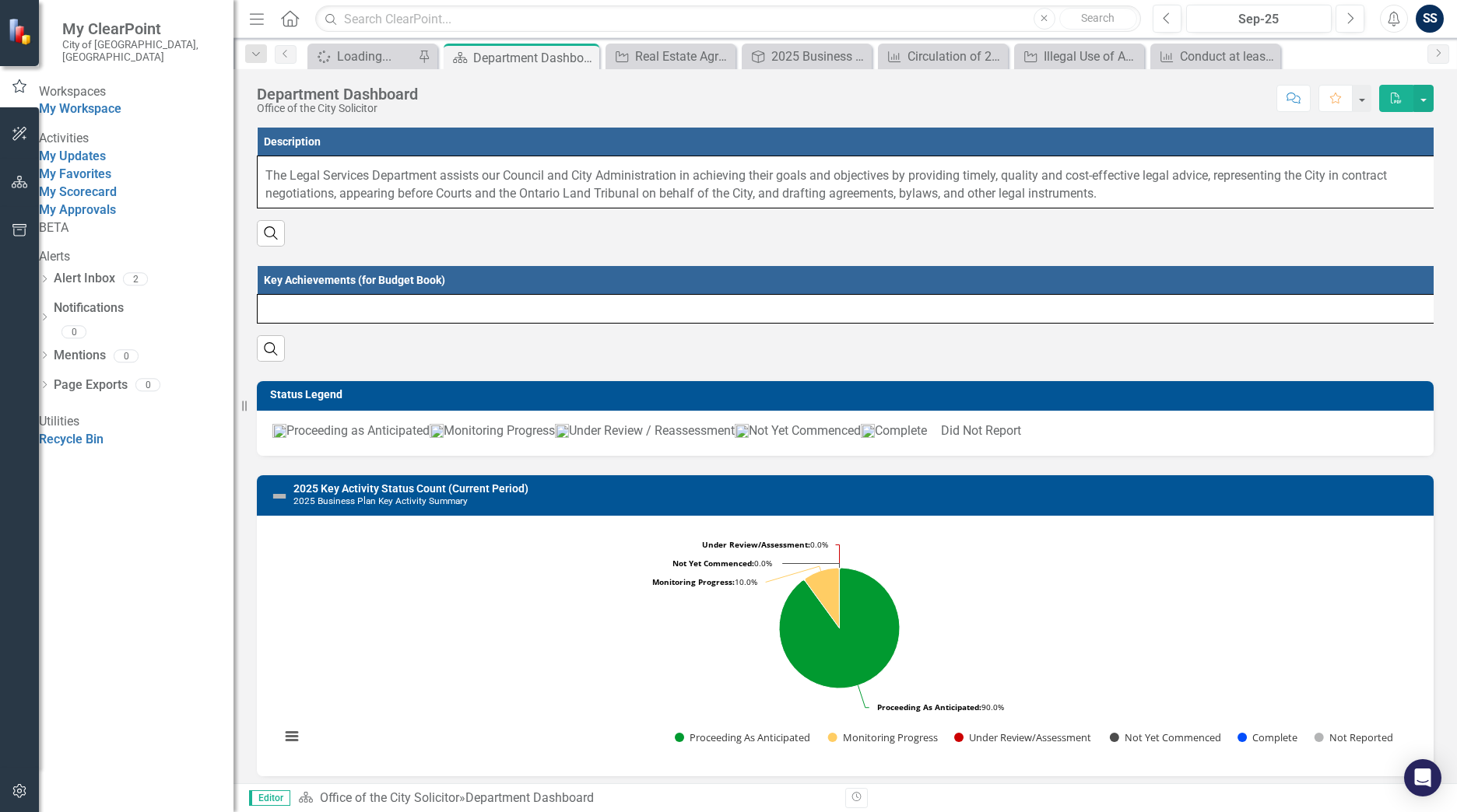
click at [294, 13] on icon "Home" at bounding box center [290, 19] width 20 height 17
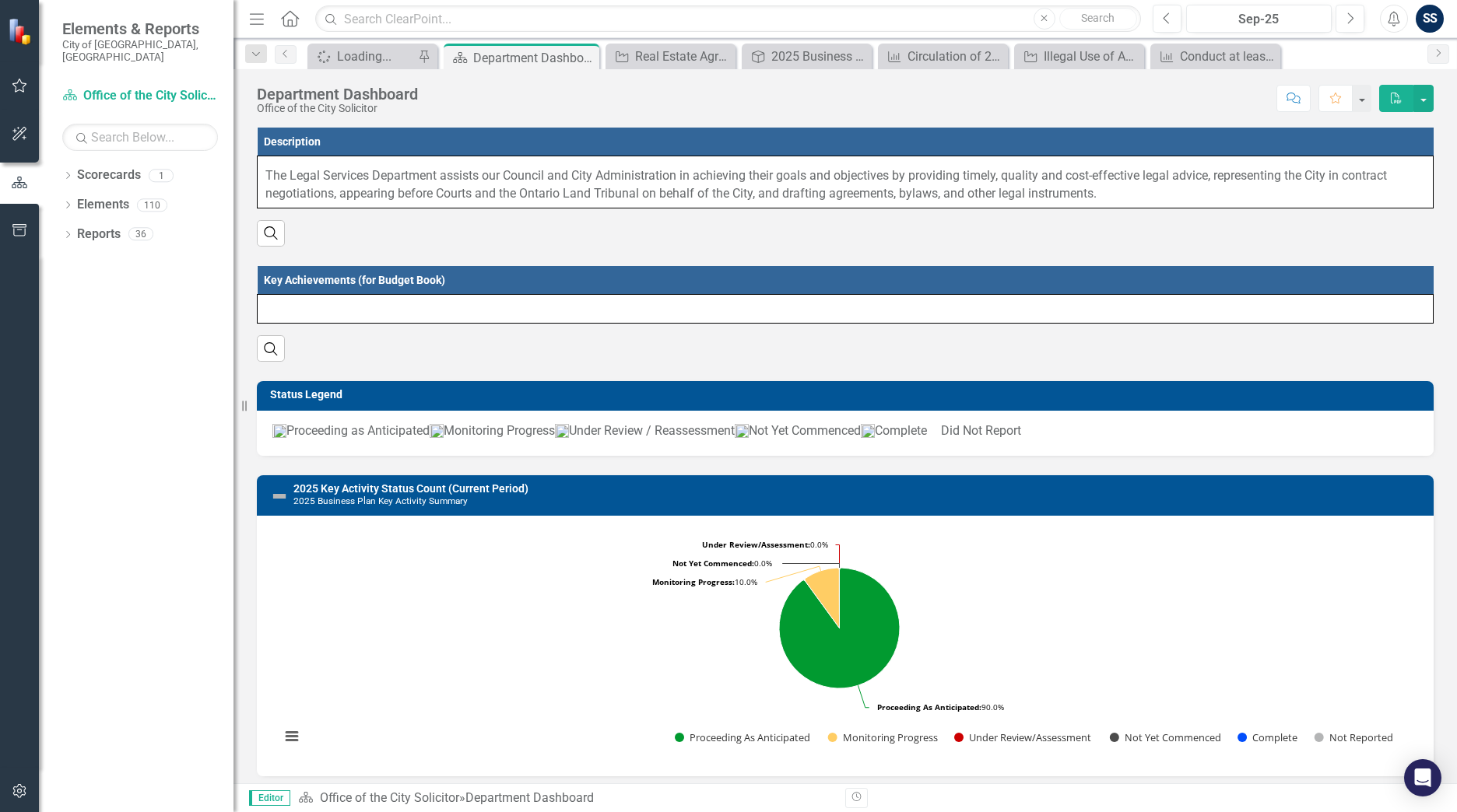
click at [258, 20] on icon "button" at bounding box center [256, 19] width 14 height 11
